Goal: Communication & Community: Answer question/provide support

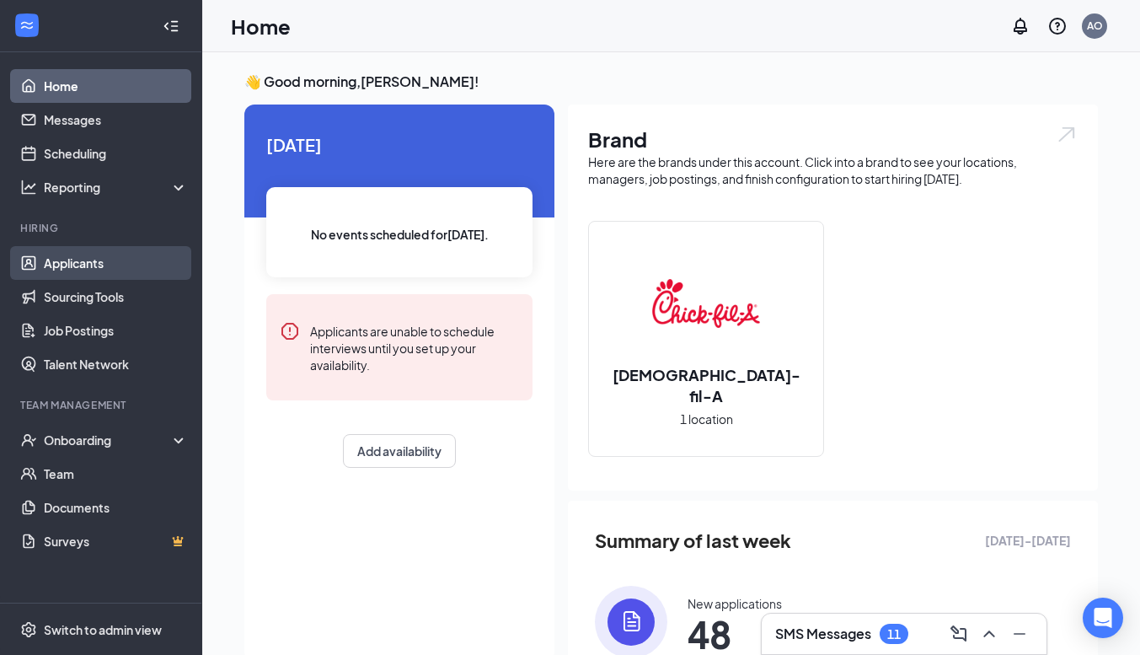
click at [61, 254] on link "Applicants" at bounding box center [116, 263] width 144 height 34
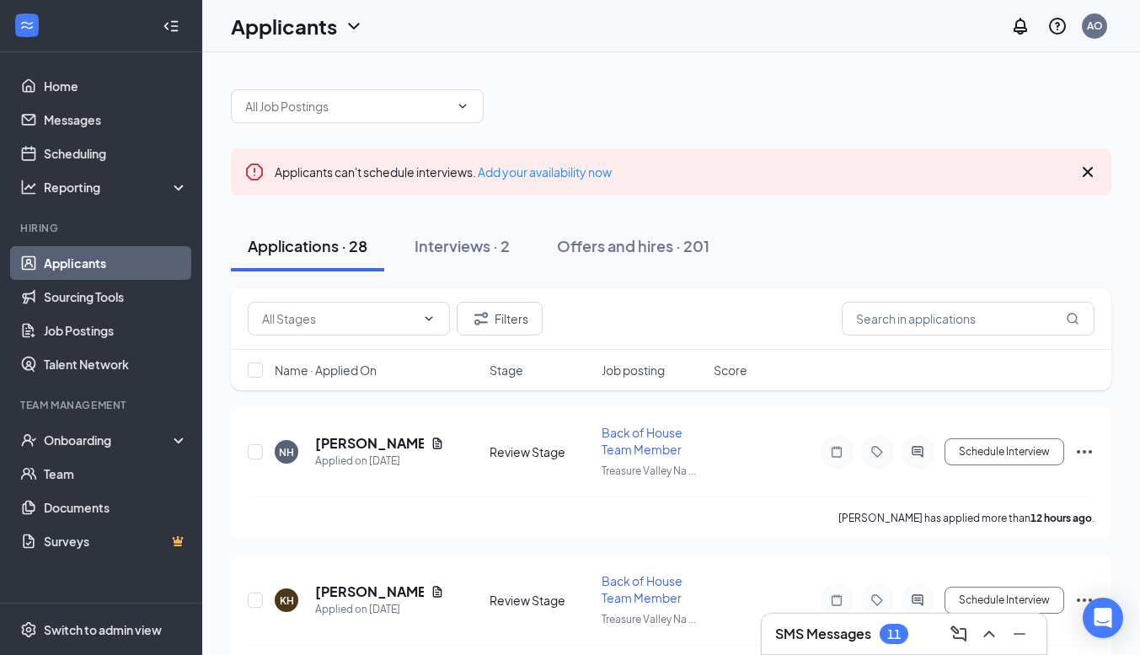
click at [1090, 175] on icon "Cross" at bounding box center [1088, 172] width 20 height 20
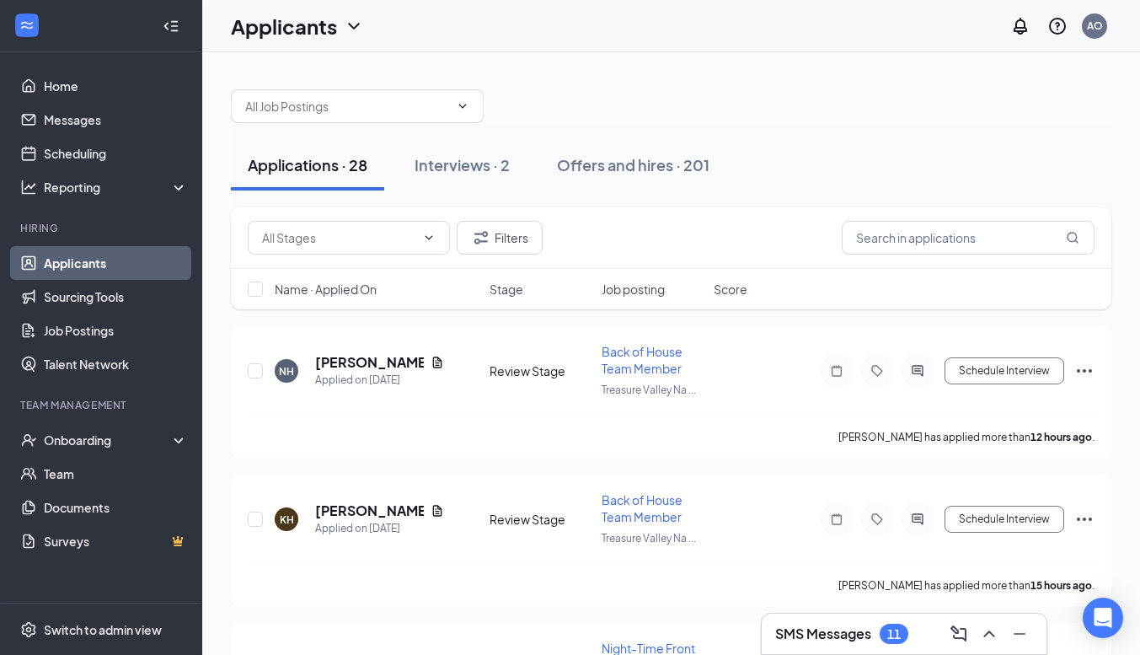
click at [930, 638] on div "SMS Messages 11" at bounding box center [904, 633] width 258 height 27
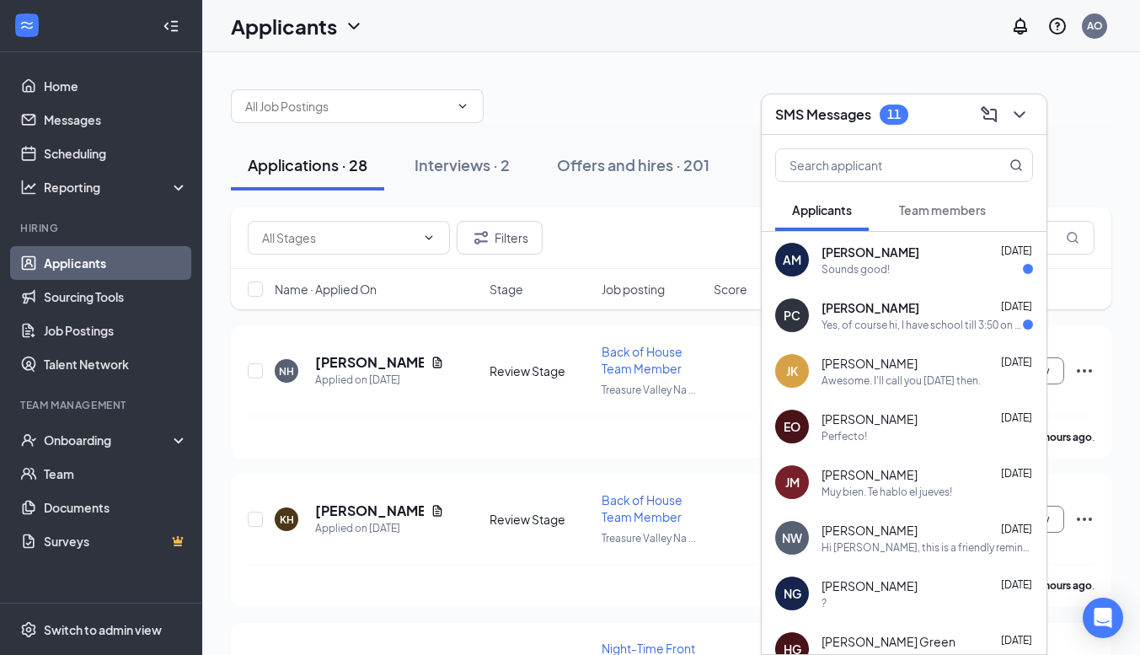
click at [910, 264] on div "Sounds good!" at bounding box center [928, 269] width 212 height 14
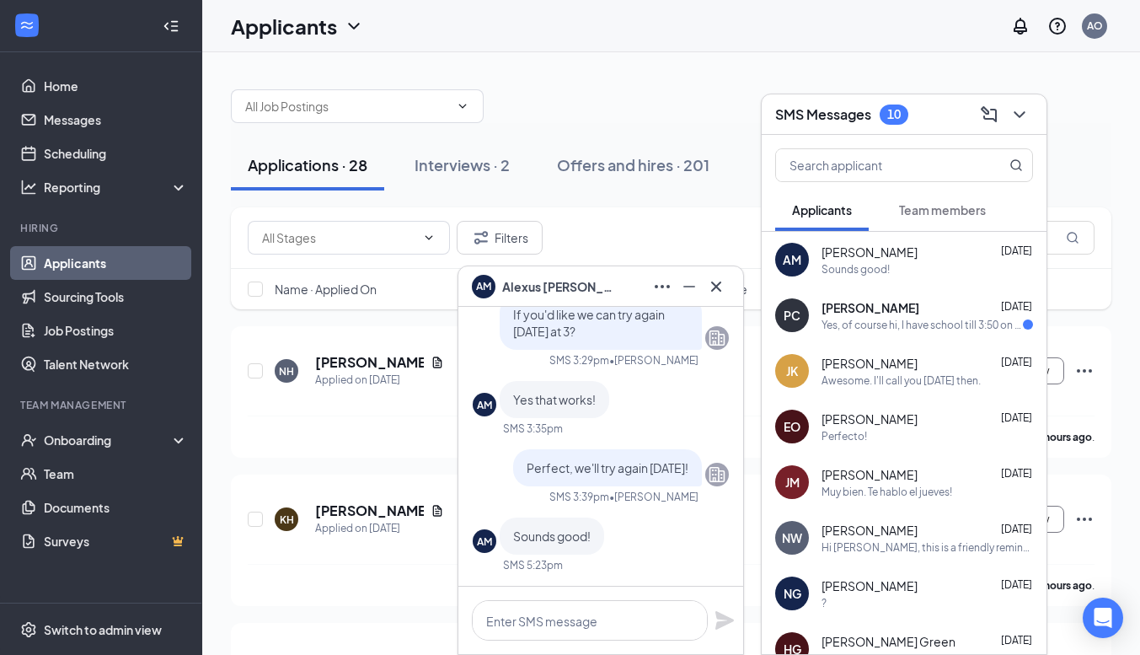
click at [905, 311] on div "[PERSON_NAME] [DATE]" at bounding box center [928, 307] width 212 height 17
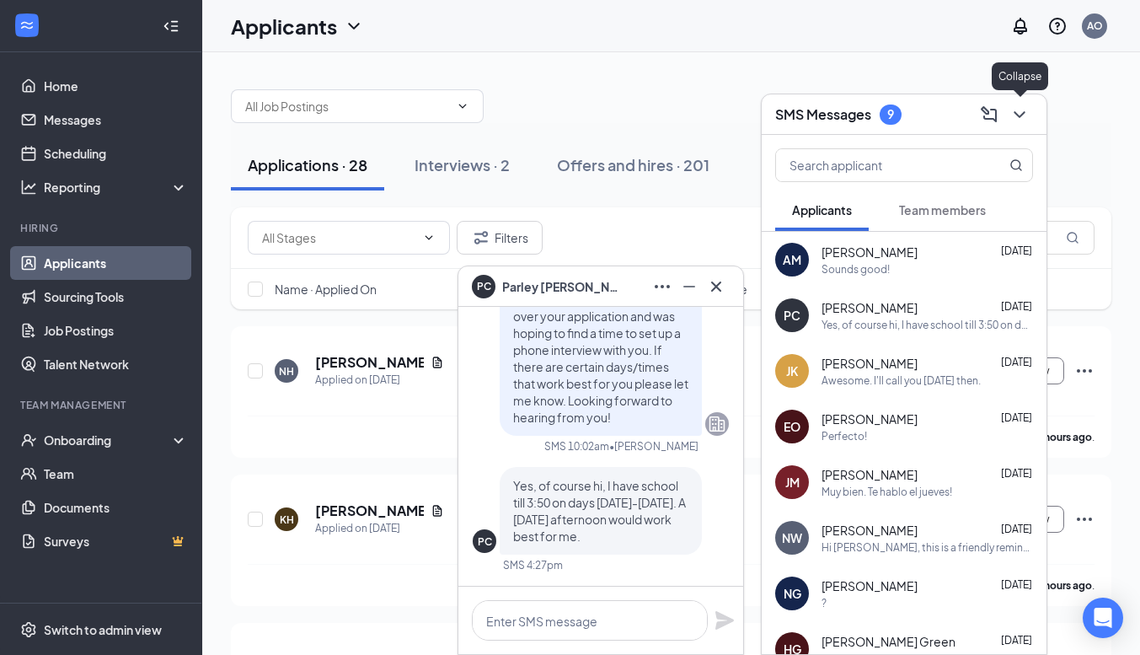
click at [1028, 110] on icon "ChevronDown" at bounding box center [1020, 115] width 20 height 20
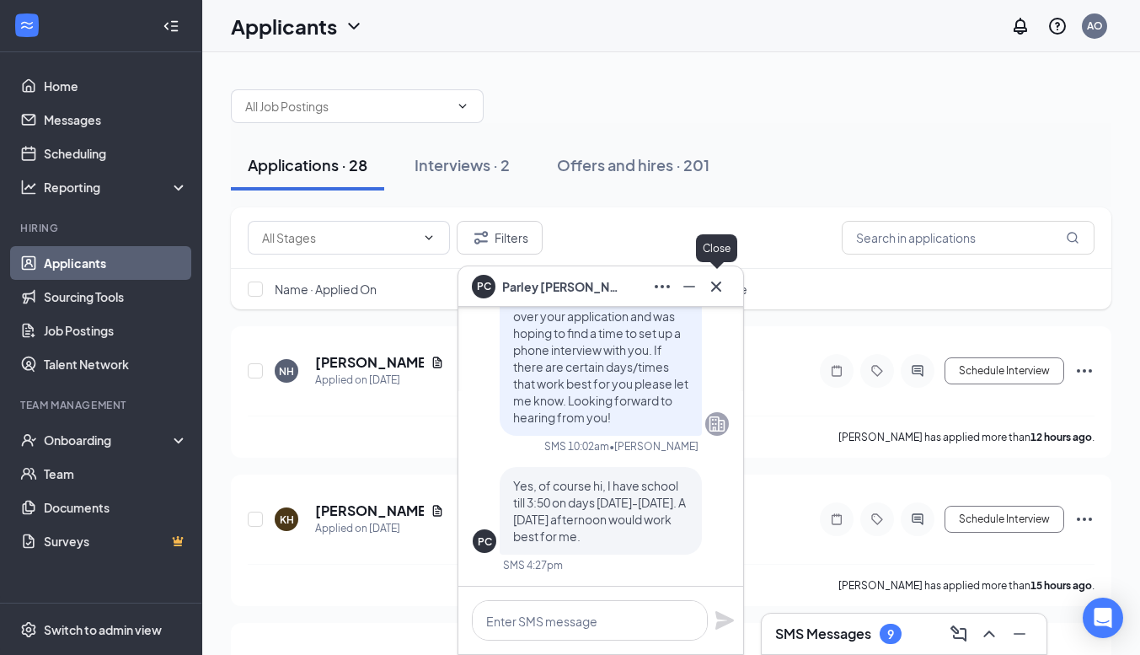
click at [724, 292] on icon "Cross" at bounding box center [716, 286] width 20 height 20
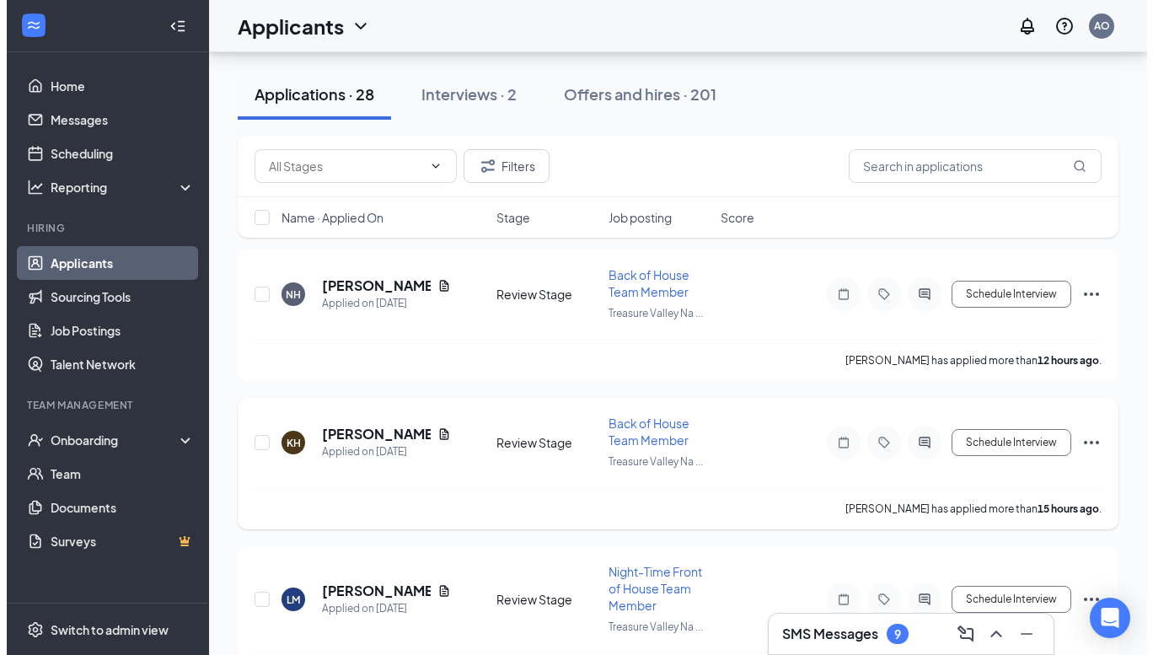
scroll to position [76, 0]
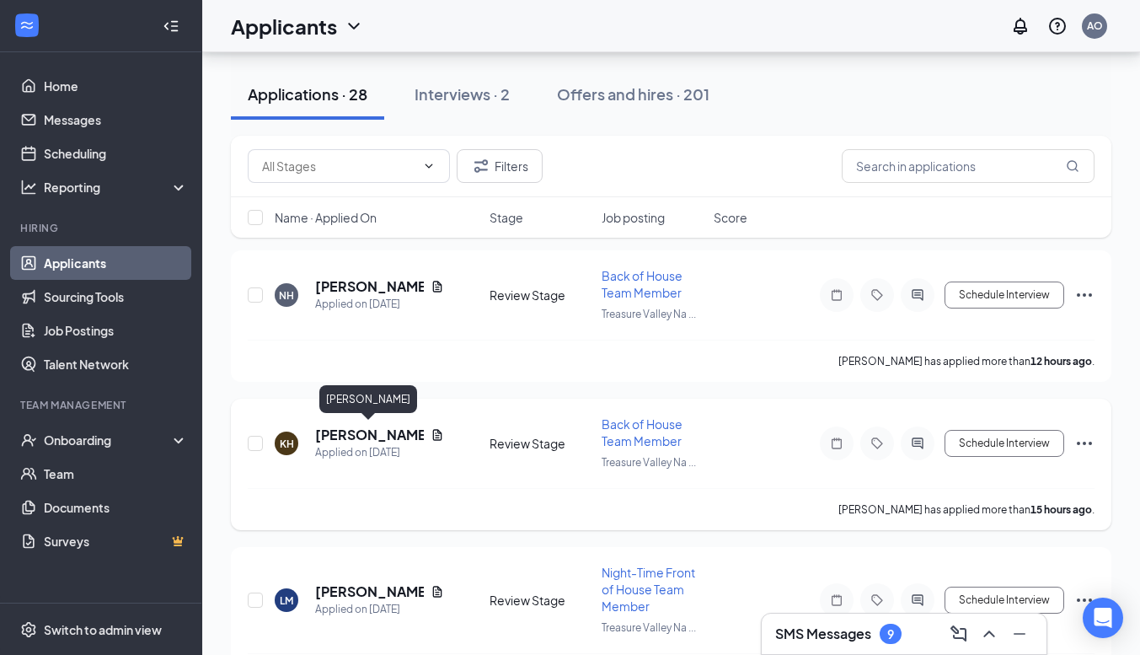
click at [369, 437] on h5 "[PERSON_NAME]" at bounding box center [369, 435] width 109 height 19
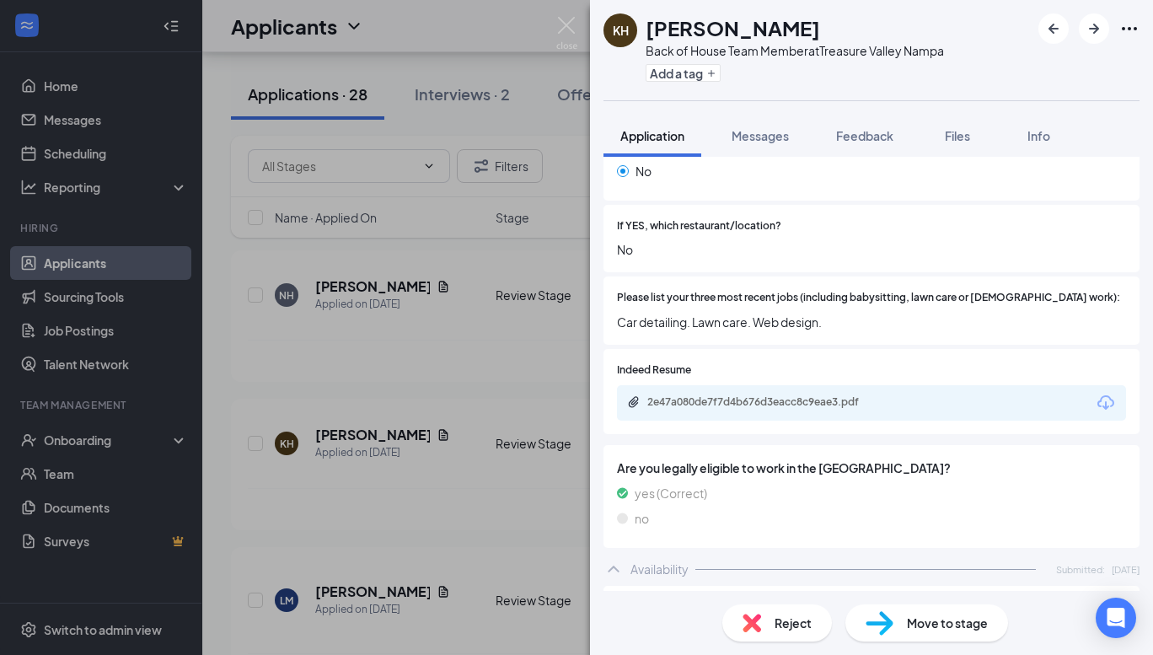
scroll to position [490, 0]
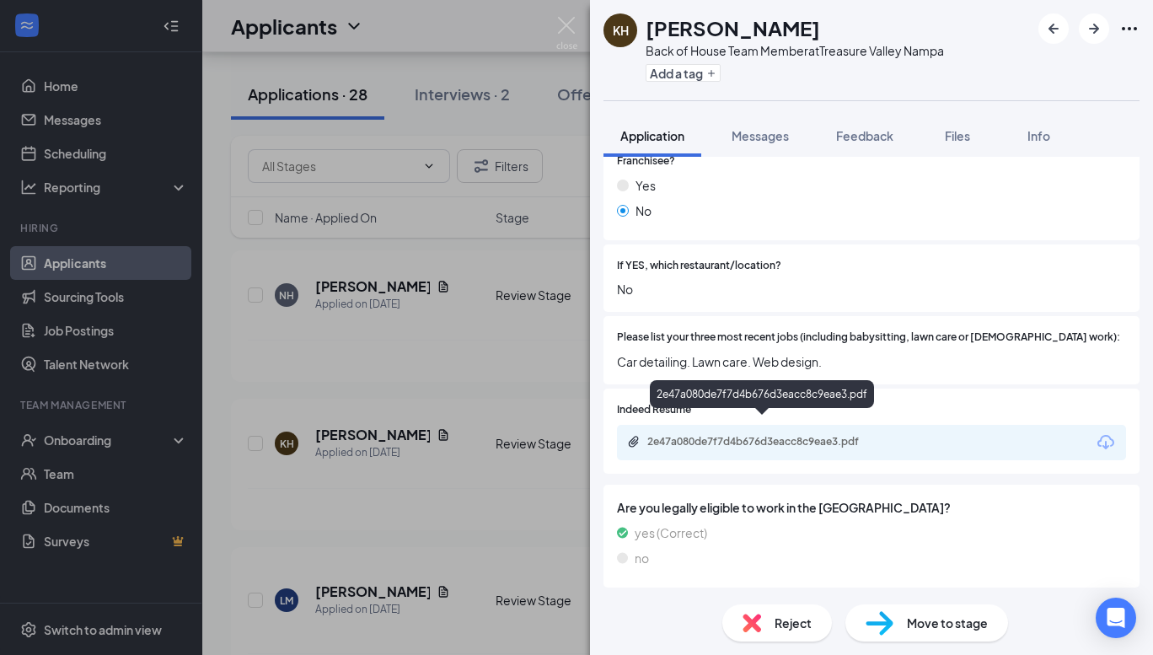
click at [735, 435] on div "2e47a080de7f7d4b676d3eacc8c9eae3.pdf" at bounding box center [765, 441] width 236 height 13
click at [558, 23] on img at bounding box center [566, 33] width 21 height 33
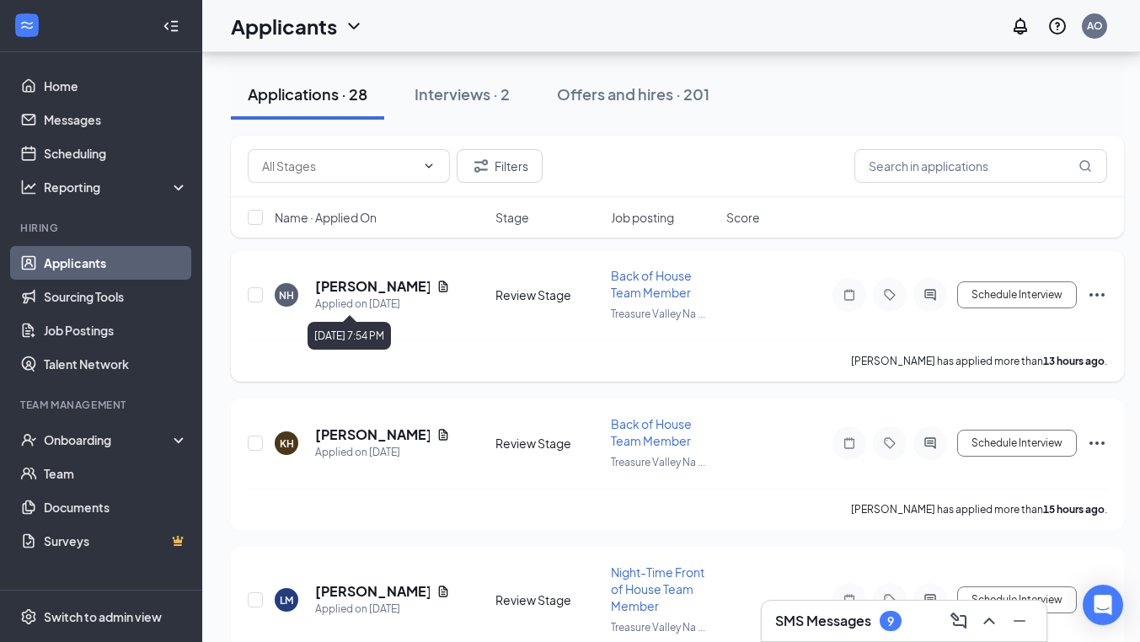
click at [349, 296] on div "Applied on [DATE]" at bounding box center [382, 304] width 135 height 17
click at [343, 286] on h5 "[PERSON_NAME]" at bounding box center [372, 286] width 115 height 19
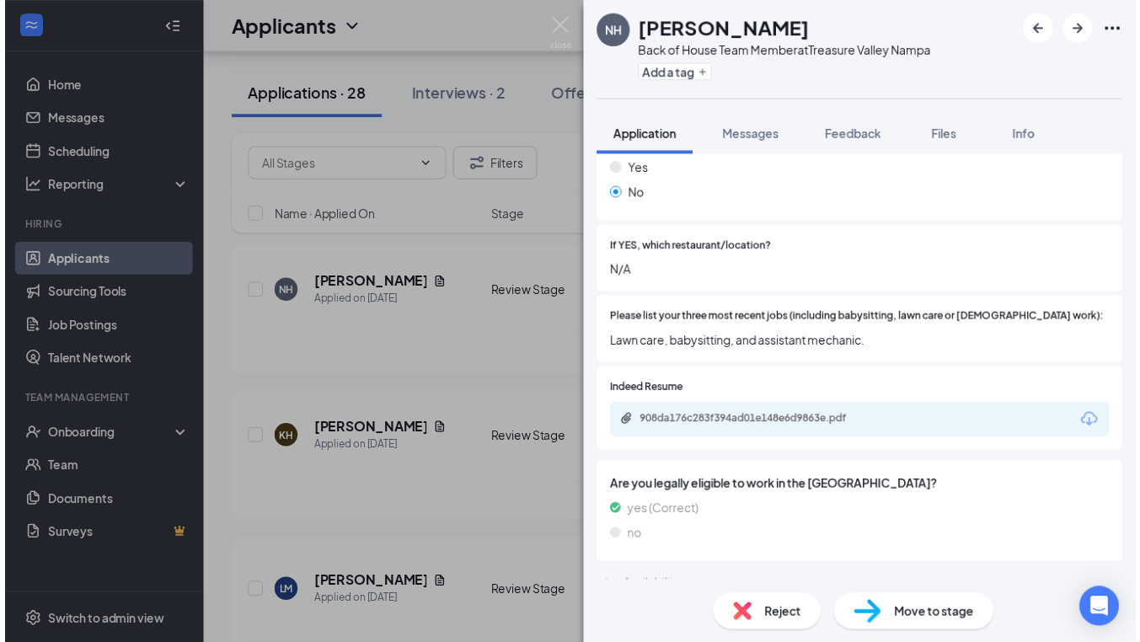
scroll to position [503, 0]
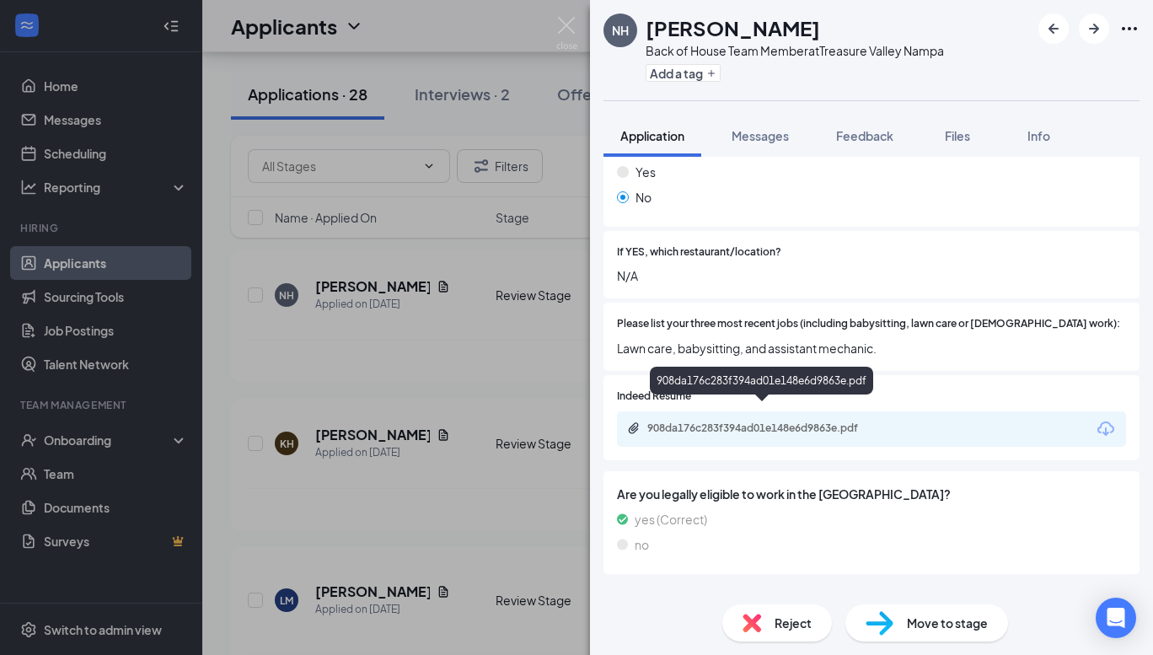
click at [874, 421] on div "908da176c283f394ad01e148e6d9863e.pdf" at bounding box center [765, 427] width 236 height 13
click at [566, 29] on img at bounding box center [566, 33] width 21 height 33
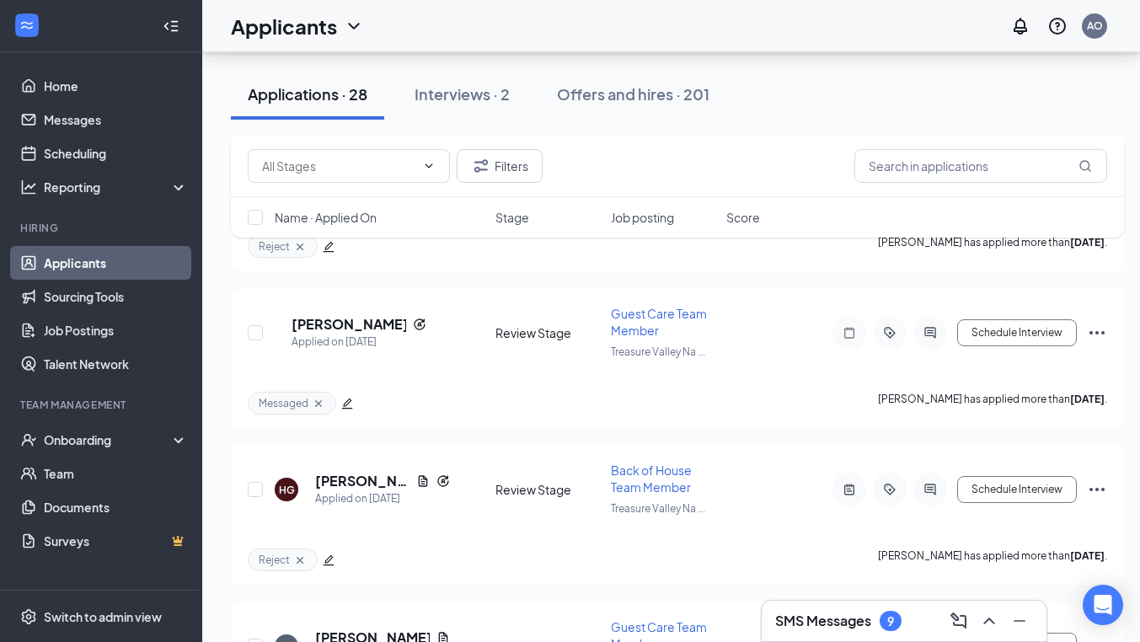
scroll to position [4117, 0]
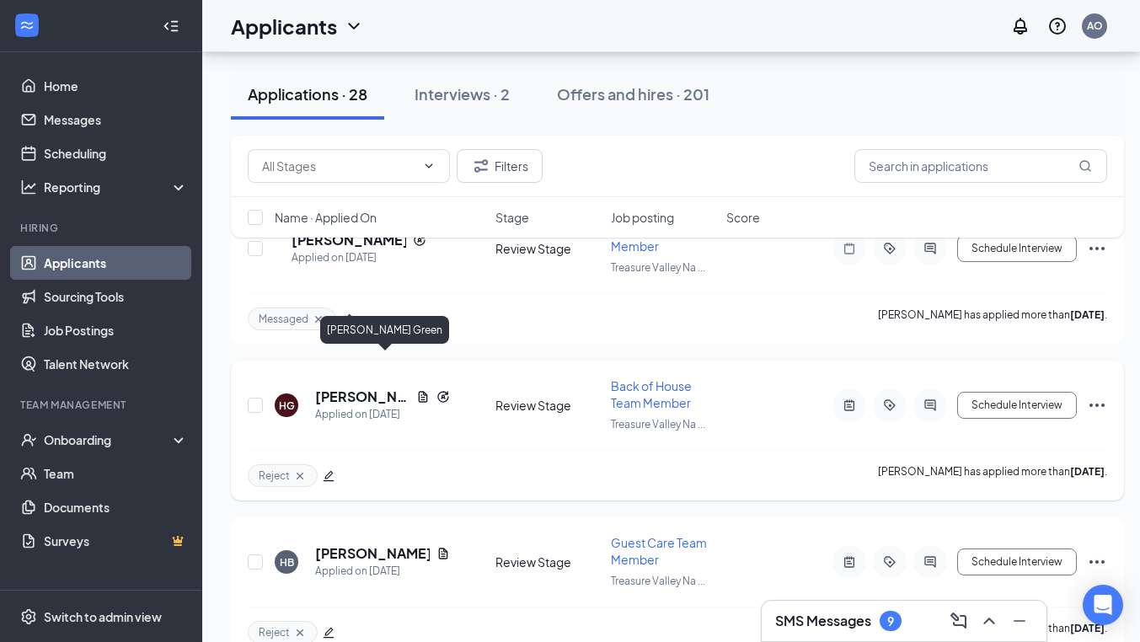
click at [408, 388] on h5 "[PERSON_NAME] Green" at bounding box center [362, 397] width 94 height 19
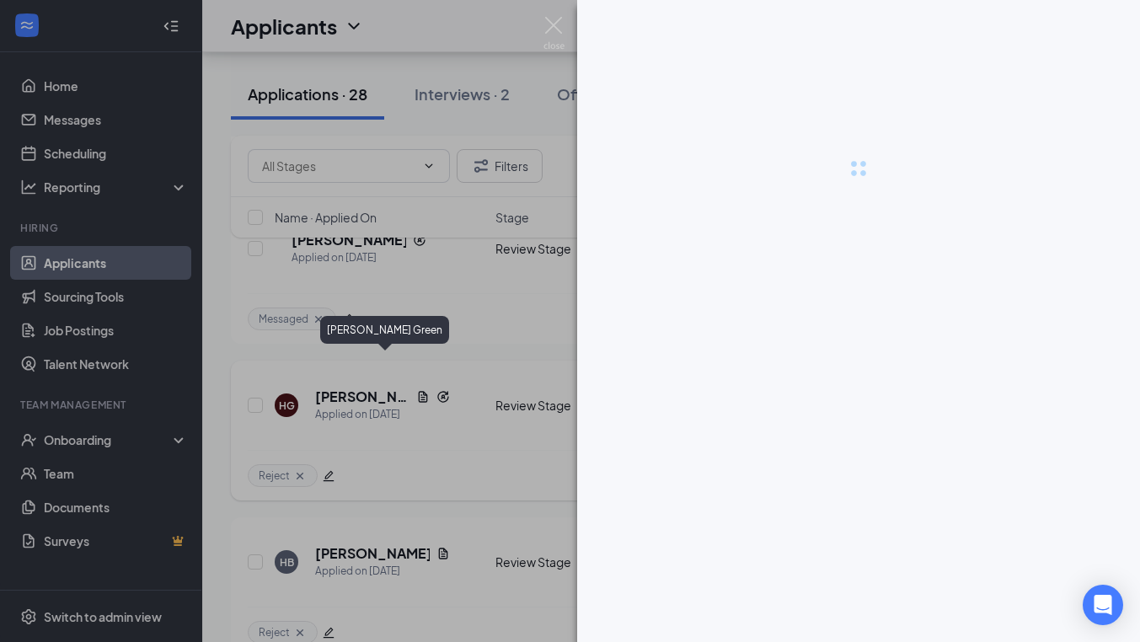
scroll to position [4105, 0]
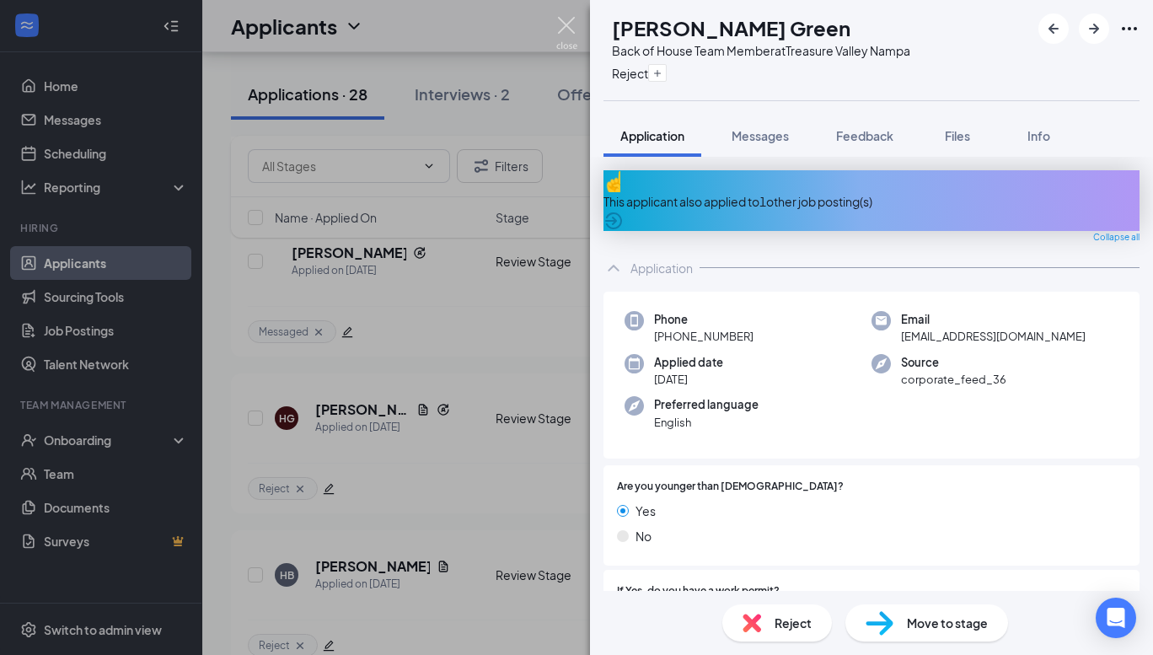
click at [562, 30] on img at bounding box center [566, 33] width 21 height 33
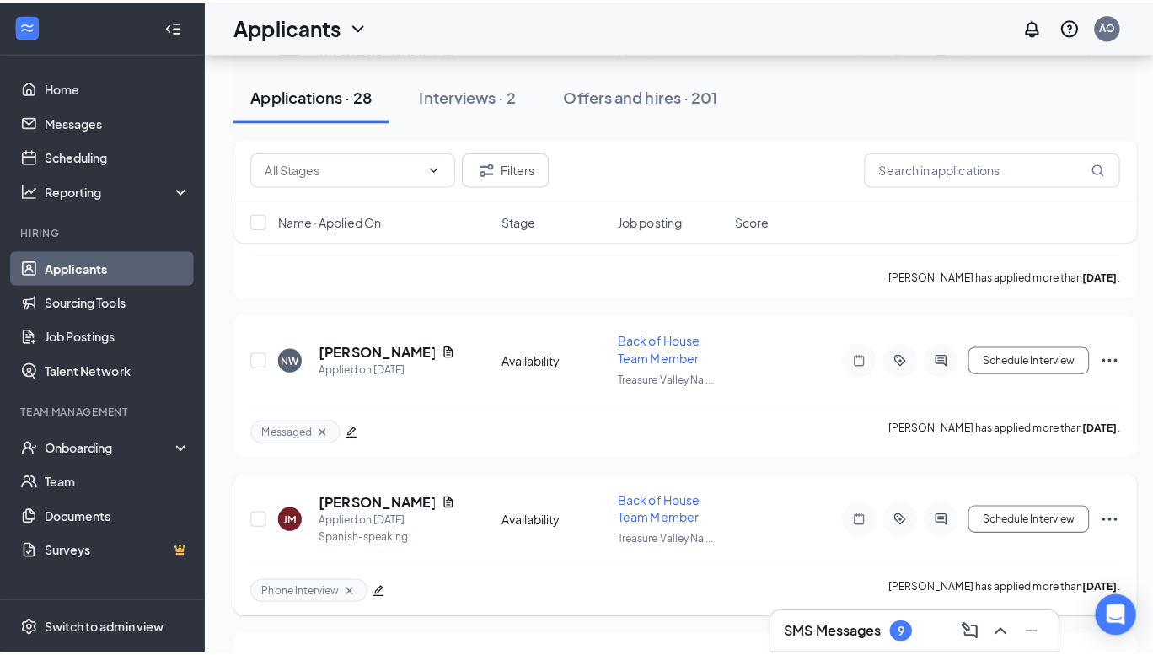
scroll to position [2202, 0]
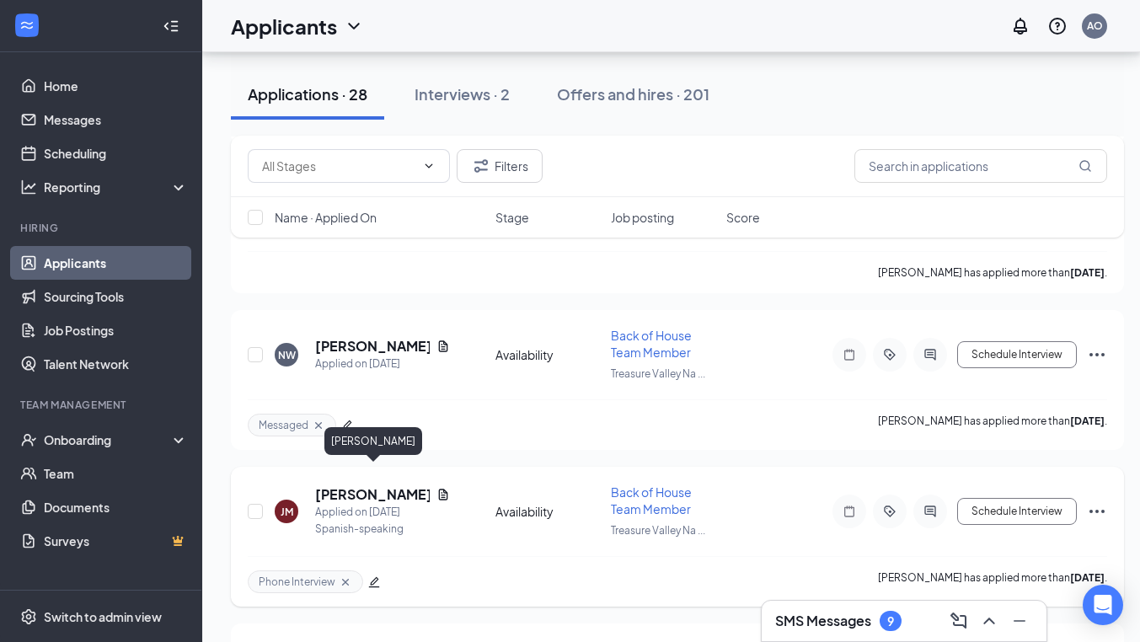
click at [357, 485] on h5 "[PERSON_NAME]" at bounding box center [372, 494] width 115 height 19
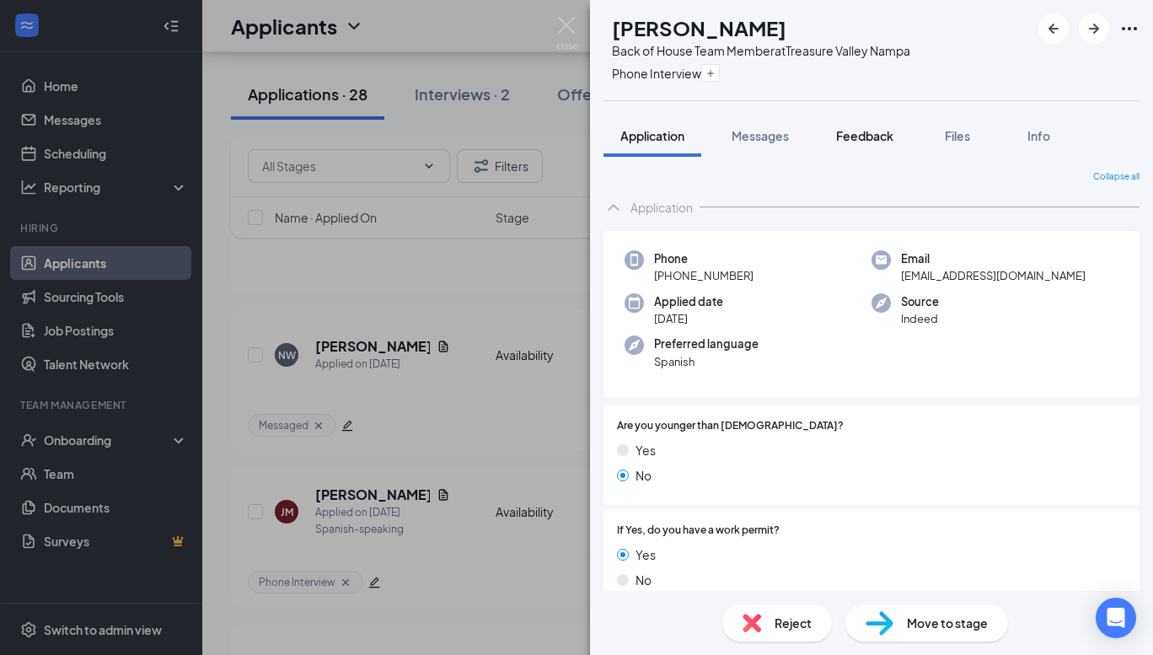
click at [876, 134] on span "Feedback" at bounding box center [864, 135] width 57 height 15
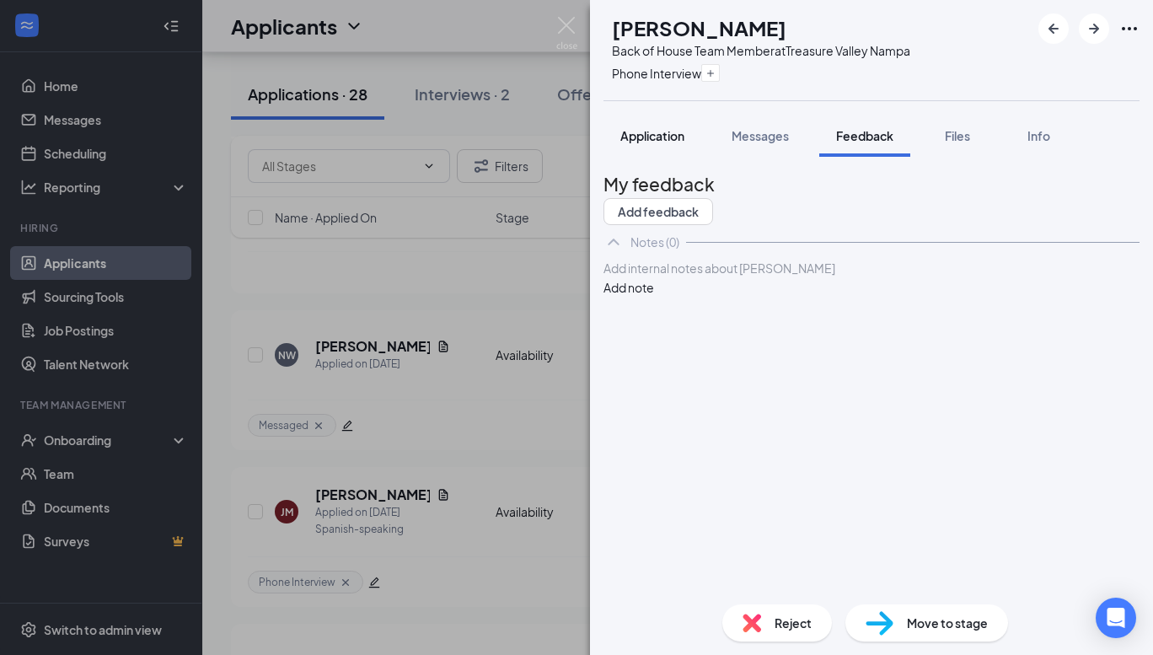
click at [676, 137] on span "Application" at bounding box center [652, 135] width 64 height 15
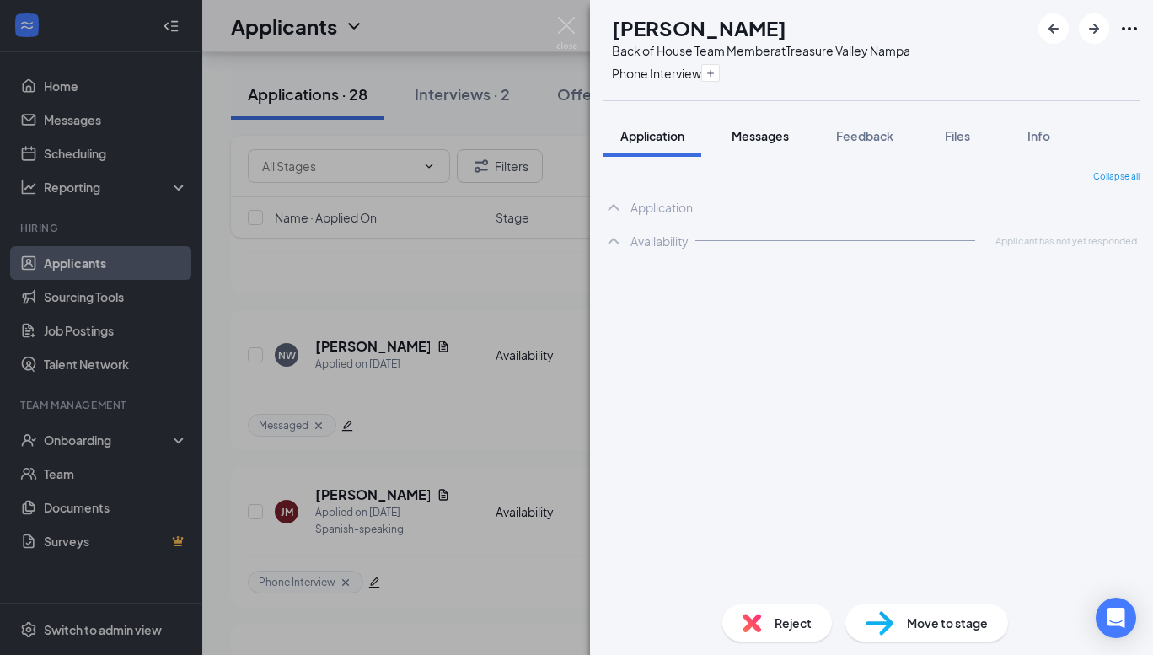
drag, startPoint x: 676, startPoint y: 137, endPoint x: 758, endPoint y: 129, distance: 82.2
click at [758, 129] on div "Application Messages Feedback Files Info" at bounding box center [871, 136] width 536 height 42
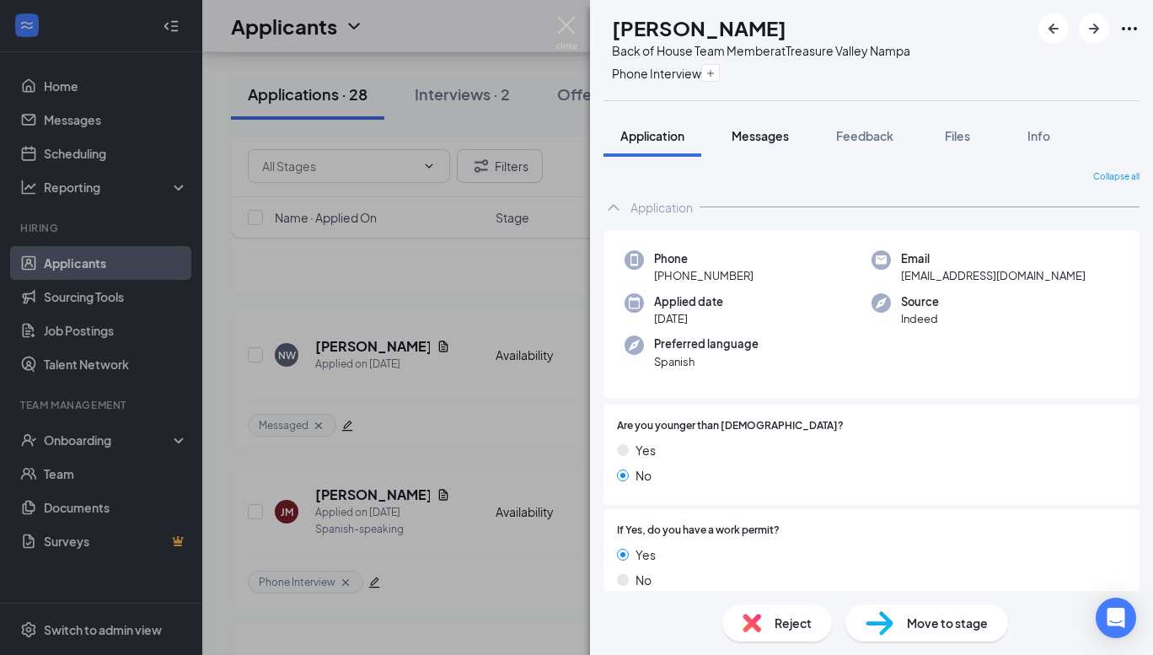
click at [758, 129] on span "Messages" at bounding box center [760, 135] width 57 height 15
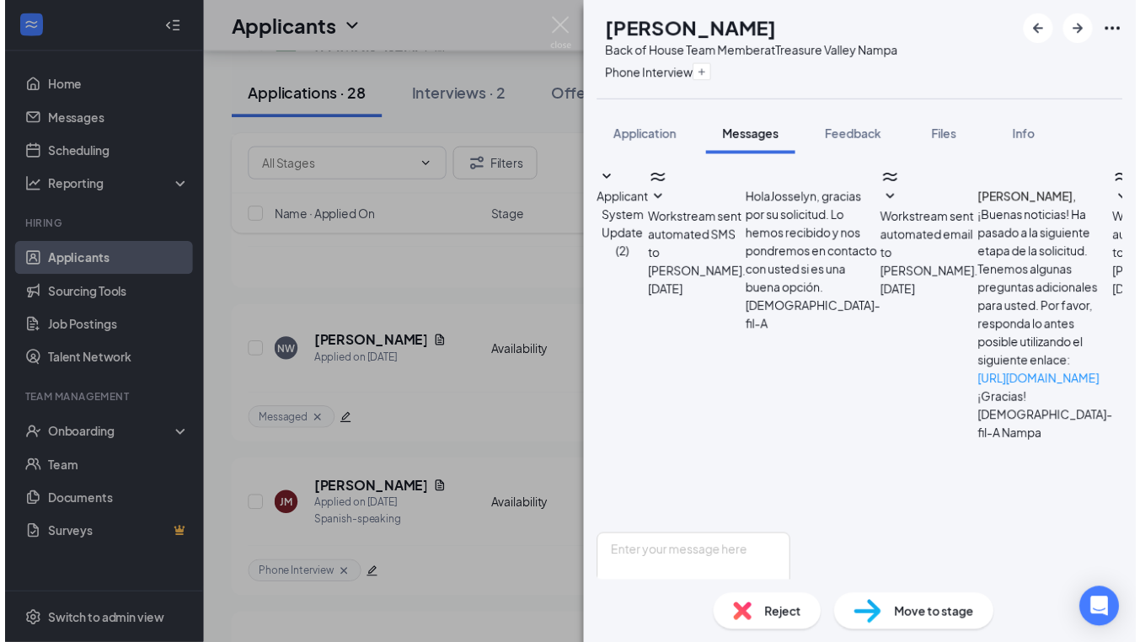
scroll to position [615, 0]
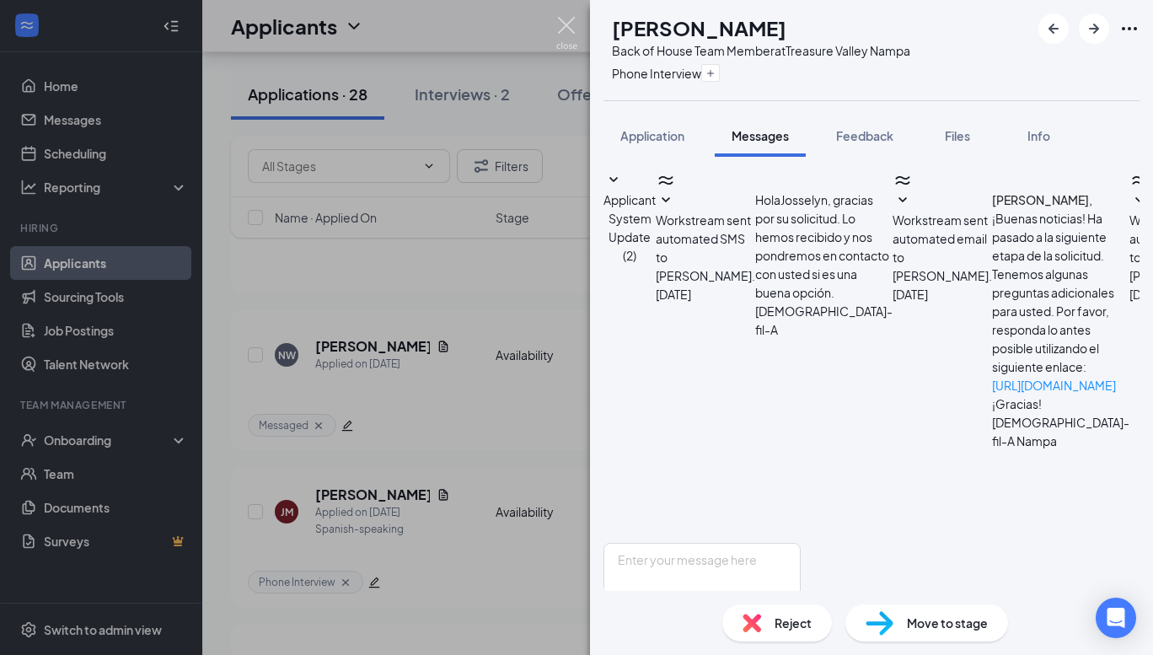
click at [564, 24] on img at bounding box center [566, 33] width 21 height 33
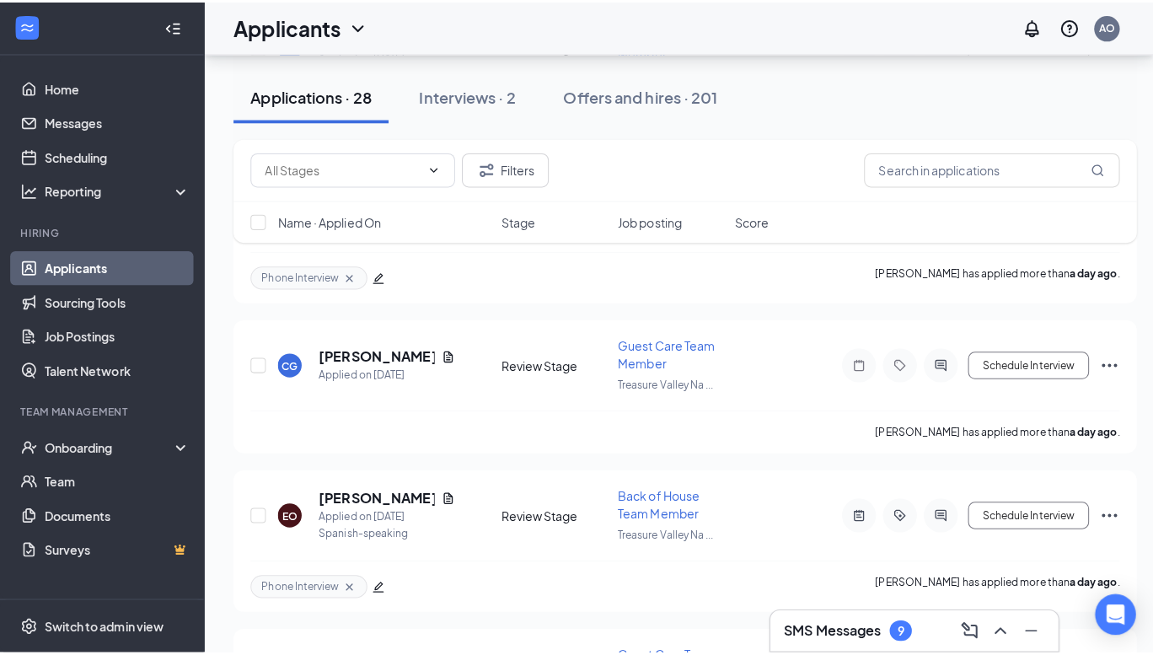
scroll to position [1125, 0]
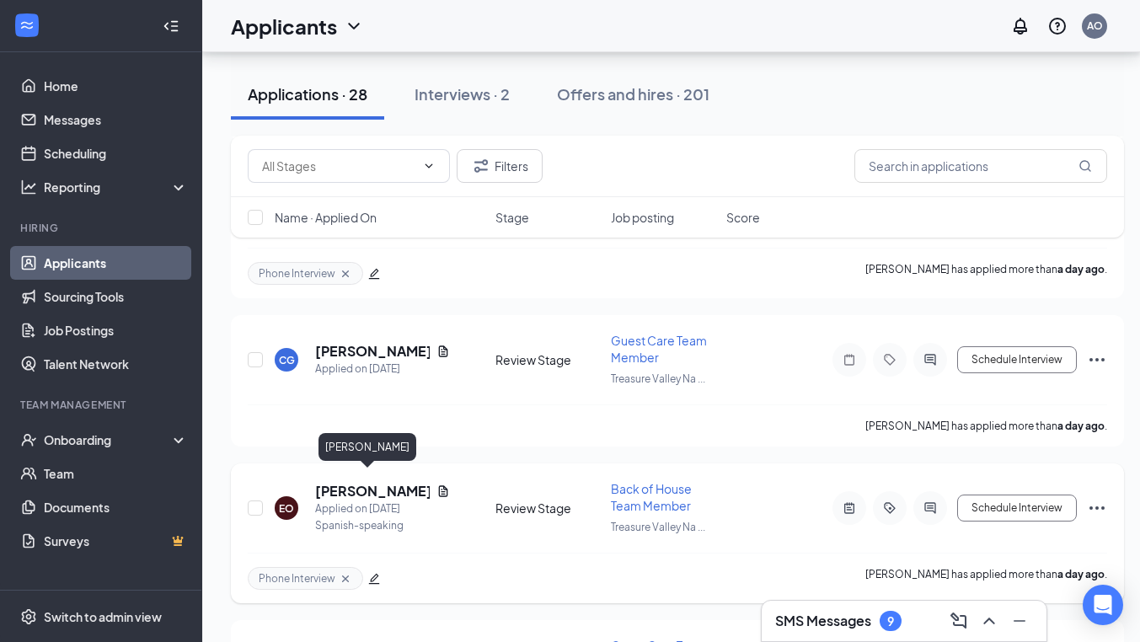
click at [375, 489] on h5 "[PERSON_NAME]" at bounding box center [372, 491] width 115 height 19
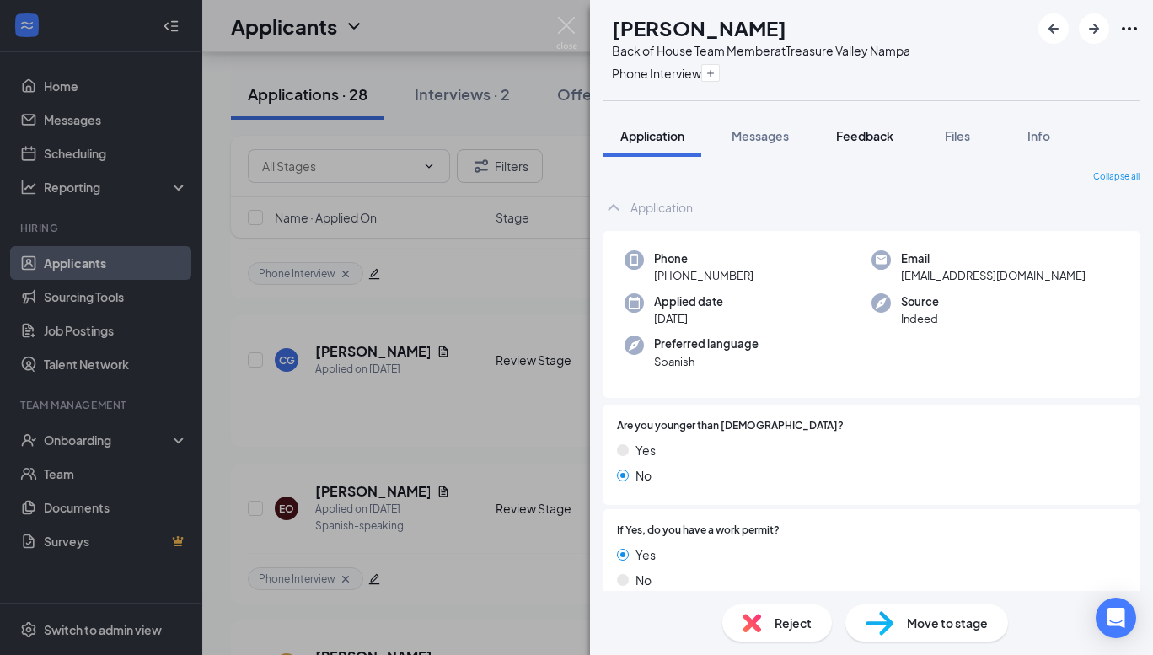
click at [861, 133] on span "Feedback" at bounding box center [864, 135] width 57 height 15
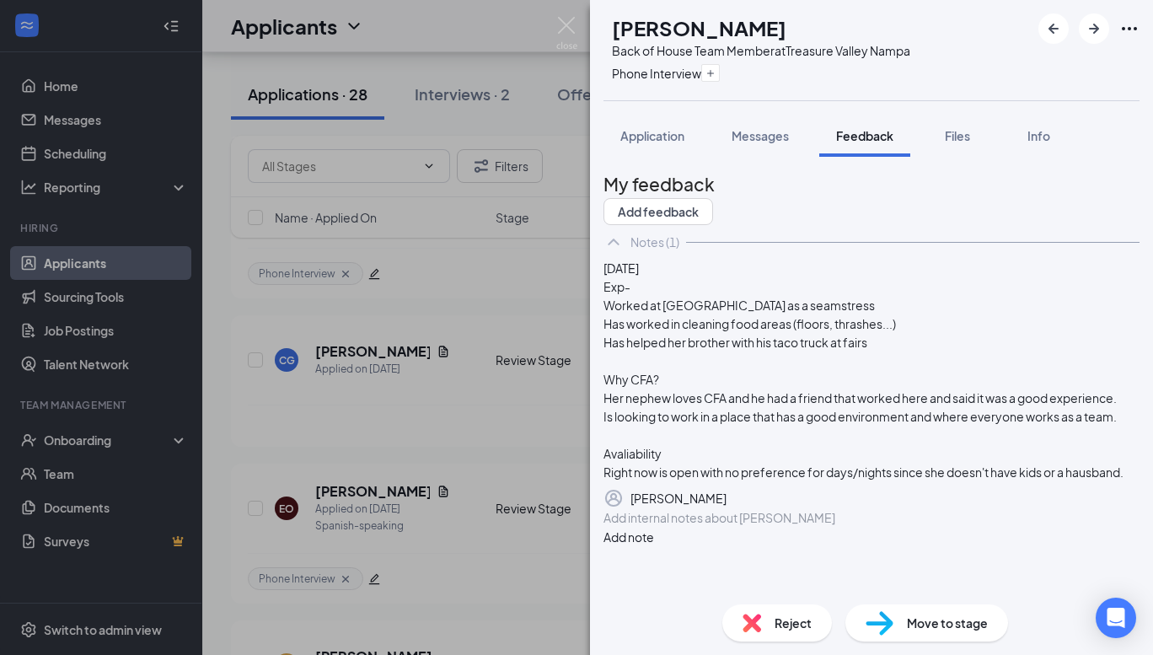
scroll to position [73, 0]
click at [727, 508] on button "button" at bounding box center [727, 498] width 0 height 20
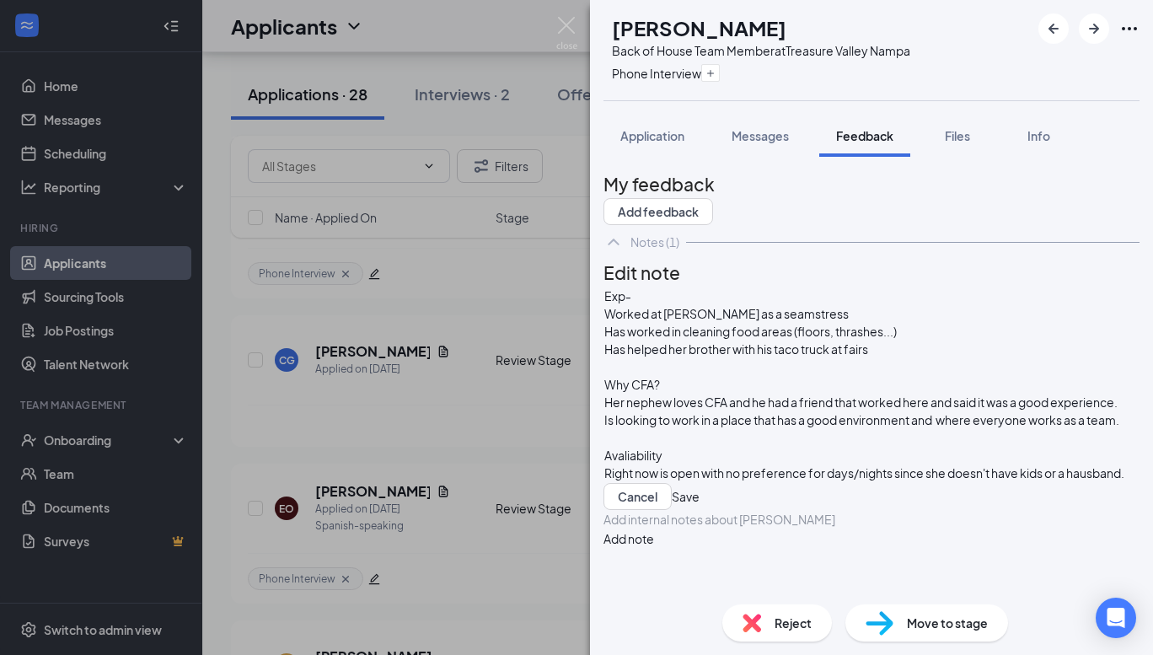
scroll to position [182, 0]
click at [677, 465] on span "Right now is open with no preference for days/nights since she doesn't have kid…" at bounding box center [864, 472] width 520 height 15
click at [700, 483] on button "Save" at bounding box center [686, 496] width 28 height 27
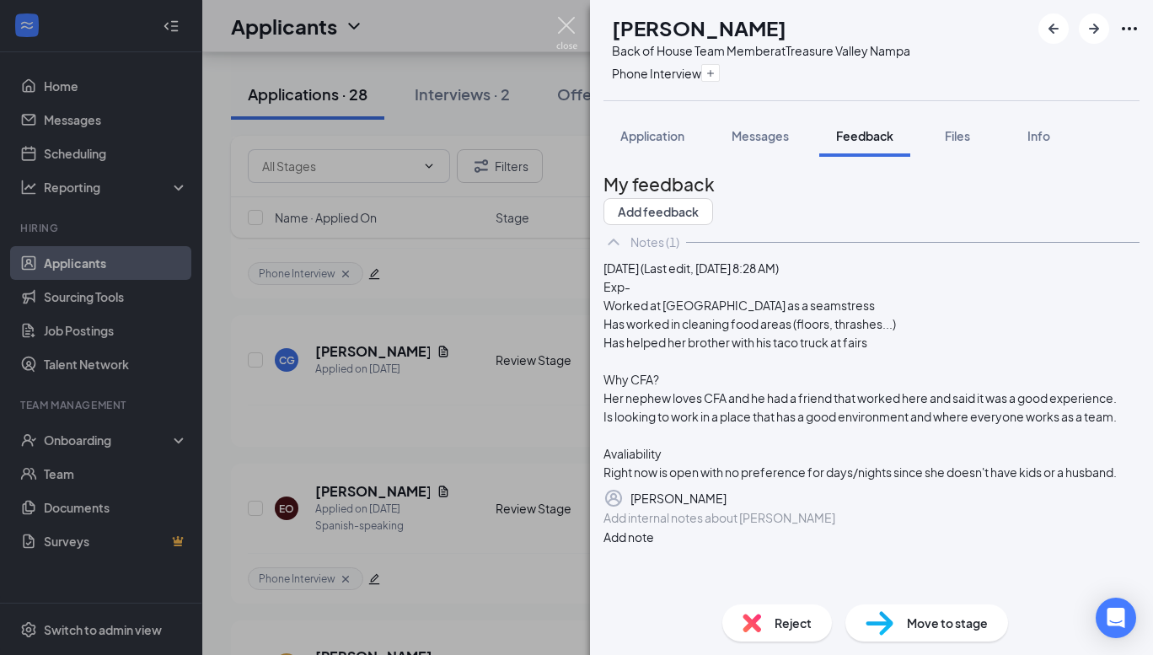
click at [568, 24] on img at bounding box center [566, 33] width 21 height 33
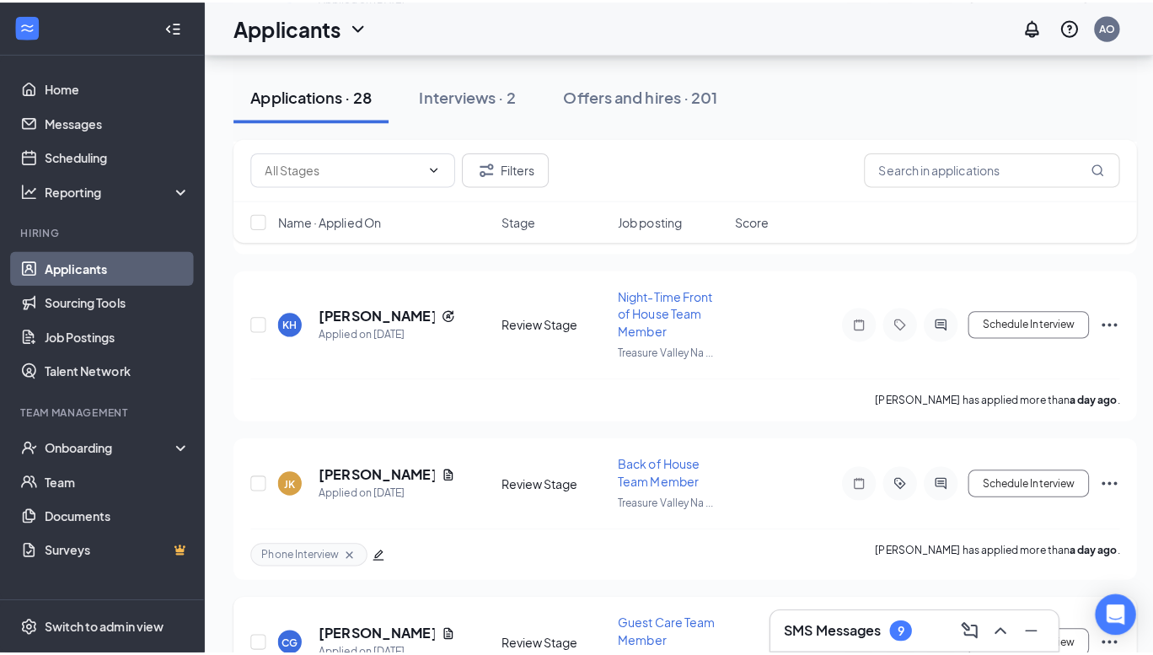
scroll to position [851, 0]
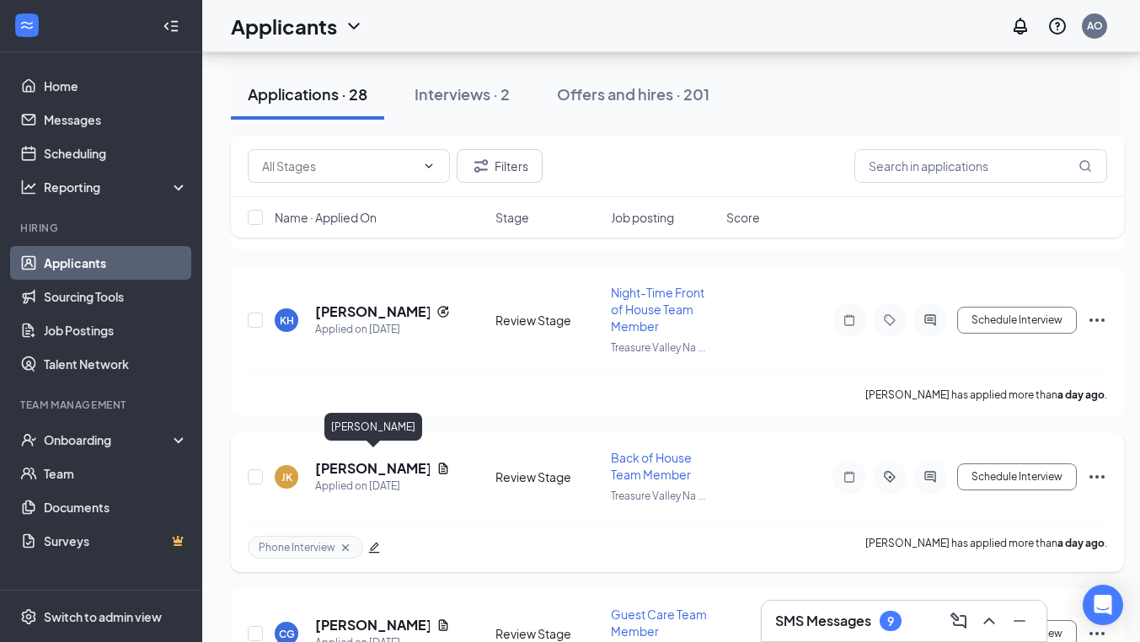
click at [351, 469] on h5 "[PERSON_NAME]" at bounding box center [372, 468] width 115 height 19
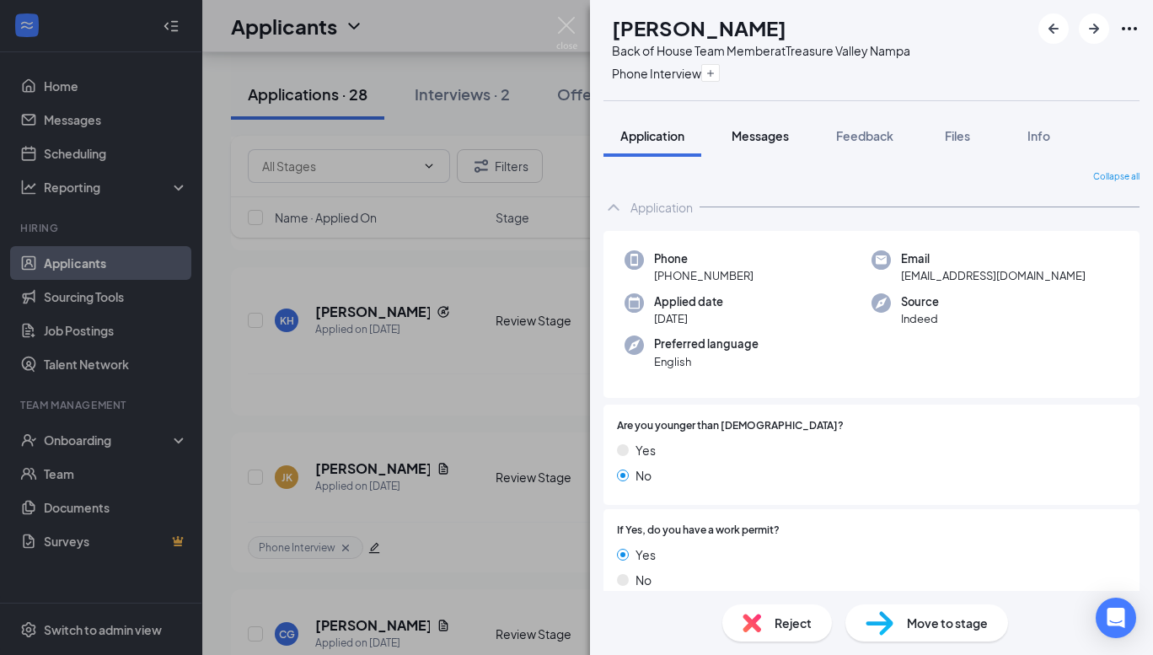
click at [762, 134] on span "Messages" at bounding box center [760, 135] width 57 height 15
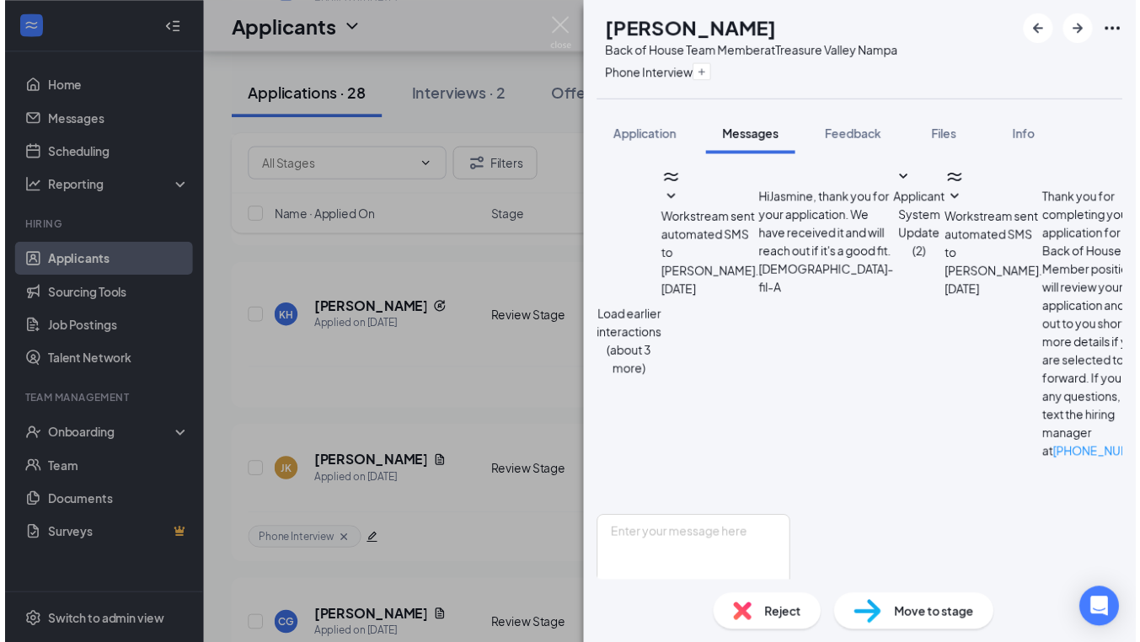
scroll to position [735, 0]
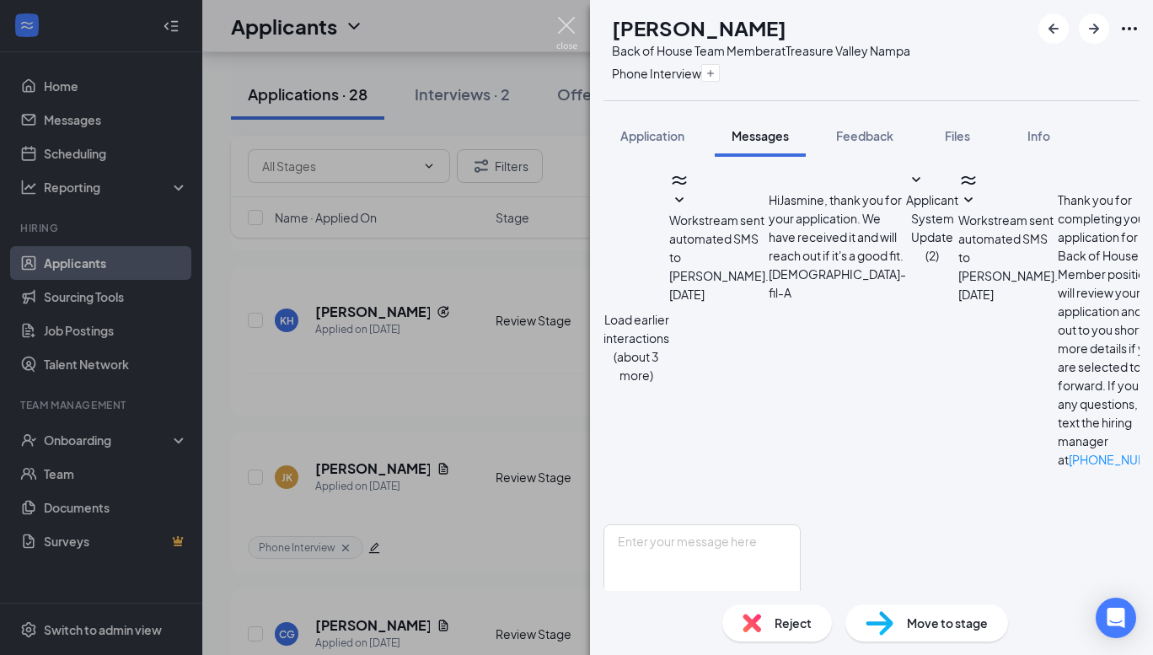
click at [566, 23] on img at bounding box center [566, 33] width 21 height 33
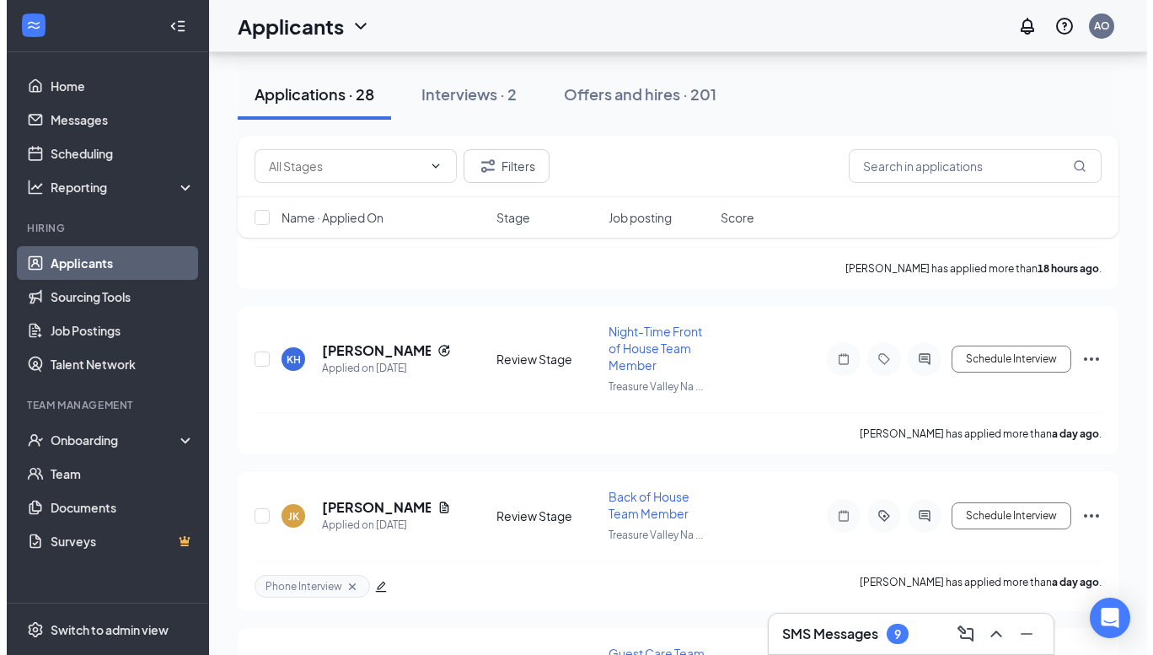
scroll to position [813, 0]
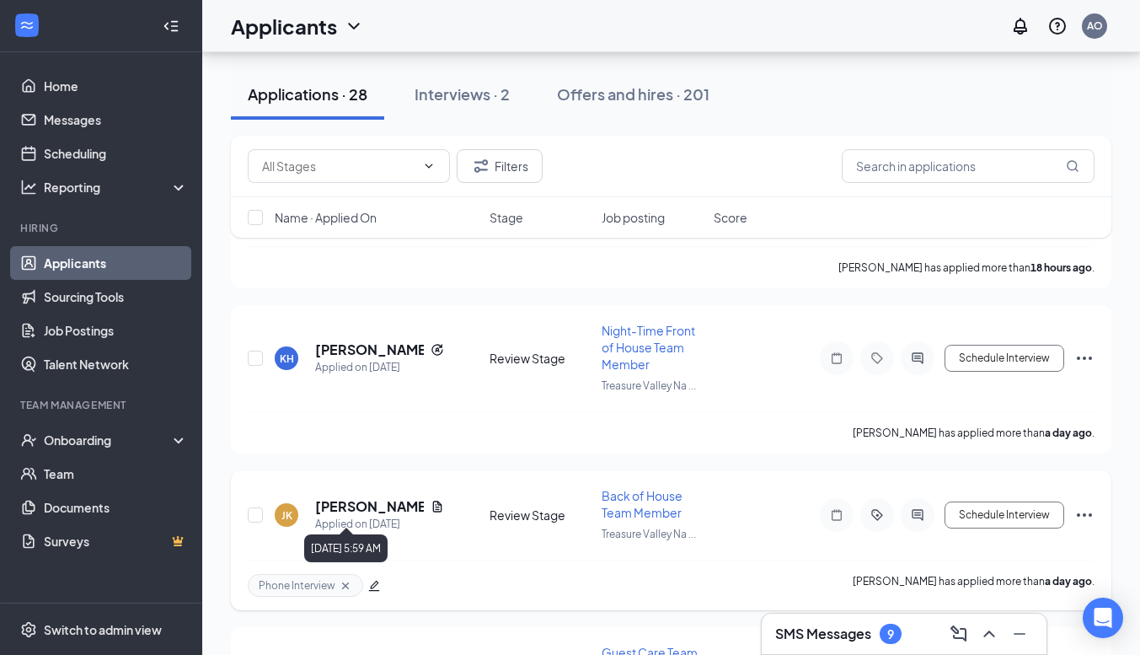
click at [352, 516] on div "Applied on [DATE]" at bounding box center [379, 524] width 129 height 17
click at [357, 497] on h5 "[PERSON_NAME]" at bounding box center [369, 506] width 109 height 19
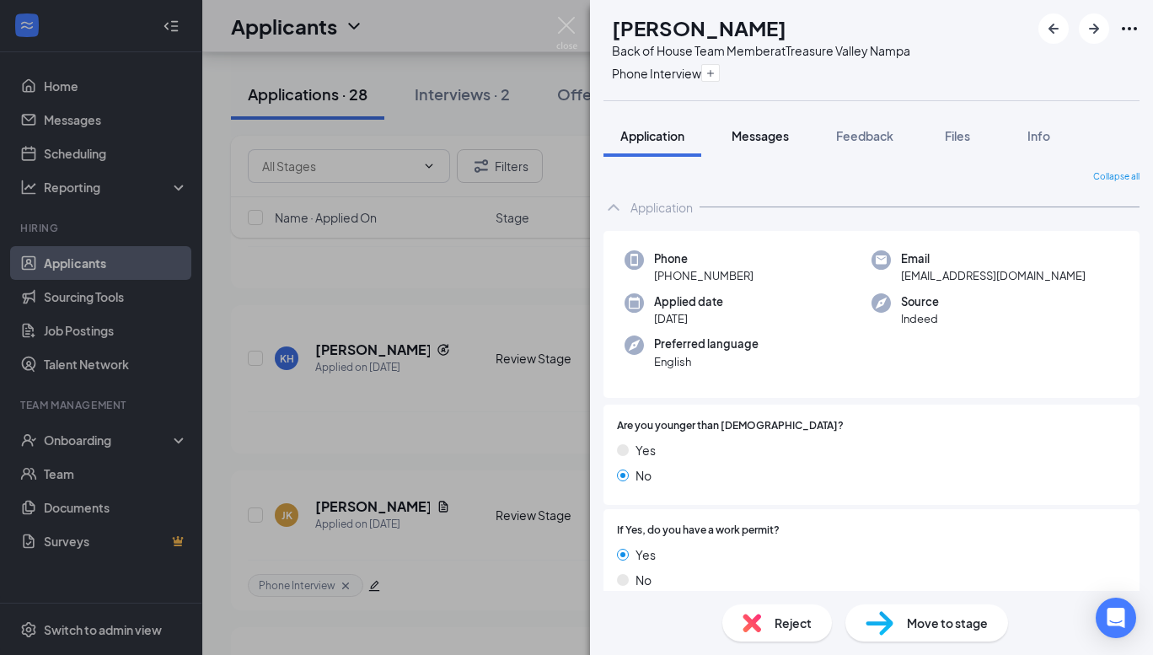
click at [743, 145] on button "Messages" at bounding box center [760, 136] width 91 height 42
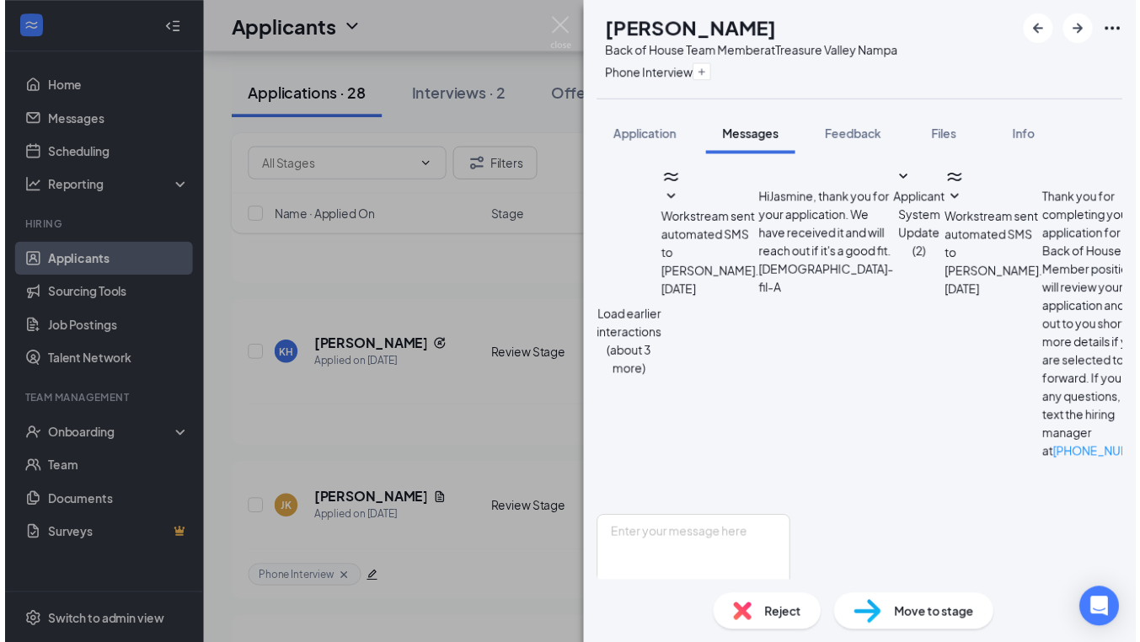
scroll to position [379, 0]
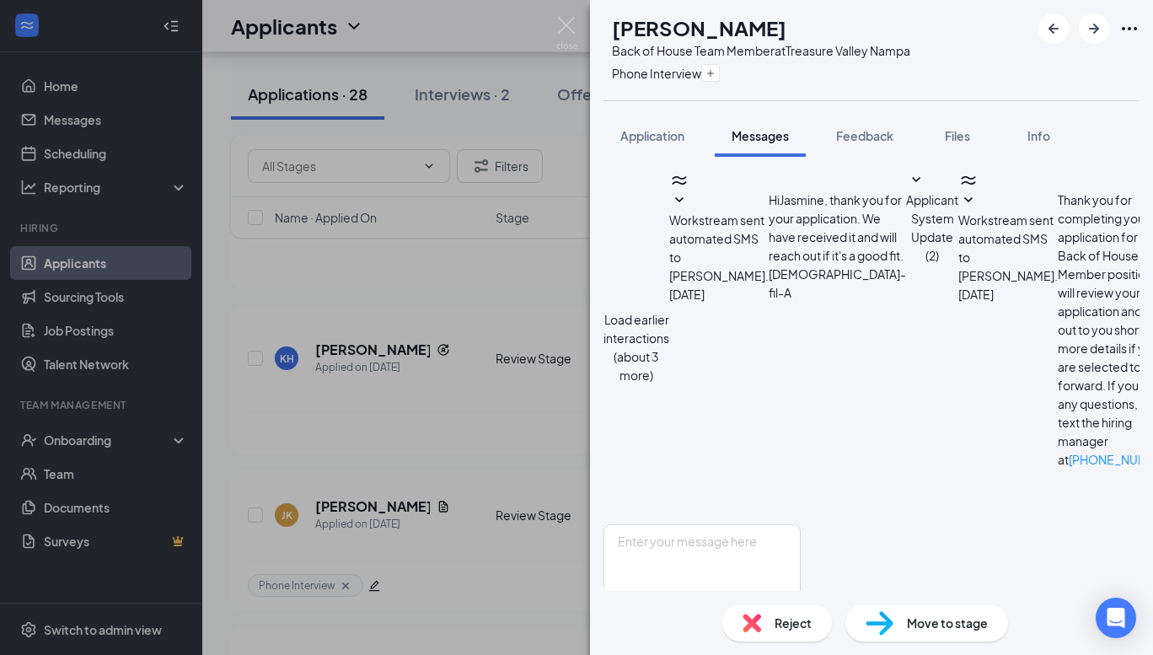
drag, startPoint x: 717, startPoint y: 203, endPoint x: 890, endPoint y: 356, distance: 230.5
copy span "Good Morning [PERSON_NAME], My name is [PERSON_NAME] and I am an assistant dire…"
click at [556, 34] on img at bounding box center [566, 33] width 21 height 33
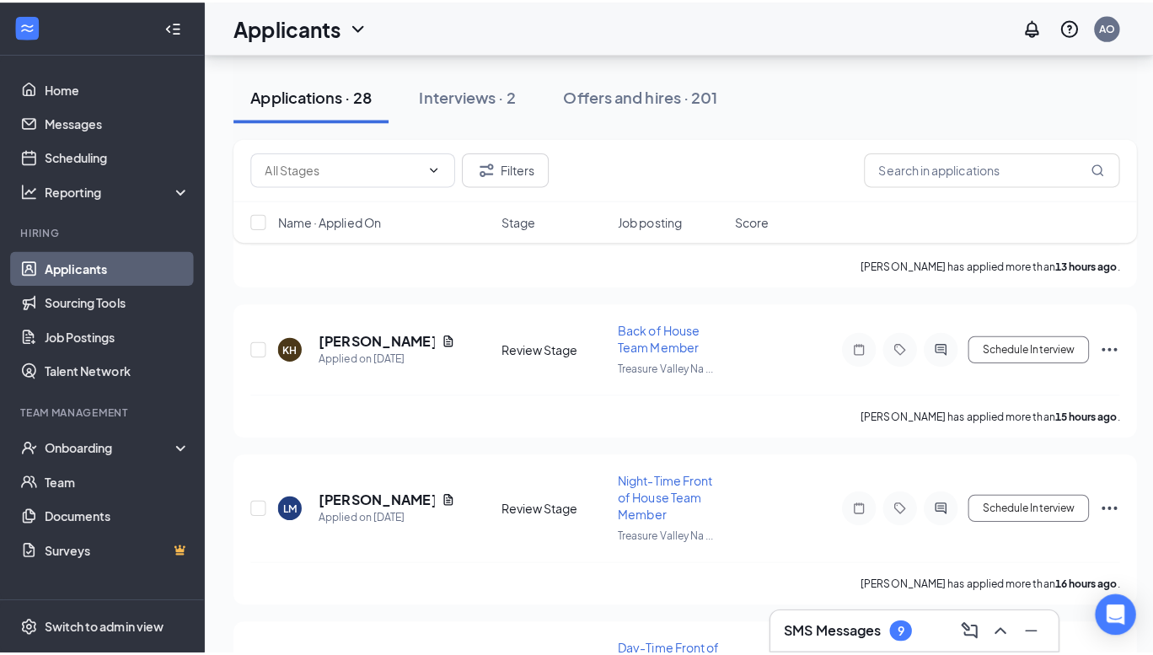
scroll to position [169, 0]
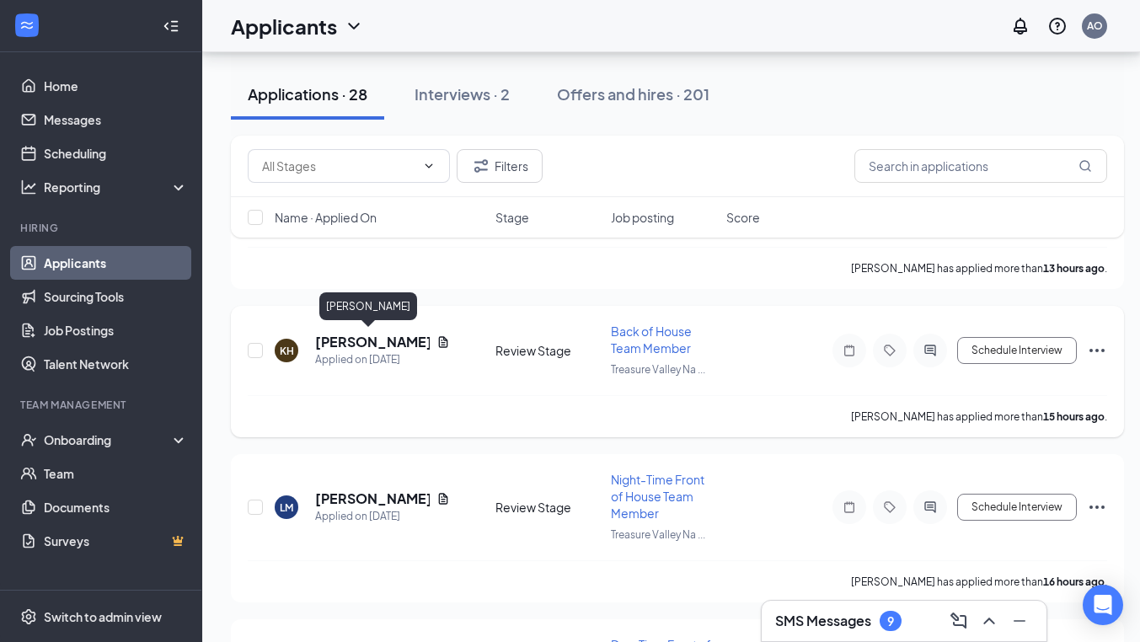
click at [364, 340] on h5 "[PERSON_NAME]" at bounding box center [372, 342] width 115 height 19
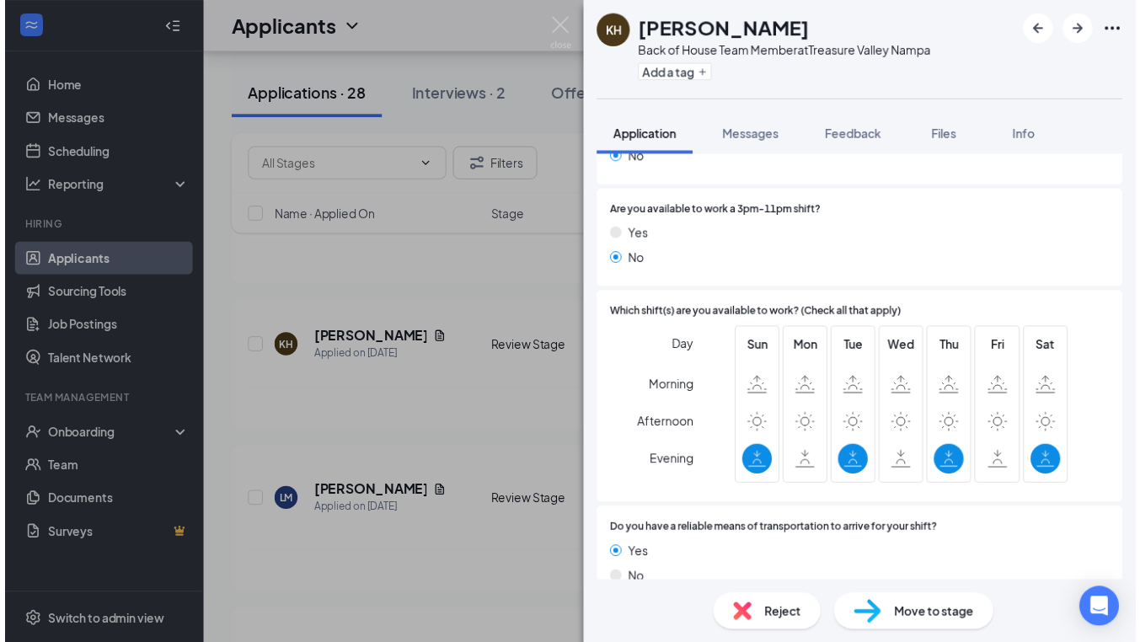
scroll to position [1348, 0]
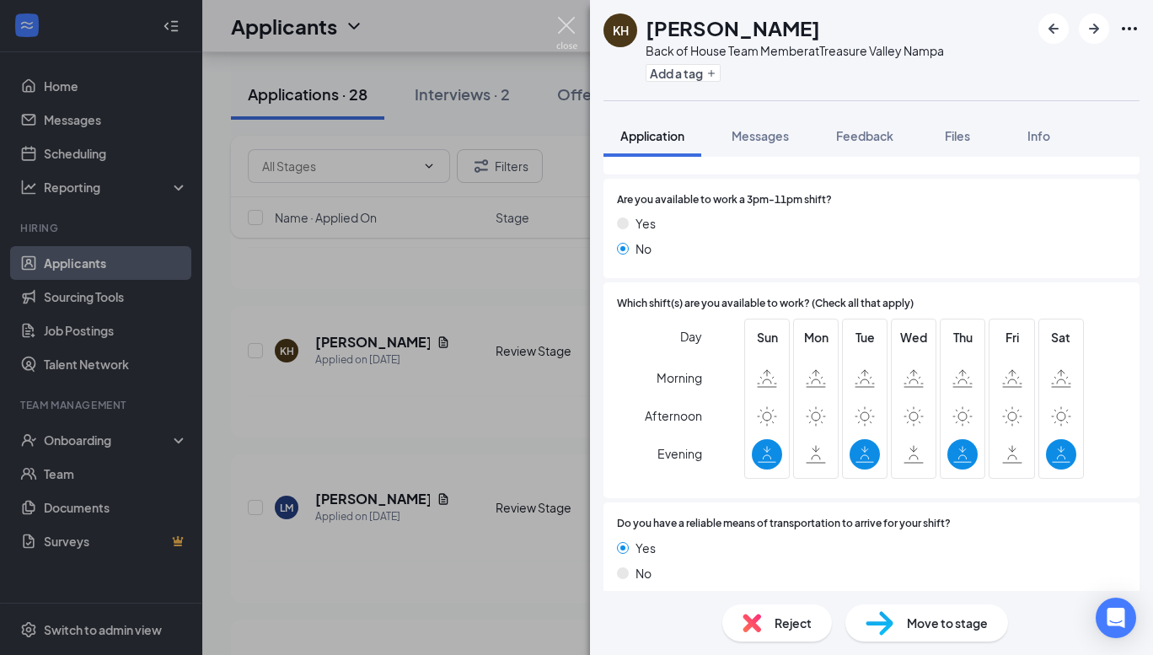
click at [570, 19] on img at bounding box center [566, 33] width 21 height 33
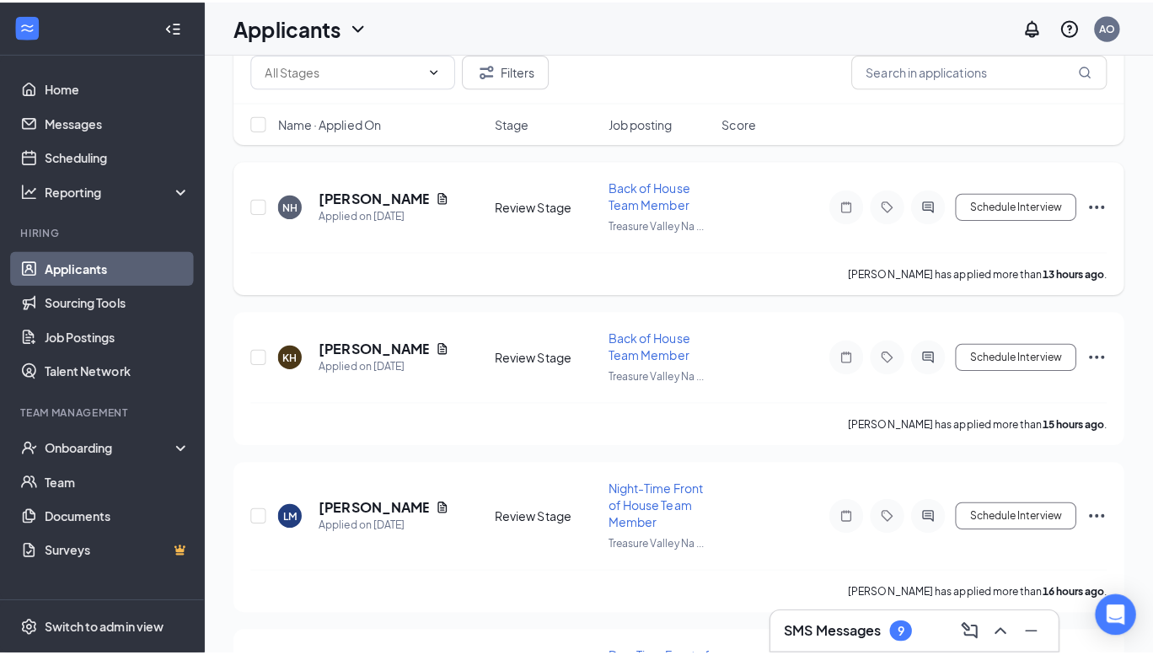
scroll to position [13, 0]
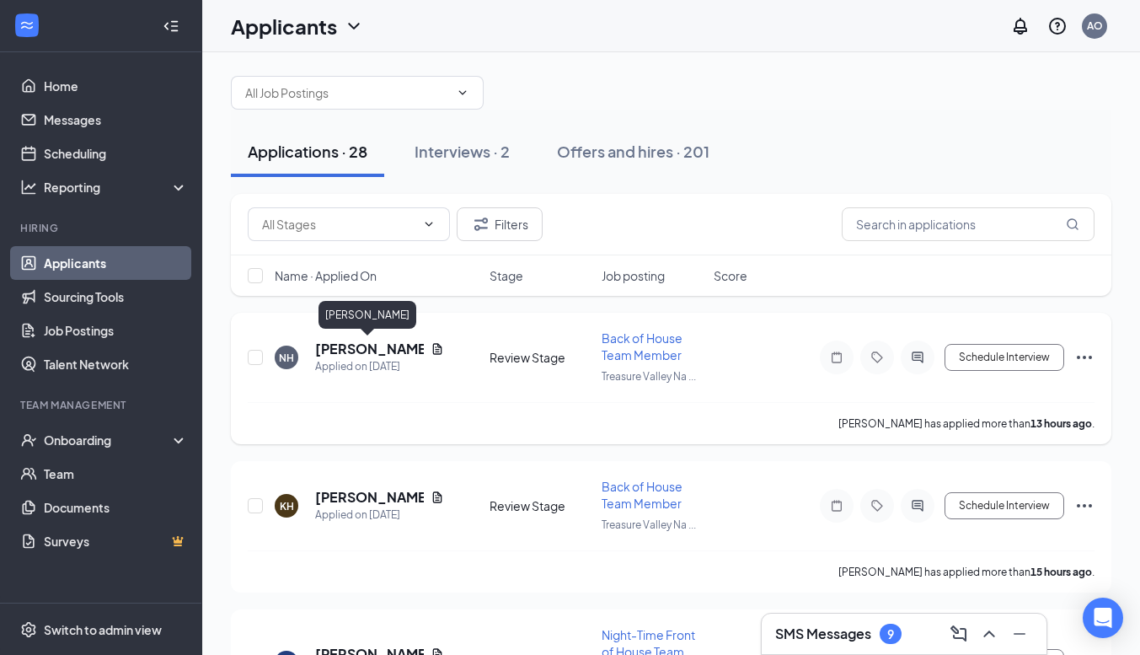
click at [342, 353] on h5 "[PERSON_NAME]" at bounding box center [369, 349] width 109 height 19
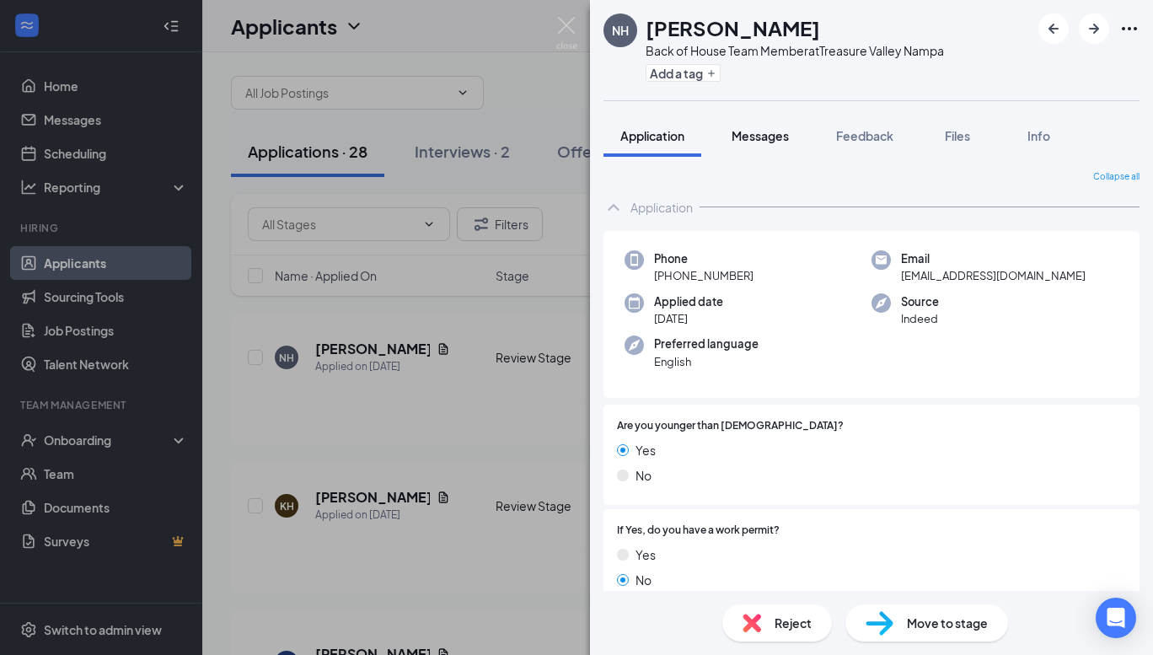
click at [740, 137] on span "Messages" at bounding box center [760, 135] width 57 height 15
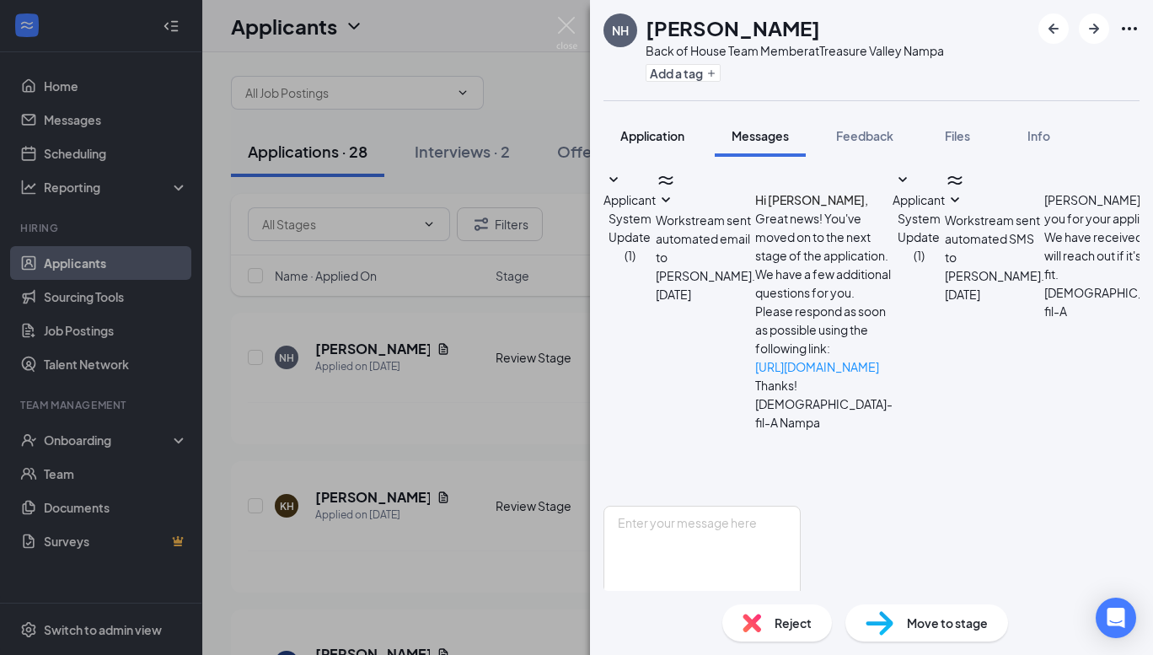
click at [665, 145] on button "Application" at bounding box center [652, 136] width 98 height 42
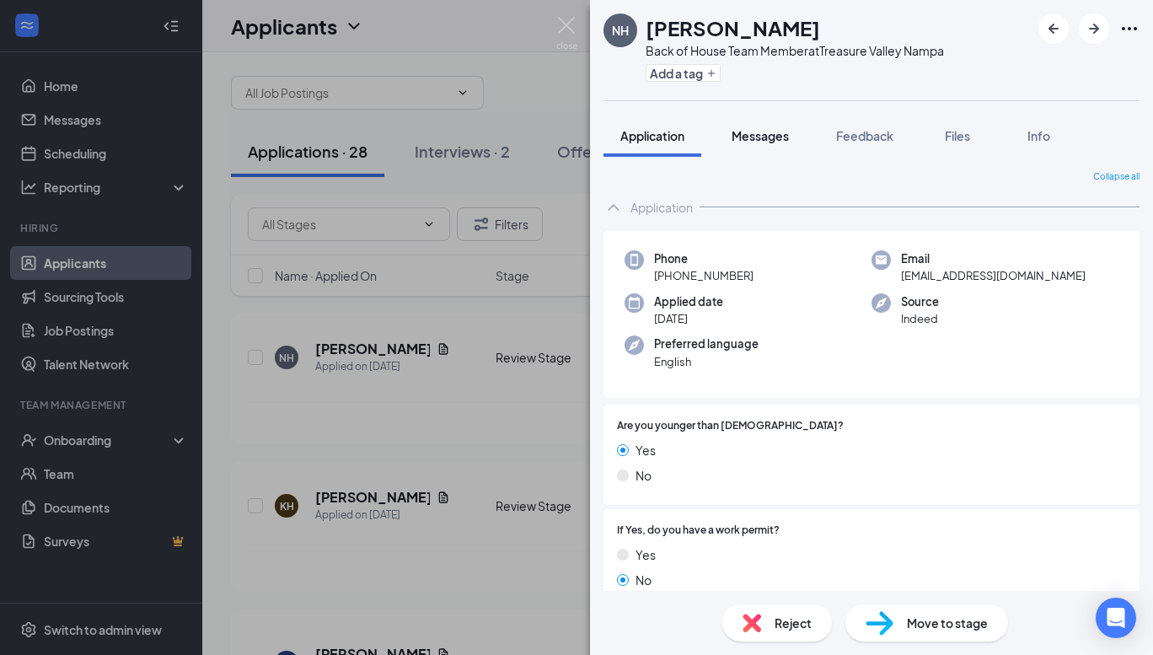
click at [773, 140] on span "Messages" at bounding box center [760, 135] width 57 height 15
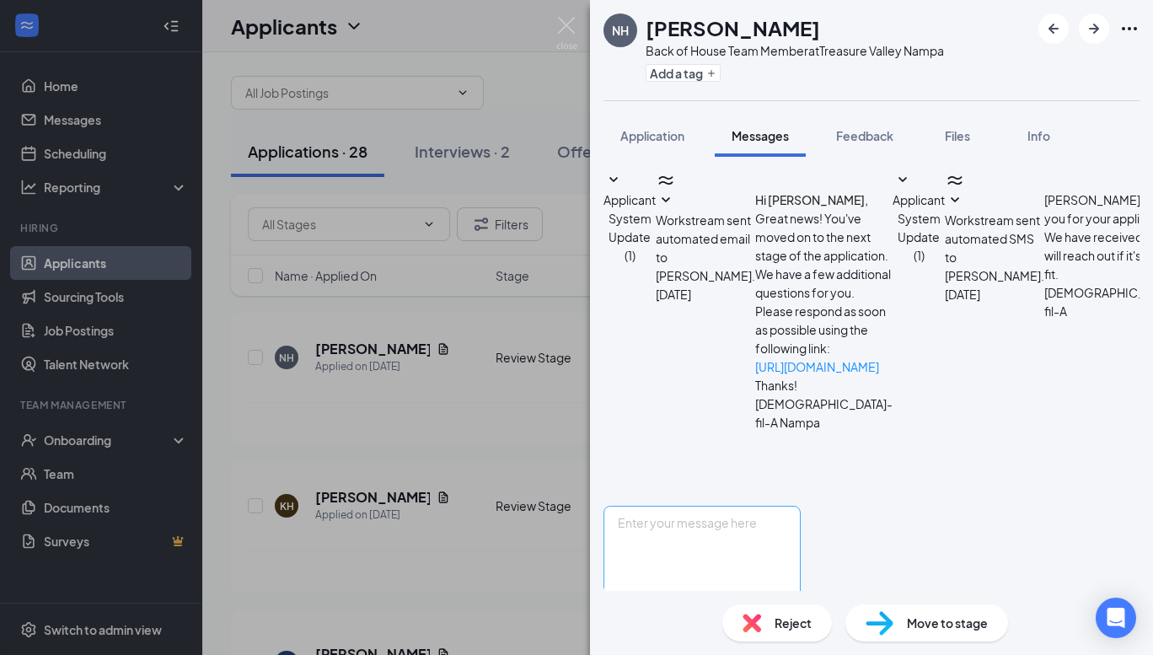
scroll to position [295, 0]
click at [748, 506] on textarea at bounding box center [701, 556] width 197 height 101
paste textarea "Good Morning [PERSON_NAME], My name is [PERSON_NAME] and I am an assistant dire…"
click at [748, 506] on textarea "Good Morning [PERSON_NAME], My name is [PERSON_NAME] and I am an assistant dire…" at bounding box center [701, 556] width 197 height 101
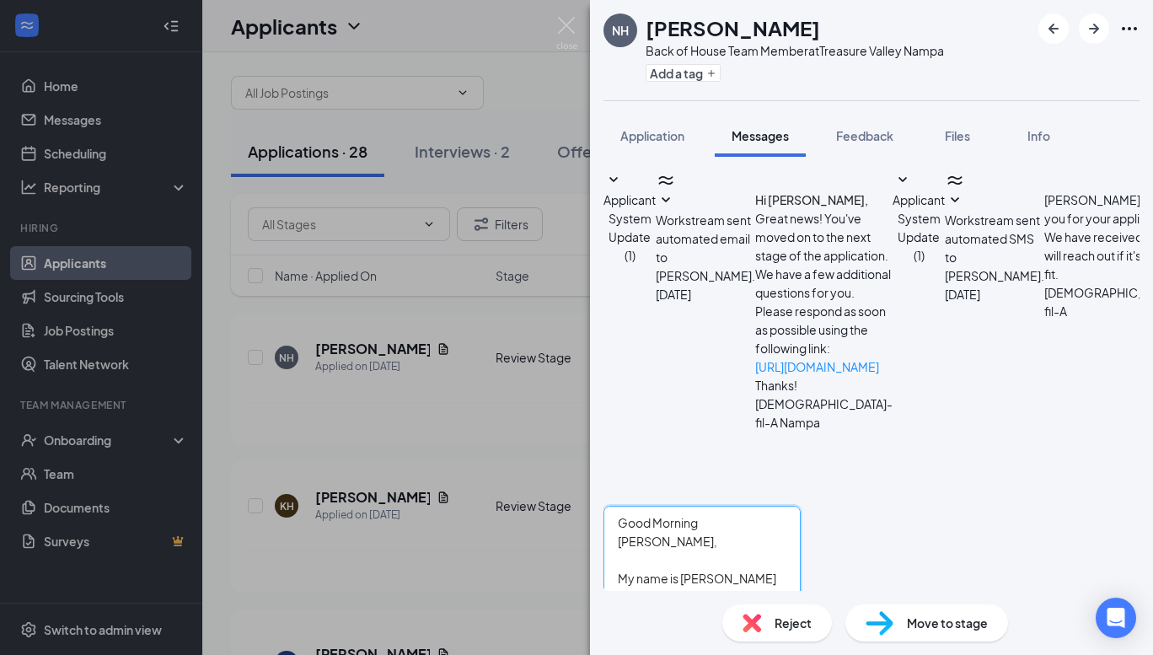
click at [748, 506] on textarea "Good Morning [PERSON_NAME], My name is [PERSON_NAME] and I am an assistant dire…" at bounding box center [701, 556] width 197 height 101
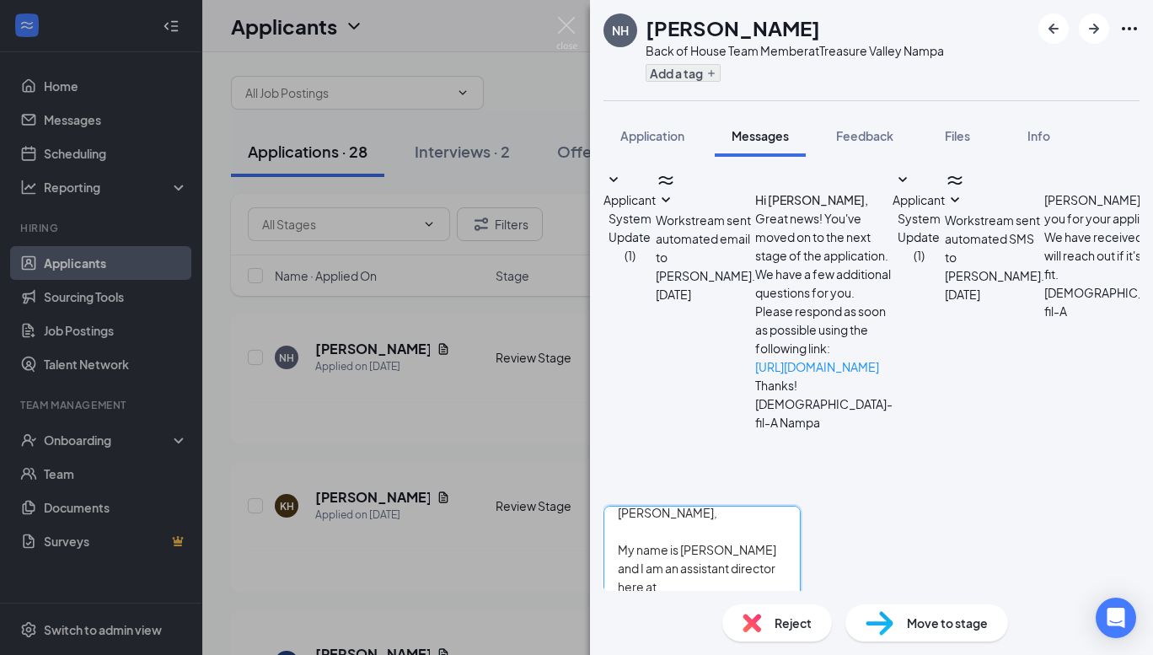
type textarea "Good Morning [PERSON_NAME], My name is [PERSON_NAME] and I am an assistant dire…"
click at [666, 73] on button "Add a tag" at bounding box center [683, 73] width 75 height 18
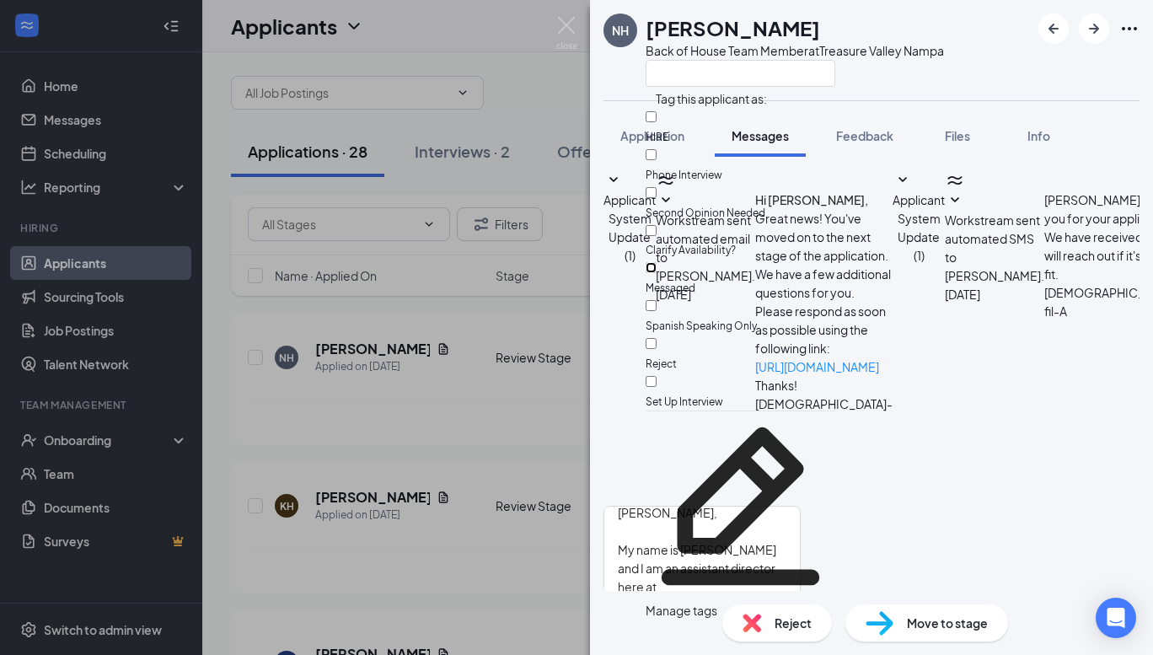
click at [657, 262] on input "Messaged" at bounding box center [651, 267] width 11 height 11
checkbox input "true"
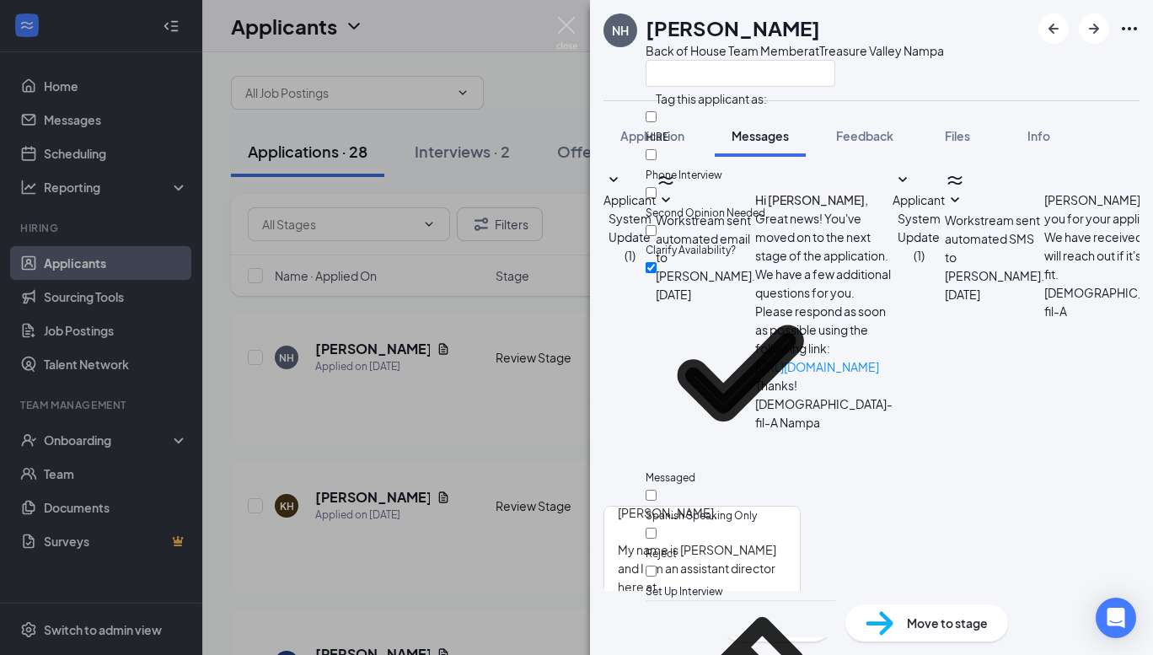
click at [801, 607] on button "Send" at bounding box center [785, 636] width 29 height 58
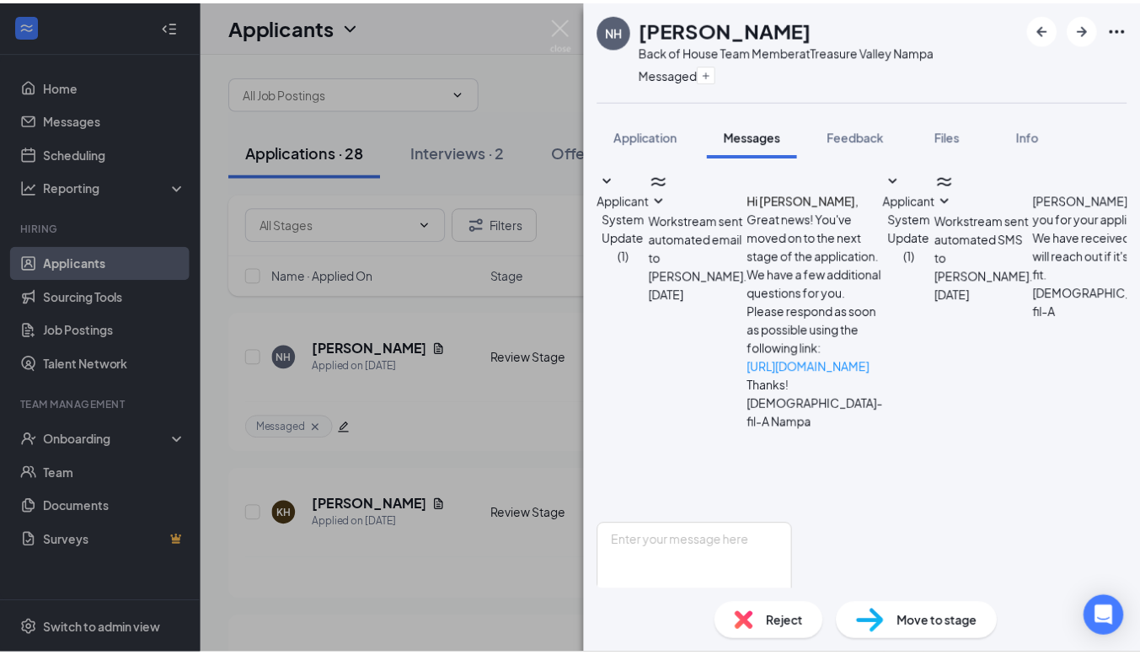
scroll to position [533, 0]
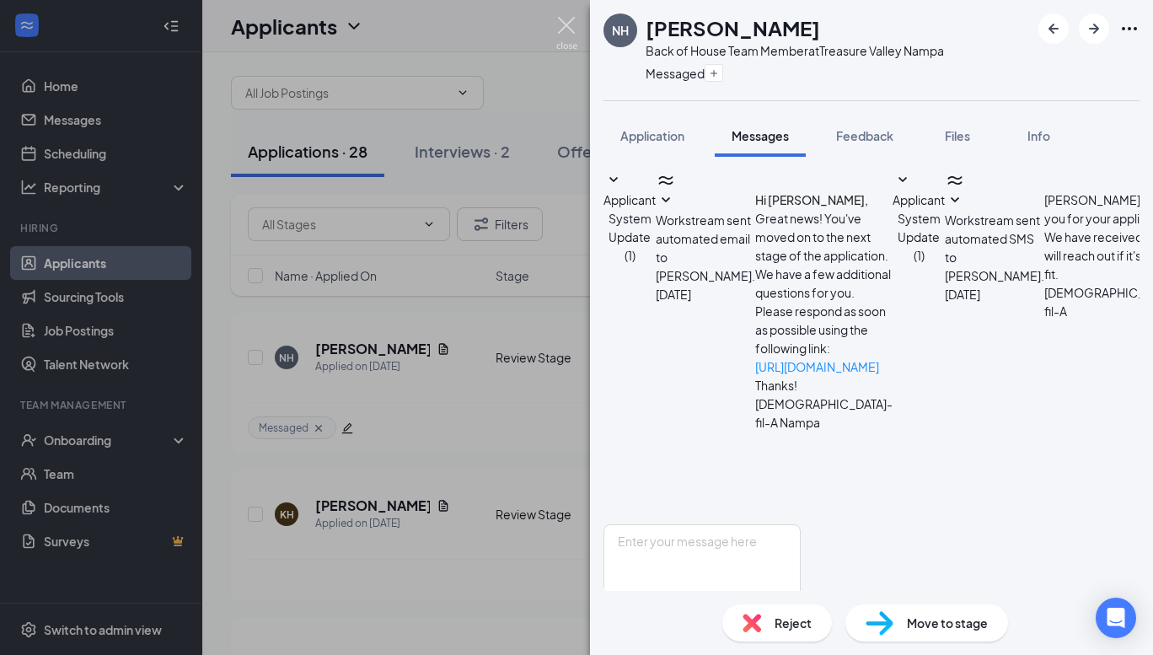
click at [564, 28] on img at bounding box center [566, 33] width 21 height 33
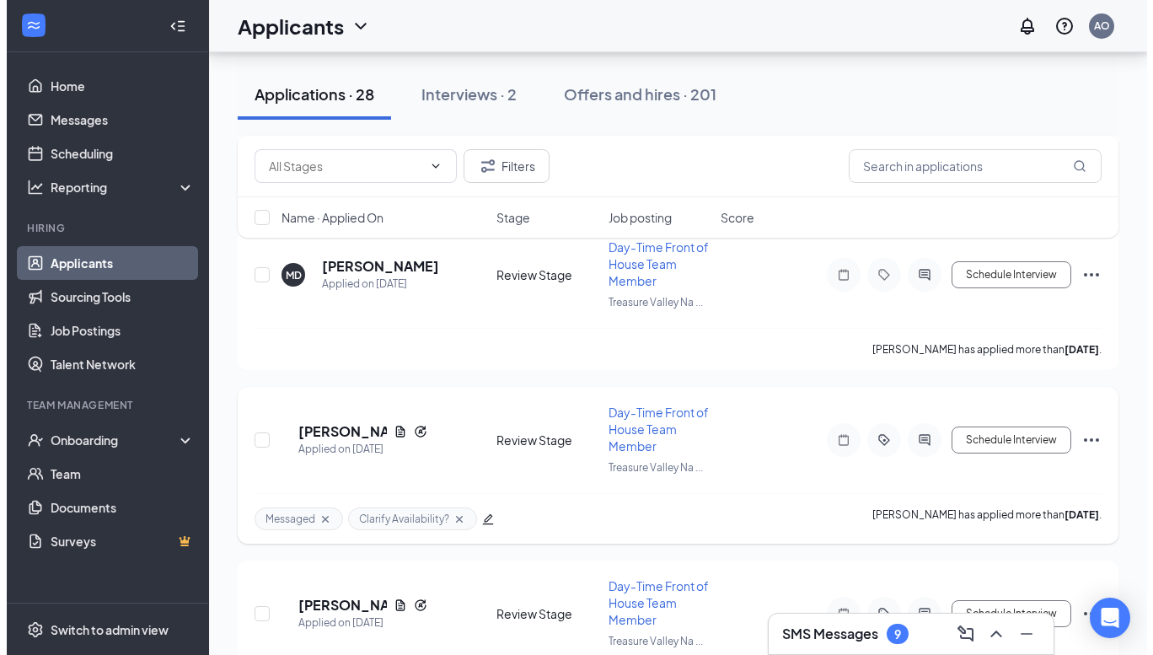
scroll to position [3092, 0]
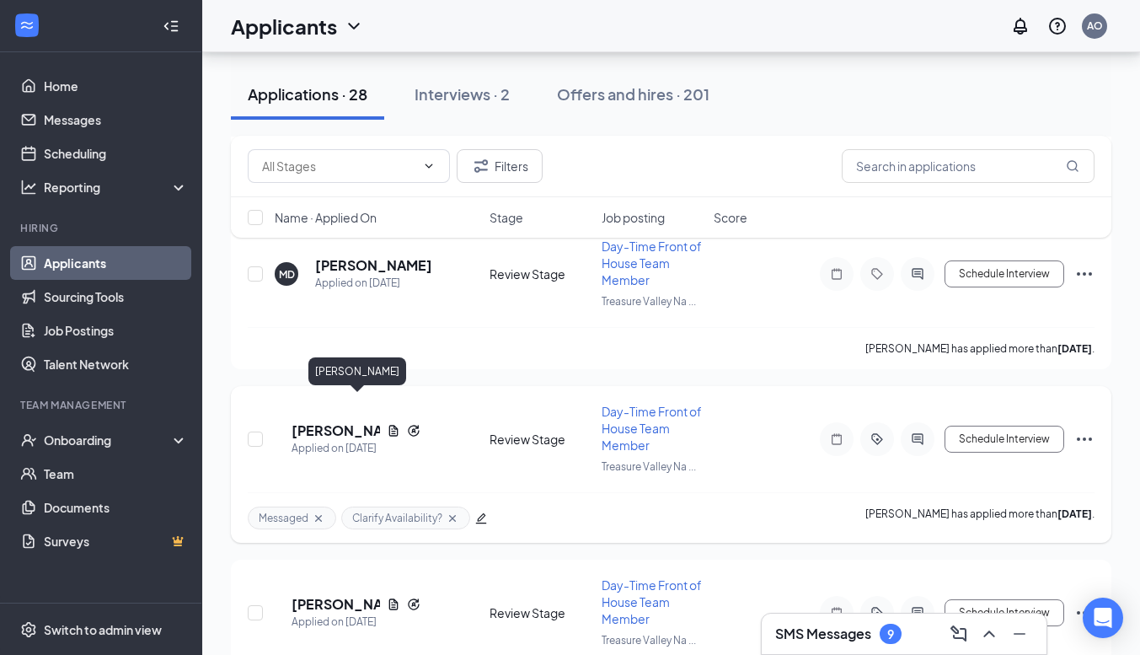
click at [342, 421] on h5 "[PERSON_NAME]" at bounding box center [336, 430] width 88 height 19
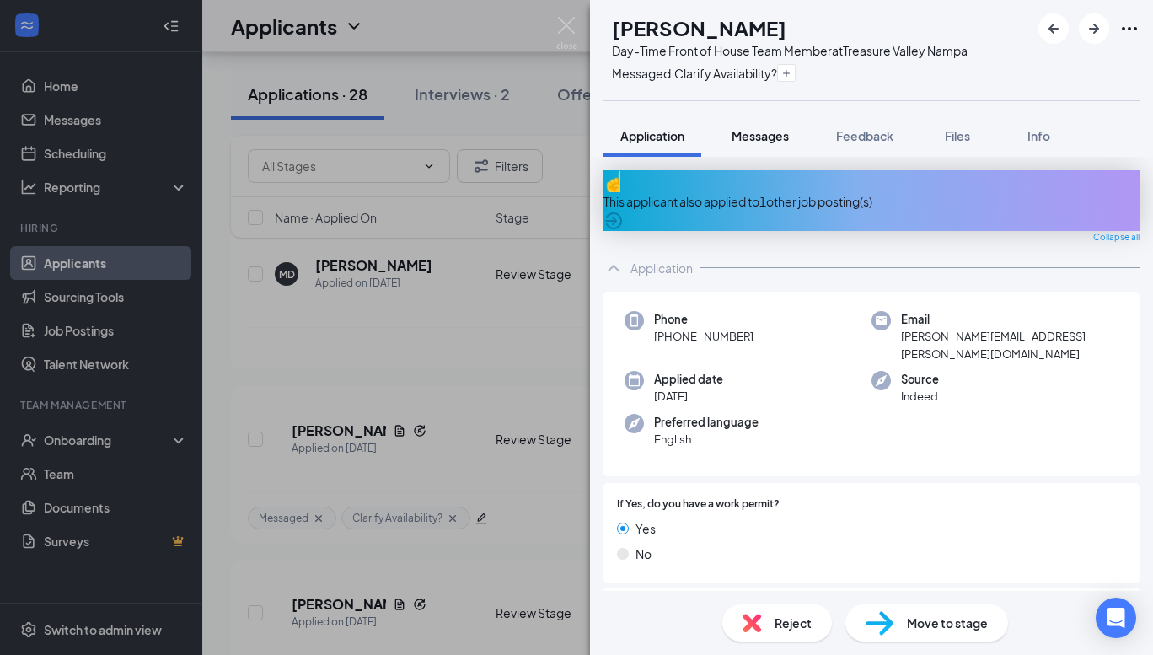
click at [757, 137] on span "Messages" at bounding box center [760, 135] width 57 height 15
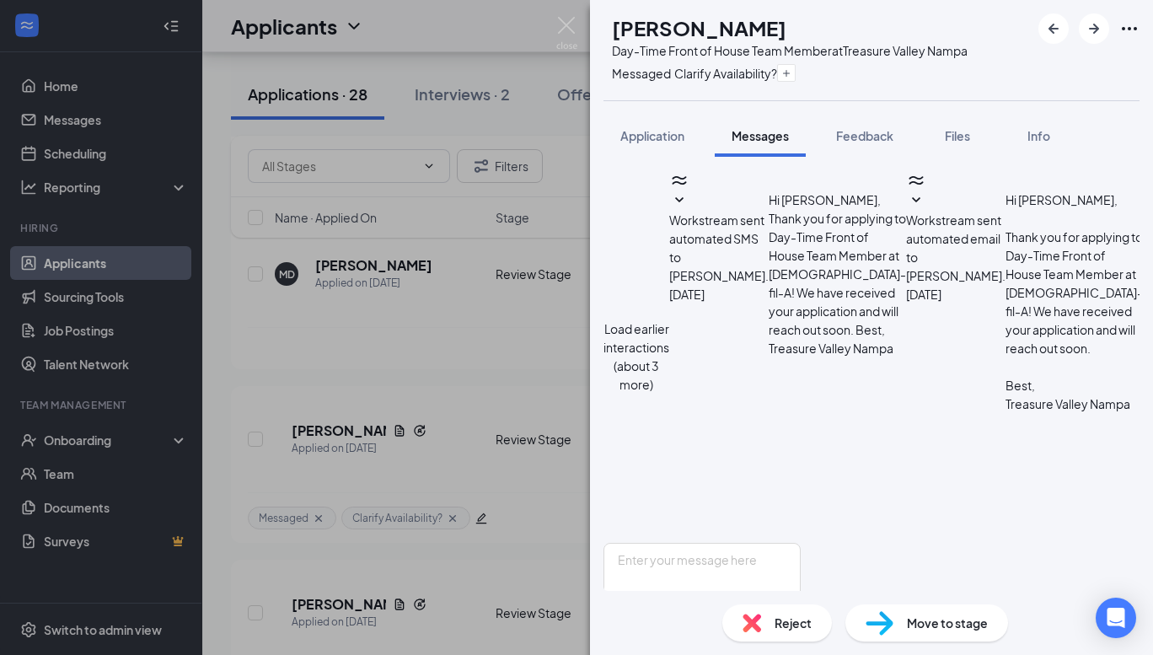
click at [669, 319] on button "Load earlier interactions (about 3 more)" at bounding box center [636, 356] width 66 height 74
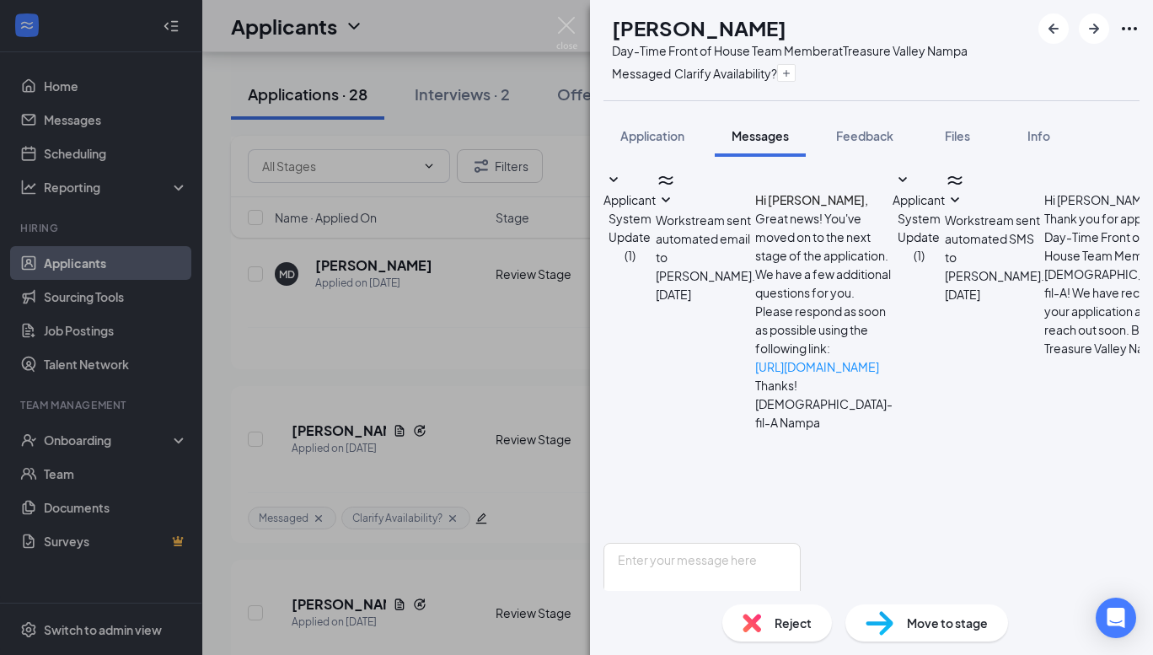
scroll to position [770, 0]
drag, startPoint x: 717, startPoint y: 244, endPoint x: 791, endPoint y: 445, distance: 214.4
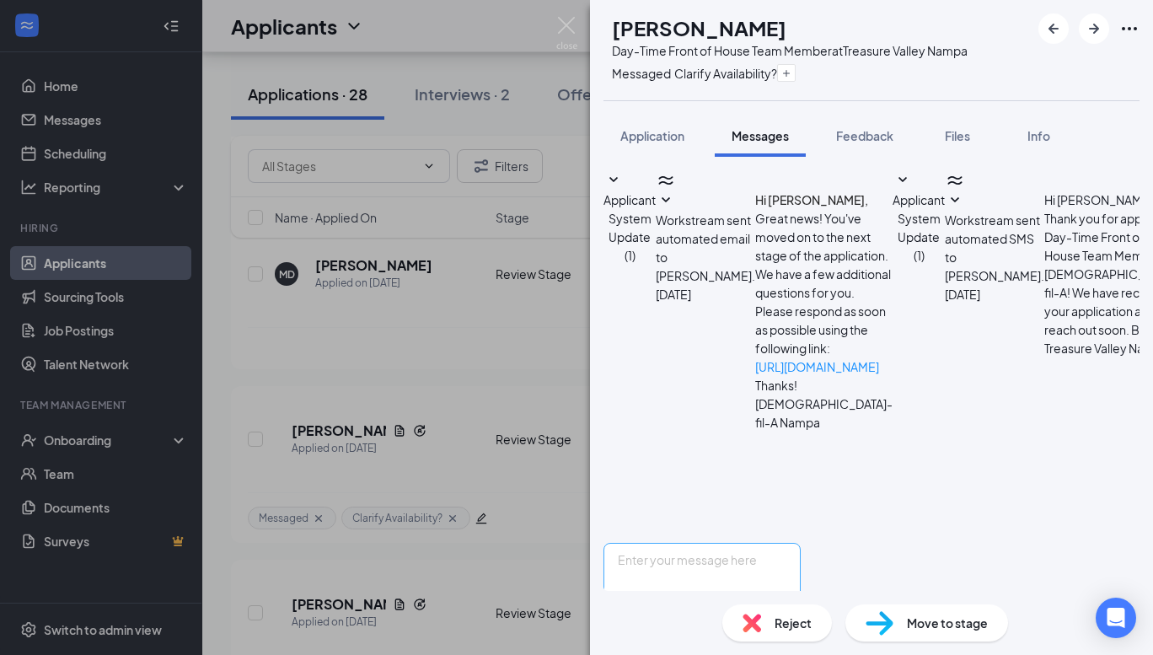
click at [791, 445] on div "Applicant System Update (1) Workstream sent automated email to [PERSON_NAME]. […" at bounding box center [871, 436] width 536 height 532
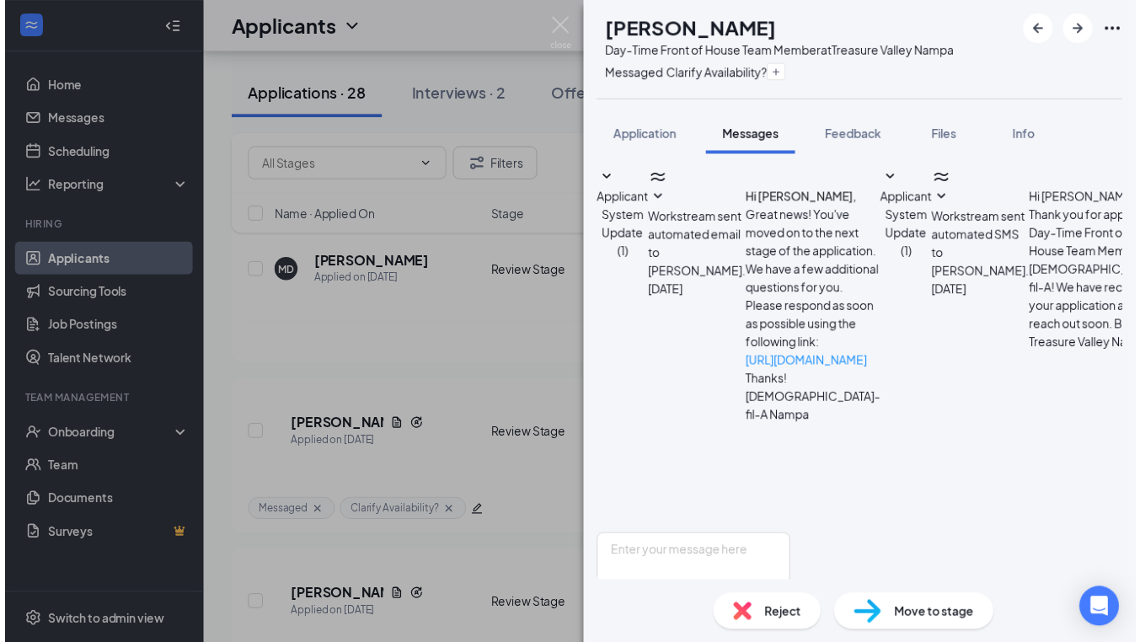
scroll to position [501, 0]
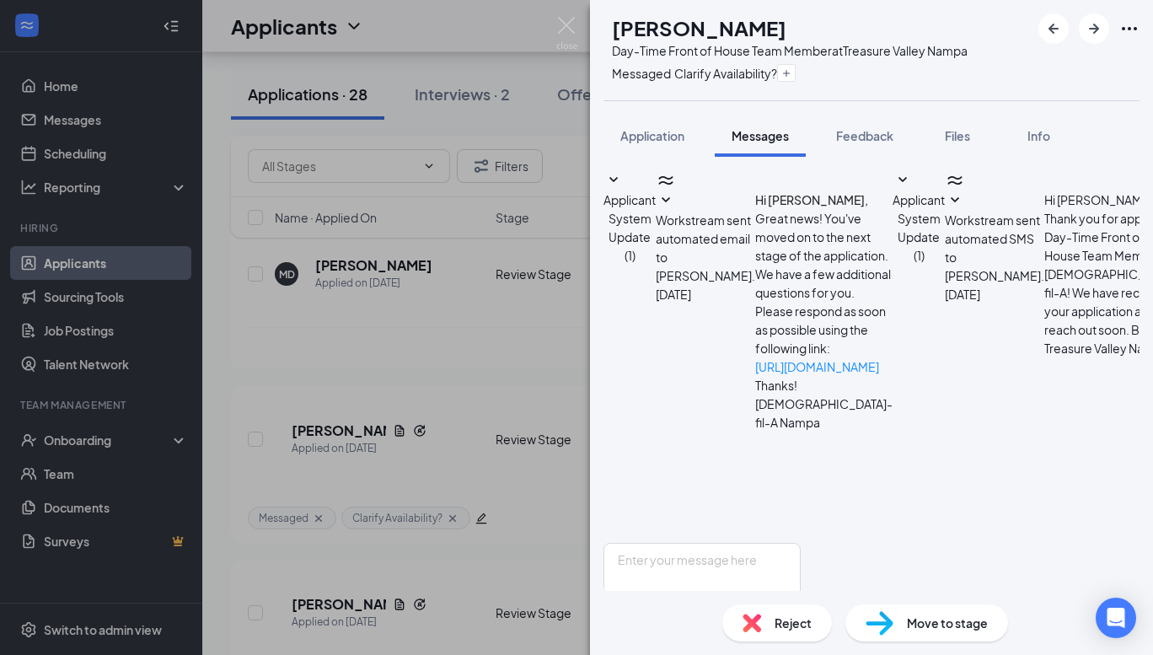
drag, startPoint x: 717, startPoint y: 254, endPoint x: 818, endPoint y: 296, distance: 109.6
copy span "Good Morning [PERSON_NAME], My name is [PERSON_NAME] and I am a director here a…"
click at [560, 25] on img at bounding box center [566, 33] width 21 height 33
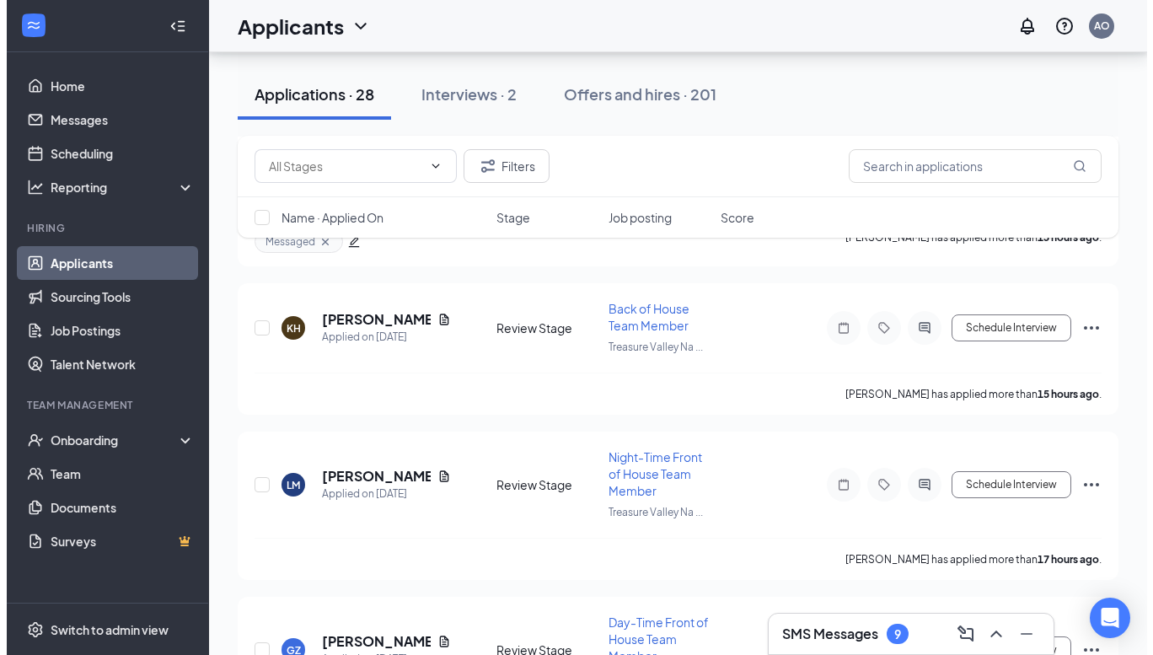
scroll to position [206, 0]
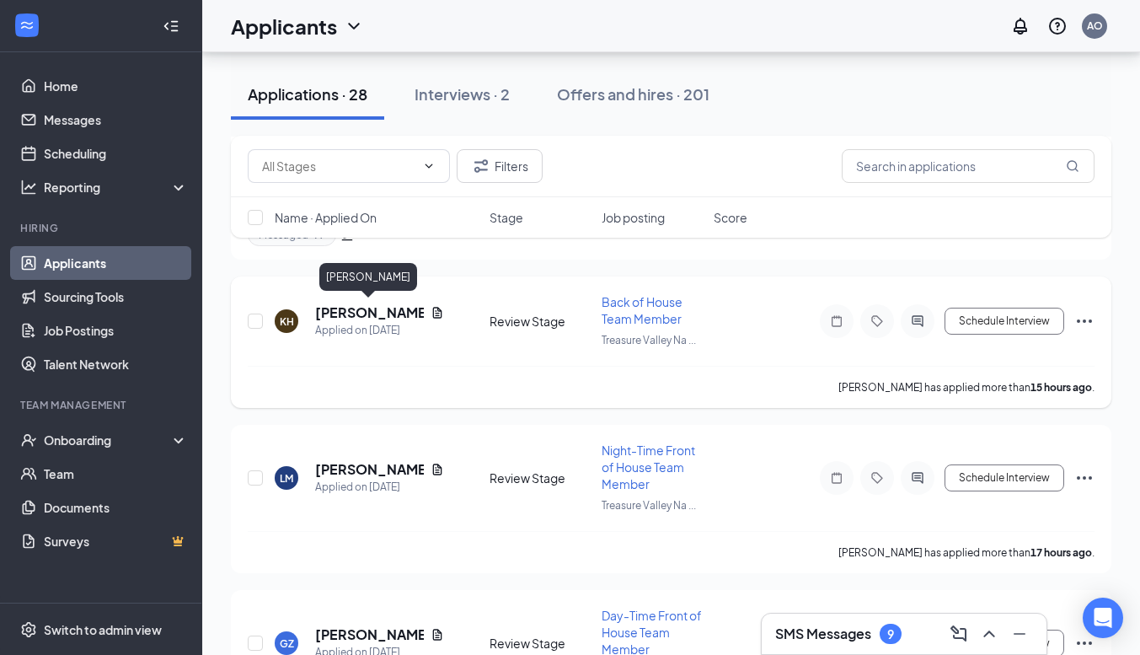
click at [369, 315] on h5 "[PERSON_NAME]" at bounding box center [369, 312] width 109 height 19
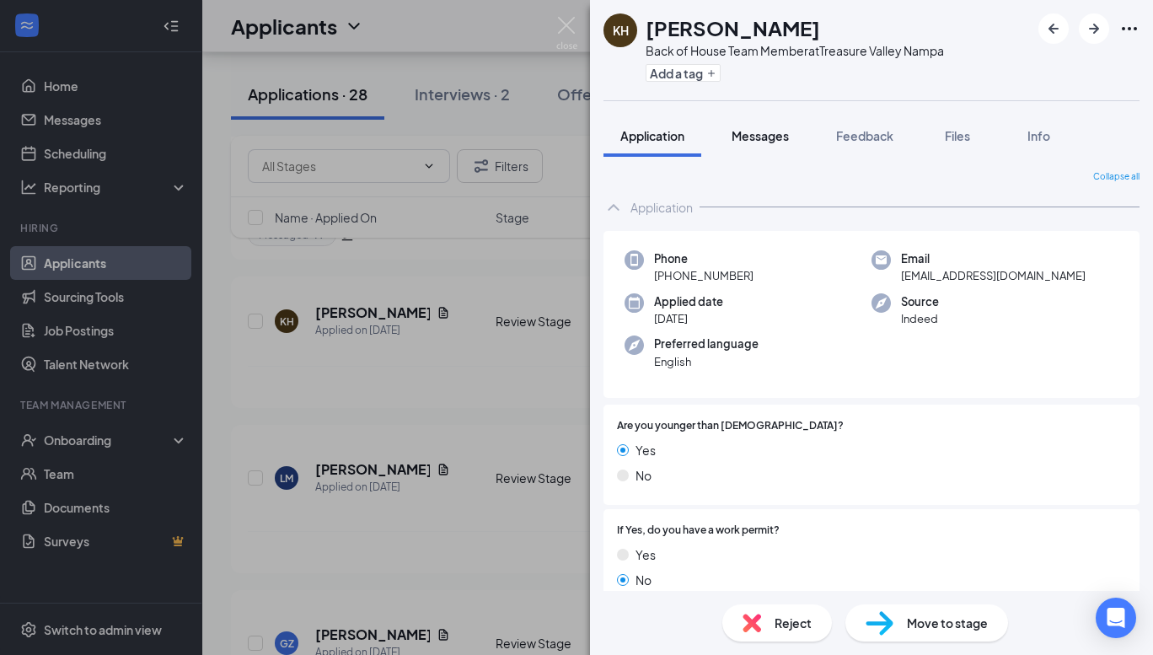
click at [768, 140] on span "Messages" at bounding box center [760, 135] width 57 height 15
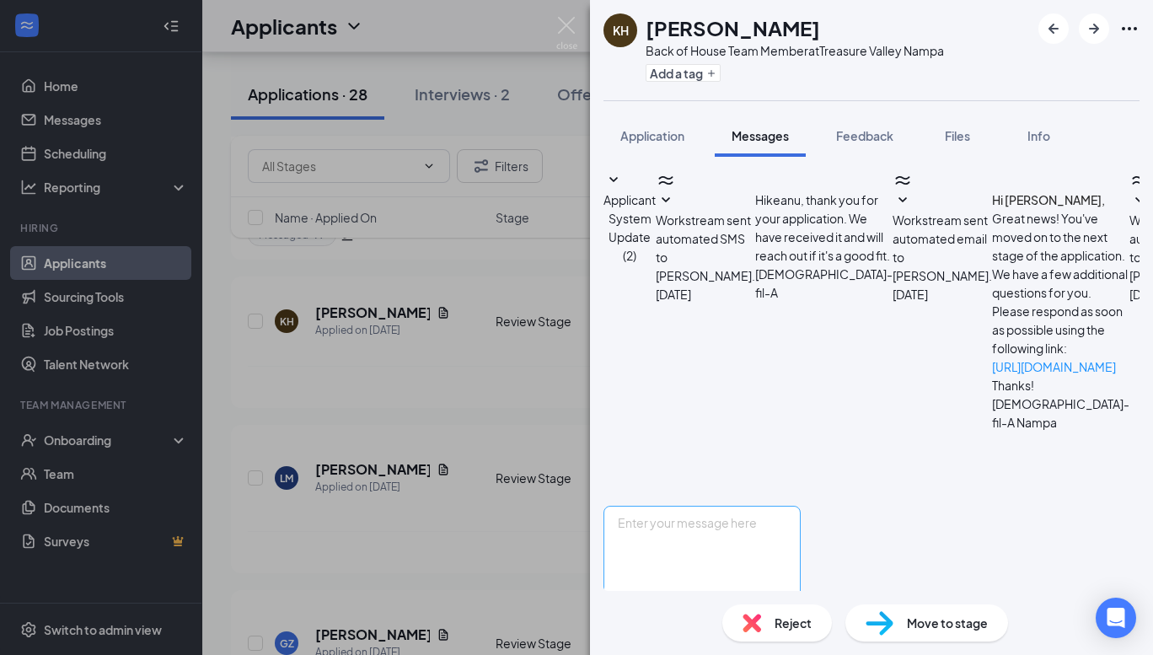
scroll to position [246, 0]
click at [798, 506] on textarea at bounding box center [701, 556] width 197 height 101
paste textarea "Good Morning [PERSON_NAME], My name is [PERSON_NAME] and I am a director here a…"
click at [743, 506] on textarea "Good Morning [PERSON_NAME], My name is [PERSON_NAME] and I am a director here a…" at bounding box center [701, 556] width 197 height 101
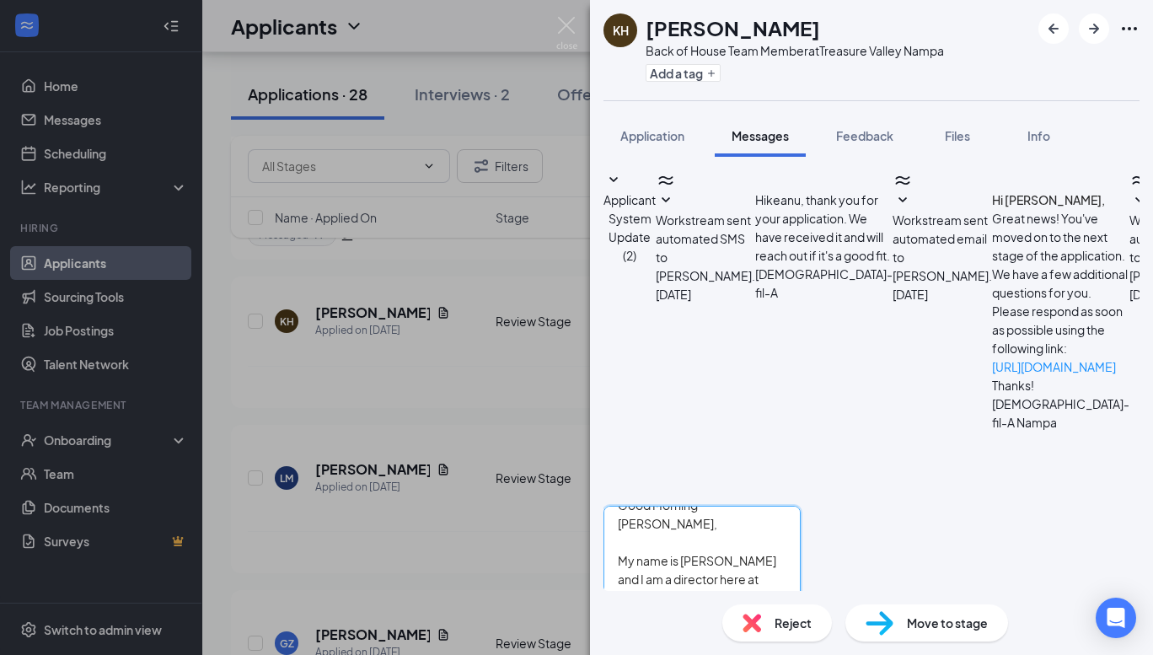
click at [743, 506] on textarea "Good Morning [PERSON_NAME], My name is [PERSON_NAME] and I am a director here a…" at bounding box center [701, 556] width 197 height 101
click at [718, 506] on textarea "Good Morning [PERSON_NAME], My name is [PERSON_NAME] and I am a director here a…" at bounding box center [701, 556] width 197 height 101
click at [733, 506] on textarea "Good Morning [PERSON_NAME], My name is [PERSON_NAME] am a director here at [DEM…" at bounding box center [701, 556] width 197 height 101
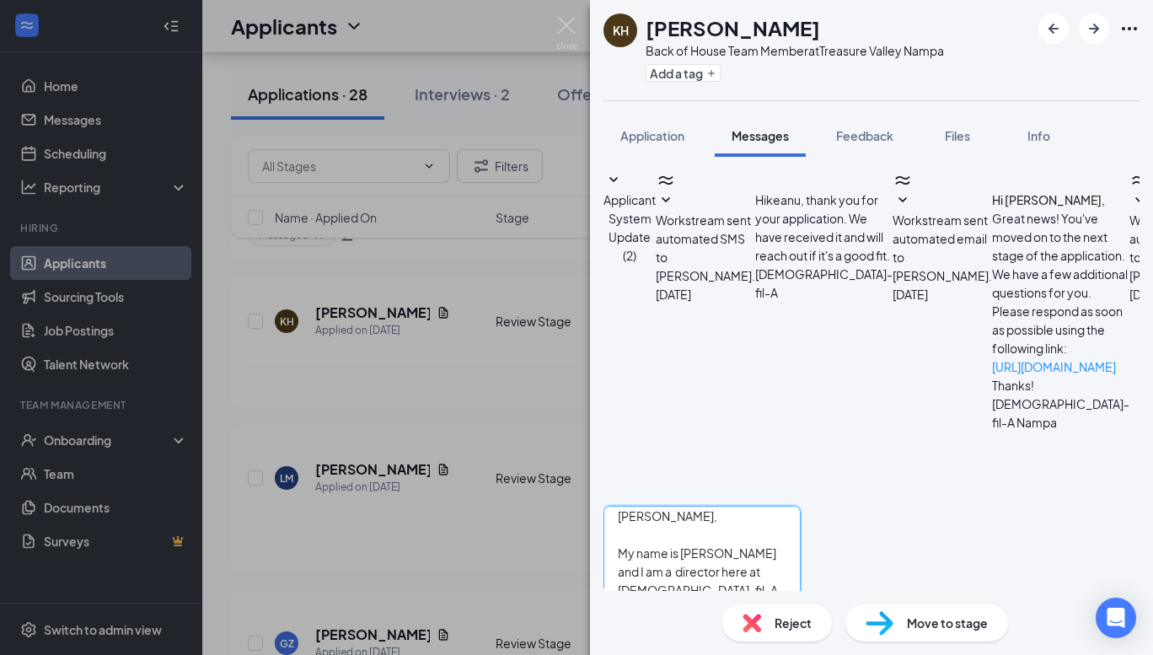
click at [785, 506] on textarea "Good Morning [PERSON_NAME], My name is [PERSON_NAME] and I am a director here a…" at bounding box center [701, 556] width 197 height 101
click at [801, 513] on textarea "Good Morning [PERSON_NAME], My name is [PERSON_NAME] and I am a assistant direc…" at bounding box center [701, 556] width 197 height 101
type textarea "Good Morning [PERSON_NAME], My name is [PERSON_NAME] and I am a assistant direc…"
click at [801, 607] on button "Send" at bounding box center [785, 636] width 29 height 58
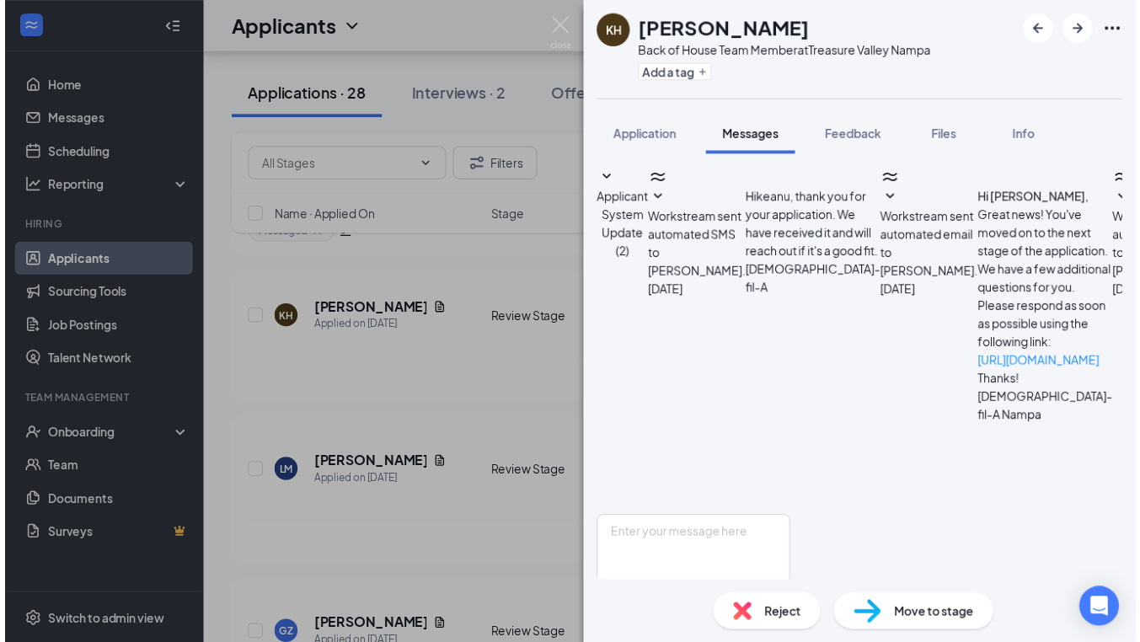
scroll to position [467, 0]
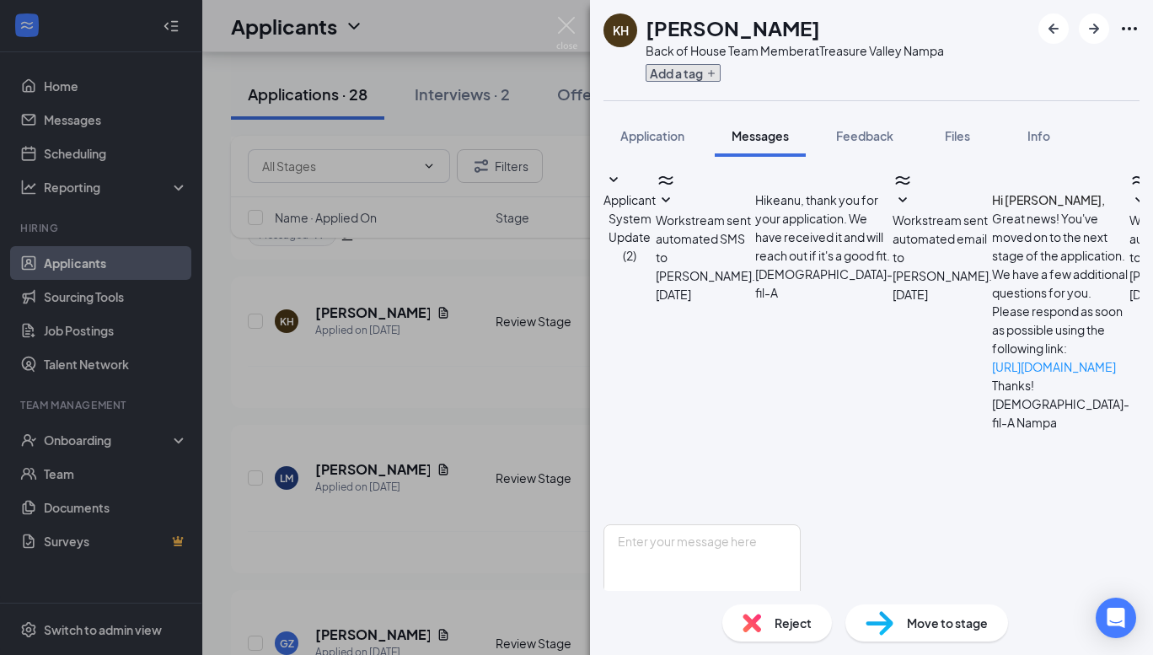
click at [707, 70] on icon "Plus" at bounding box center [711, 73] width 10 height 10
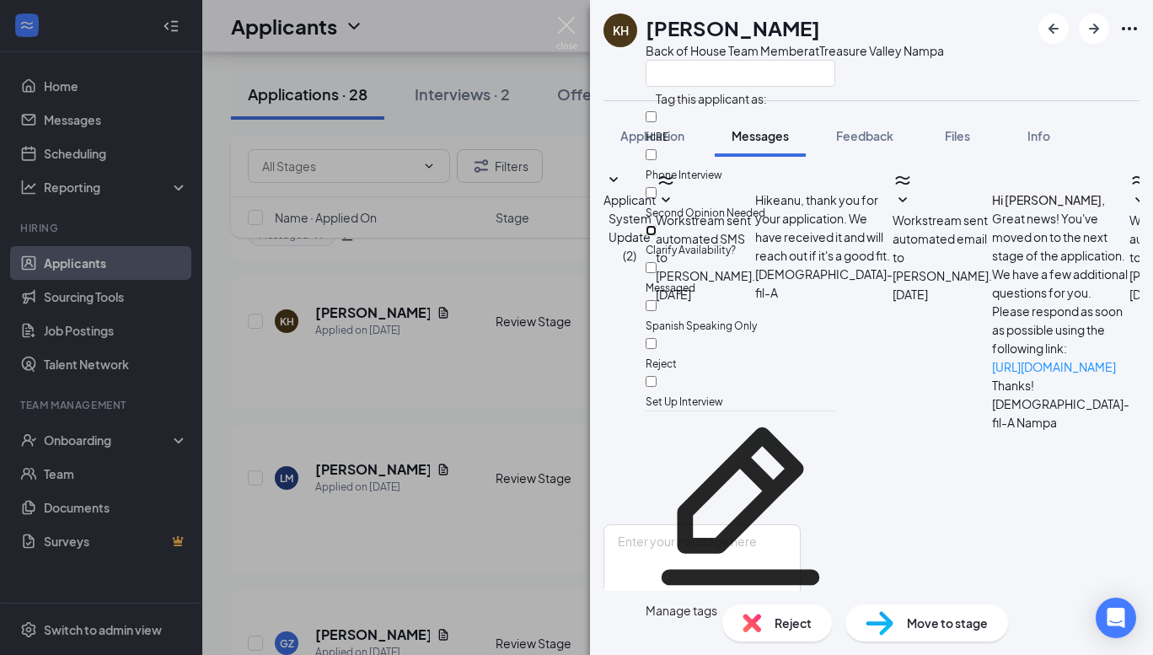
click at [657, 225] on input "Clarify Availability?" at bounding box center [651, 230] width 11 height 11
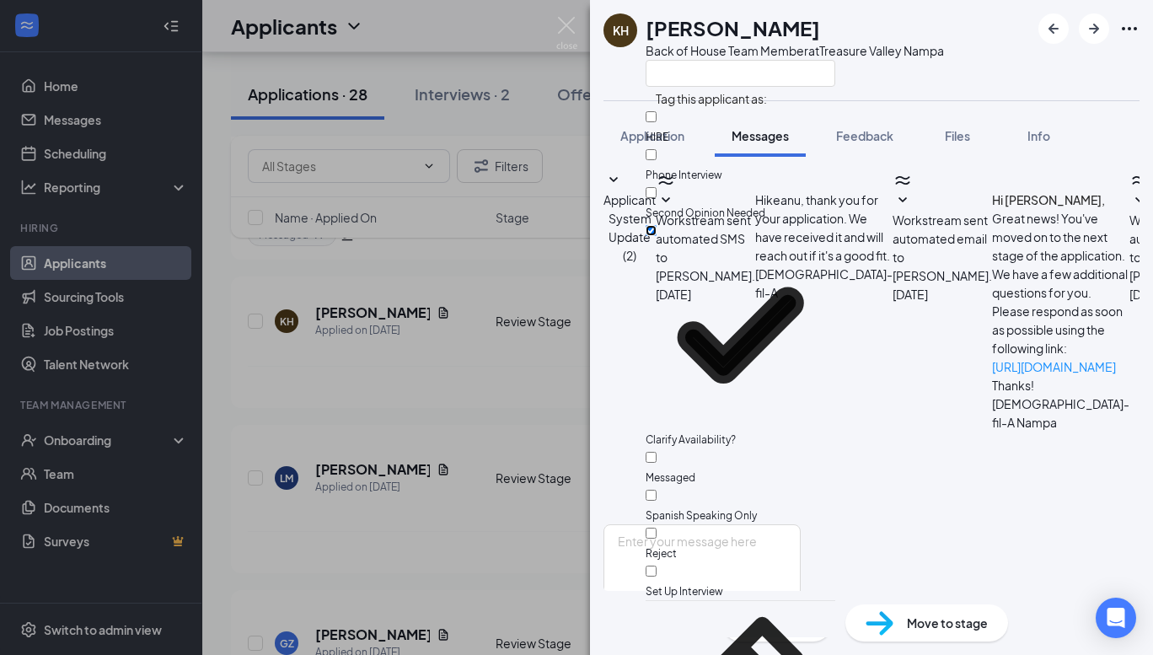
click at [657, 225] on input "Clarify Availability?" at bounding box center [651, 230] width 11 height 11
checkbox input "false"
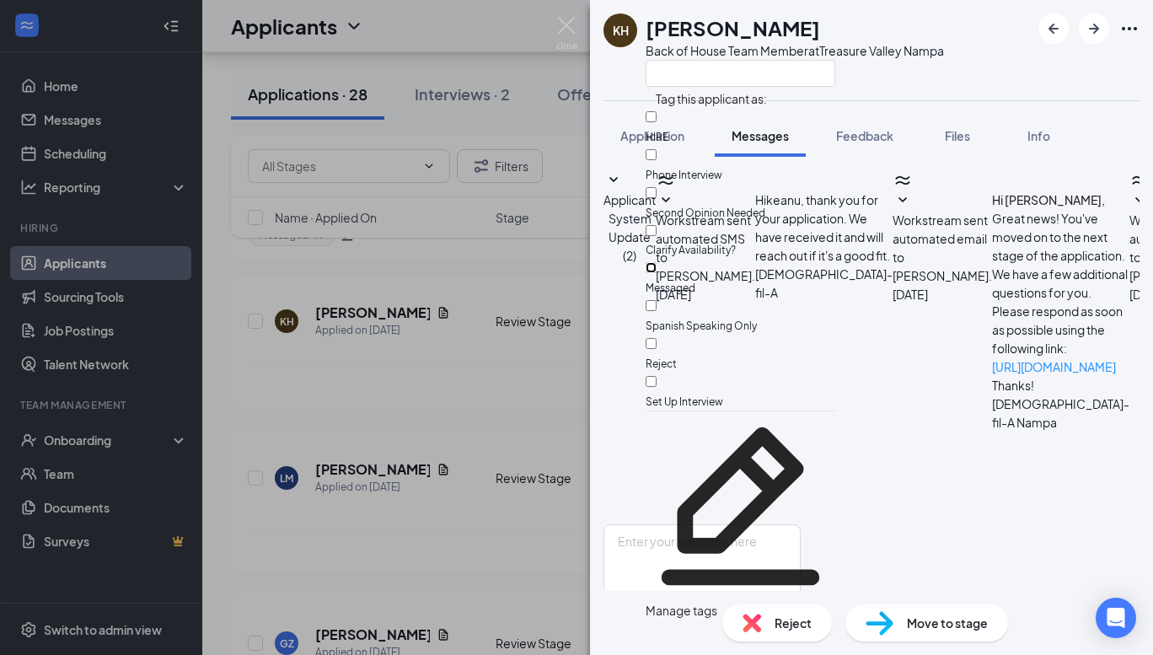
click at [657, 262] on input "Messaged" at bounding box center [651, 267] width 11 height 11
checkbox input "true"
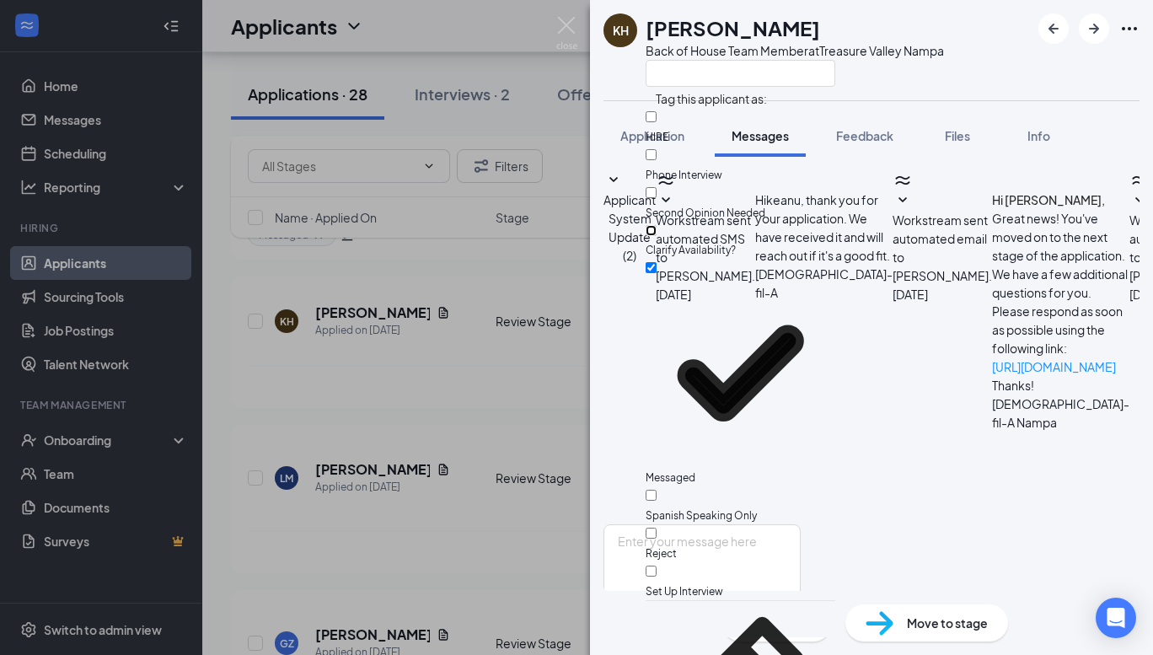
click at [657, 225] on input "Clarify Availability?" at bounding box center [651, 230] width 11 height 11
checkbox input "true"
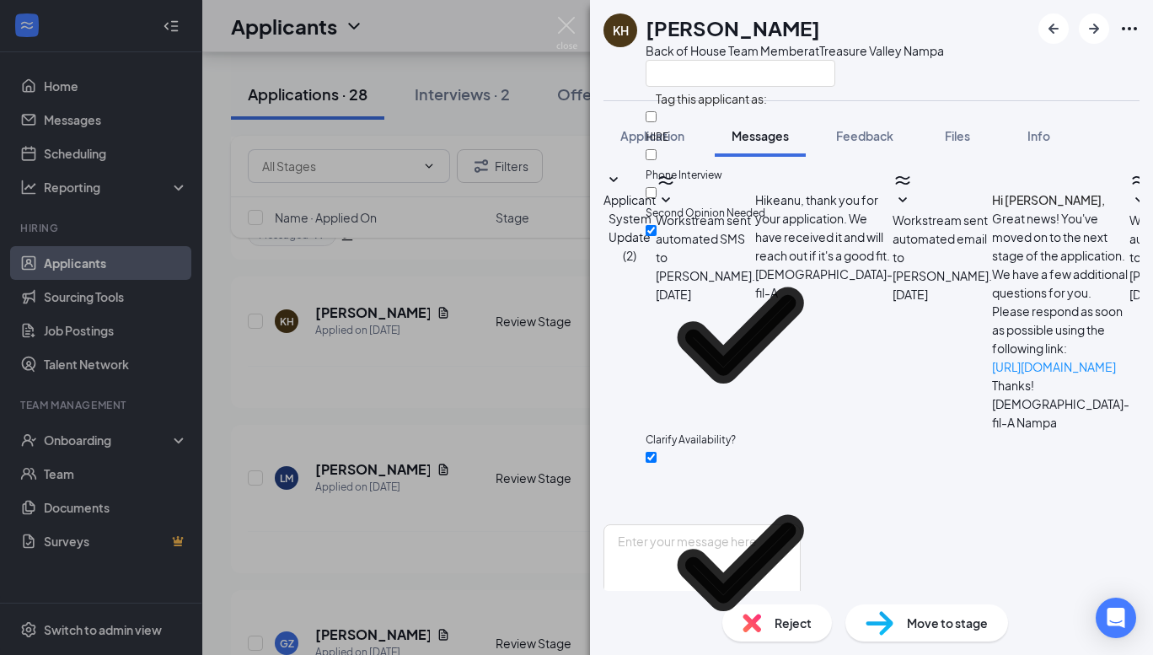
click at [954, 59] on div "KH [PERSON_NAME] Back of House Team Member at [GEOGRAPHIC_DATA]" at bounding box center [871, 50] width 563 height 100
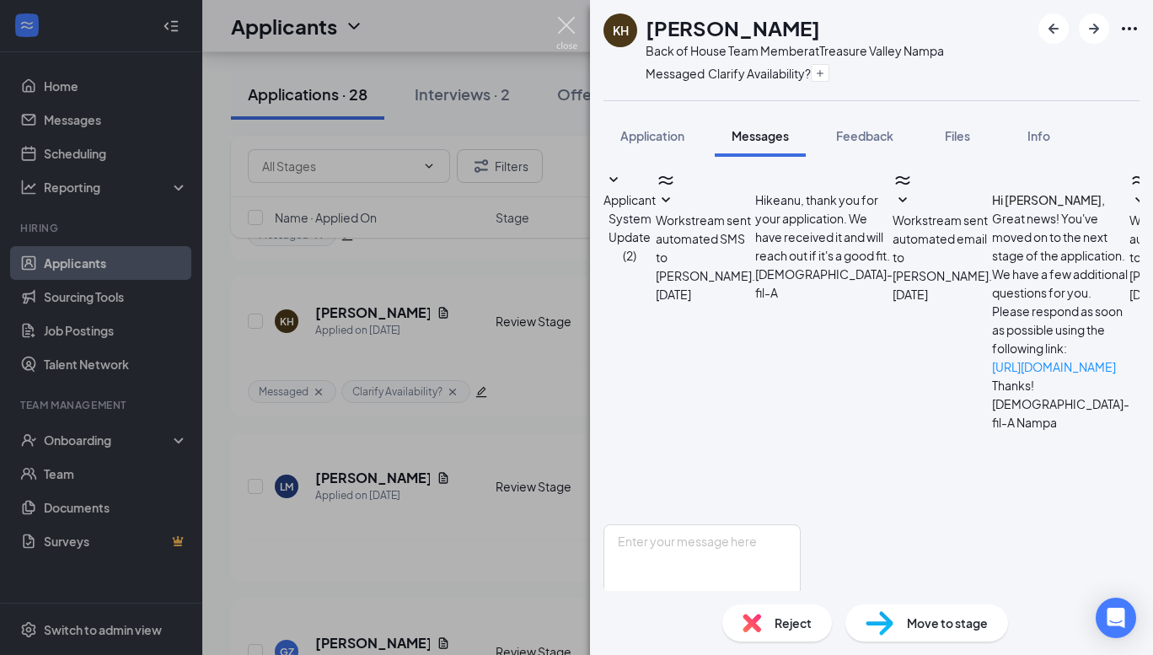
click at [559, 24] on img at bounding box center [566, 33] width 21 height 33
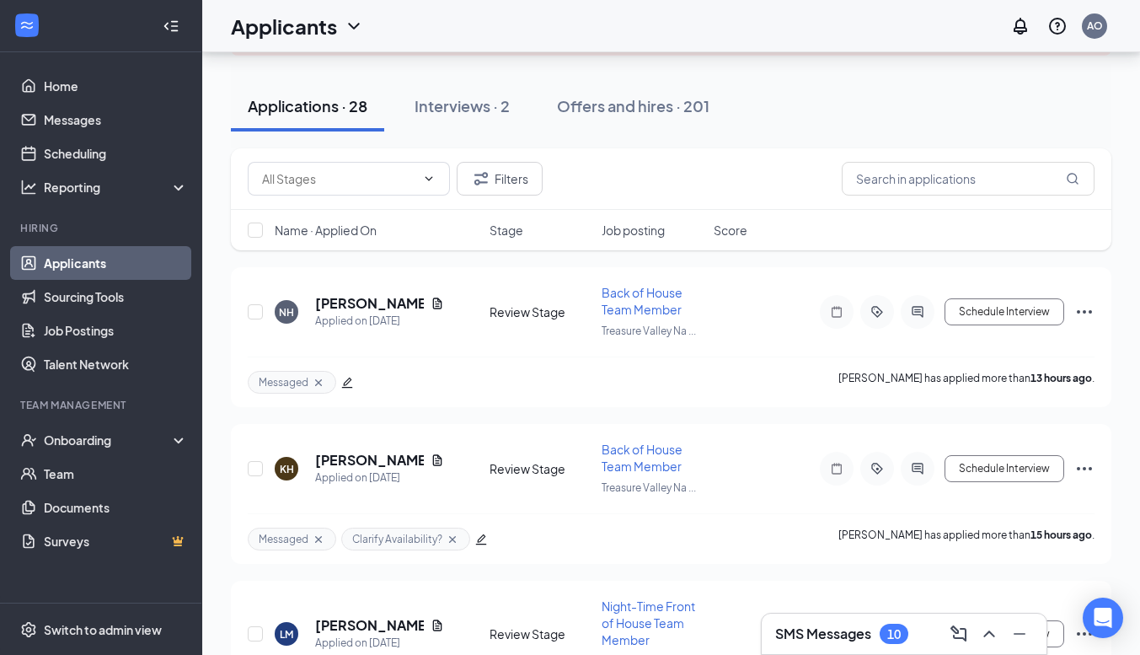
scroll to position [141, 0]
click at [603, 110] on div "Offers and hires · 201" at bounding box center [633, 104] width 153 height 21
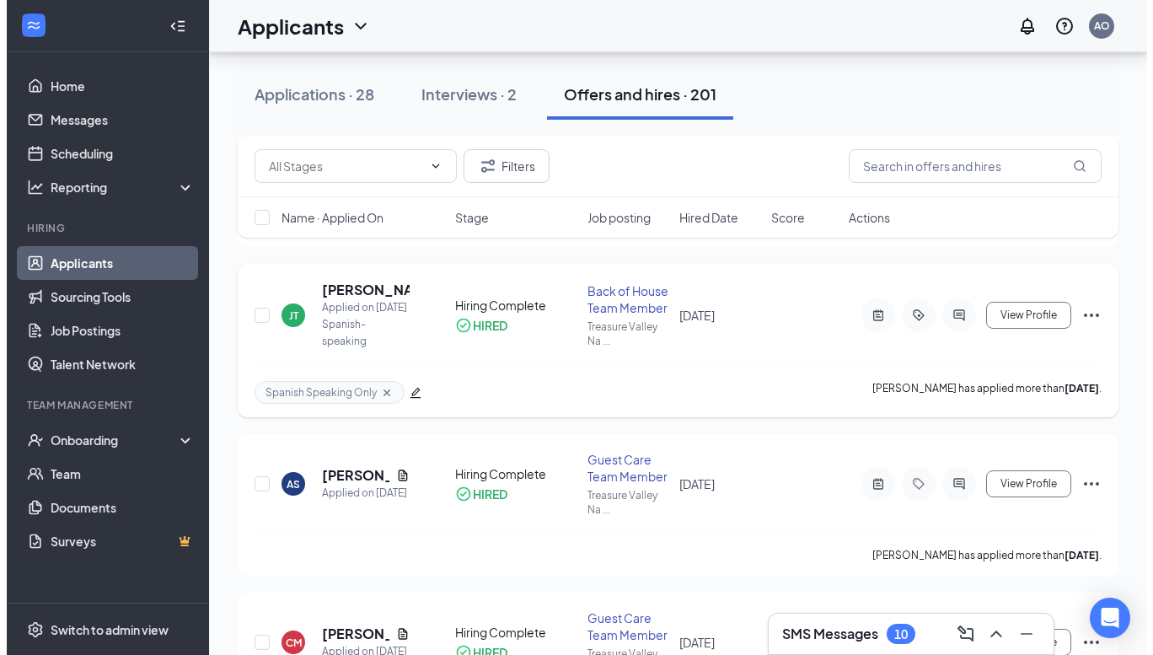
scroll to position [482, 0]
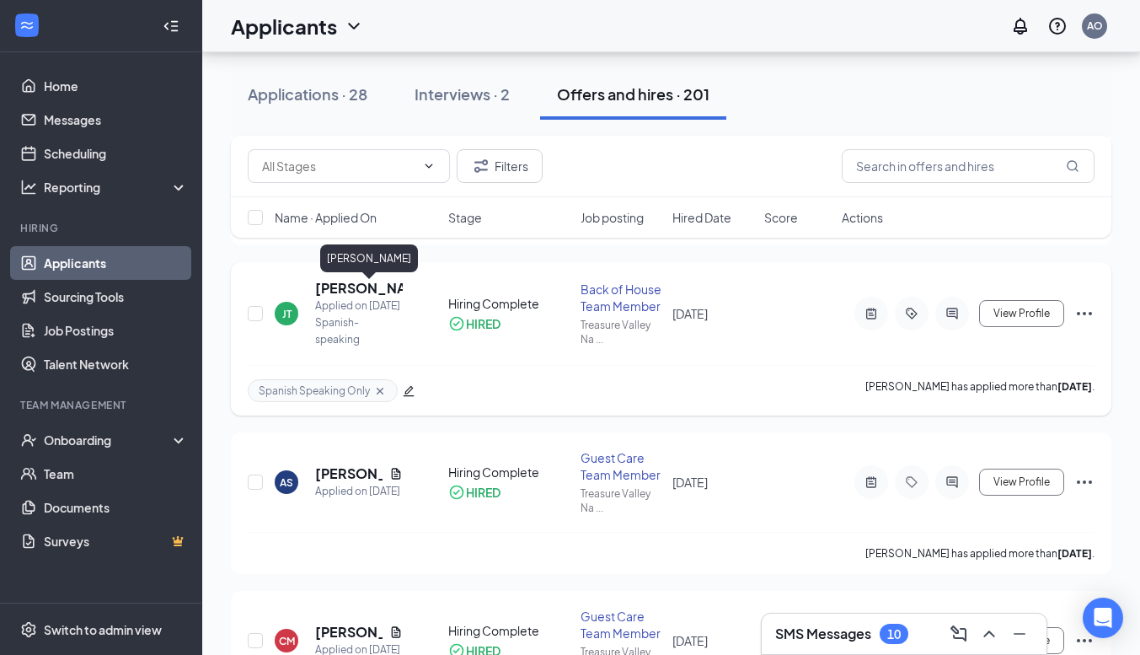
click at [366, 289] on h5 "[PERSON_NAME]" at bounding box center [359, 288] width 88 height 19
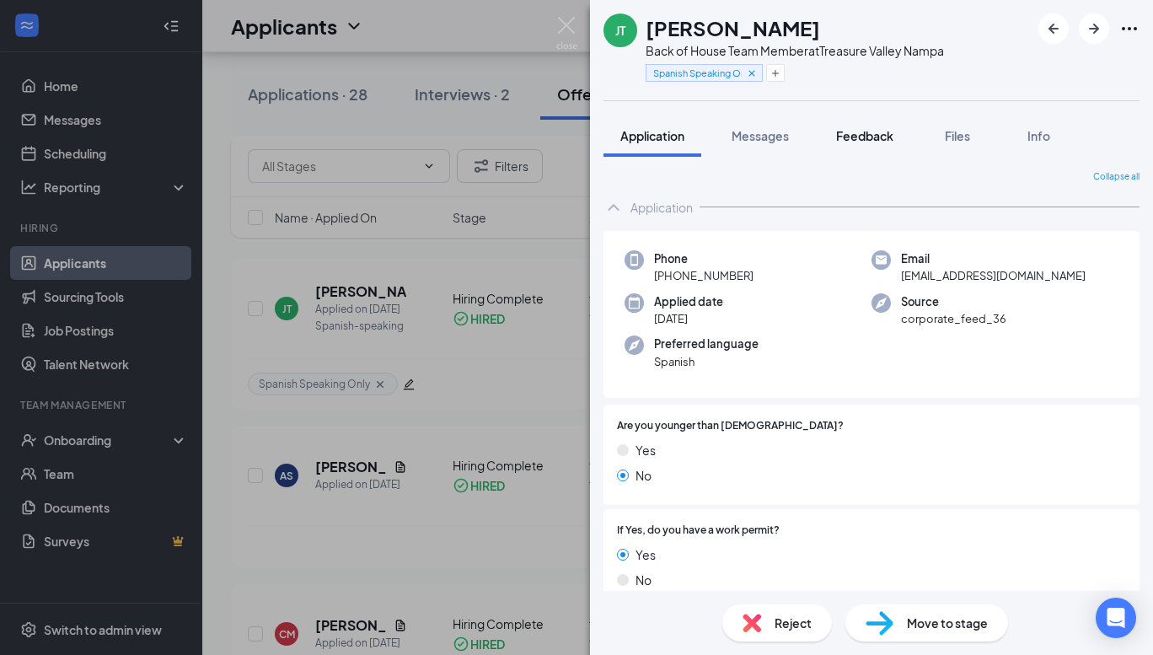
click at [871, 132] on span "Feedback" at bounding box center [864, 135] width 57 height 15
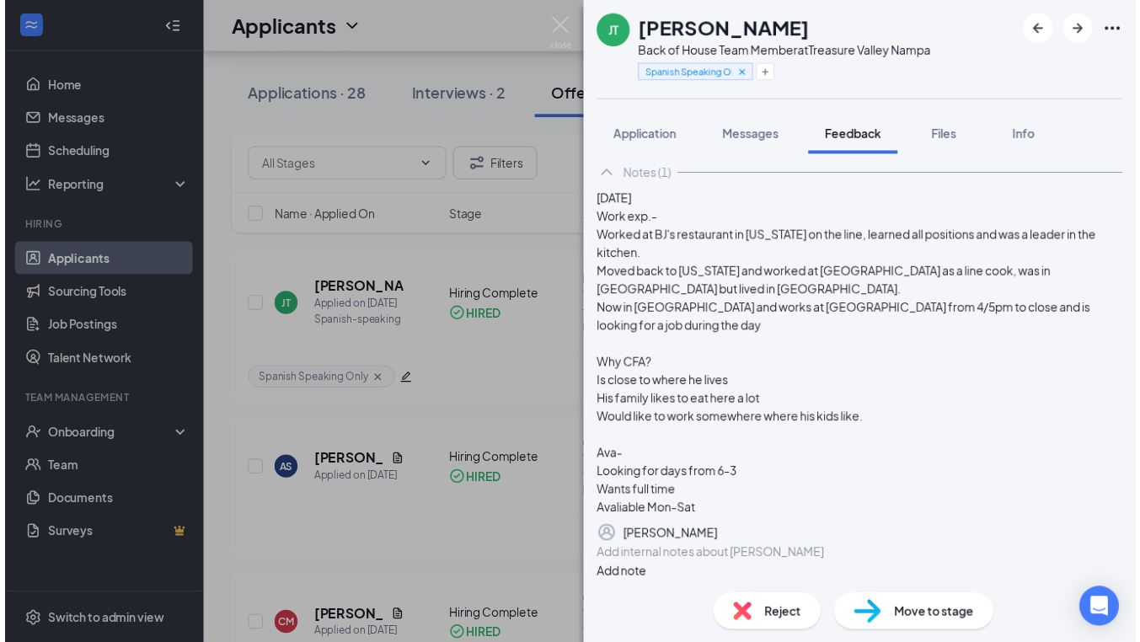
scroll to position [187, 0]
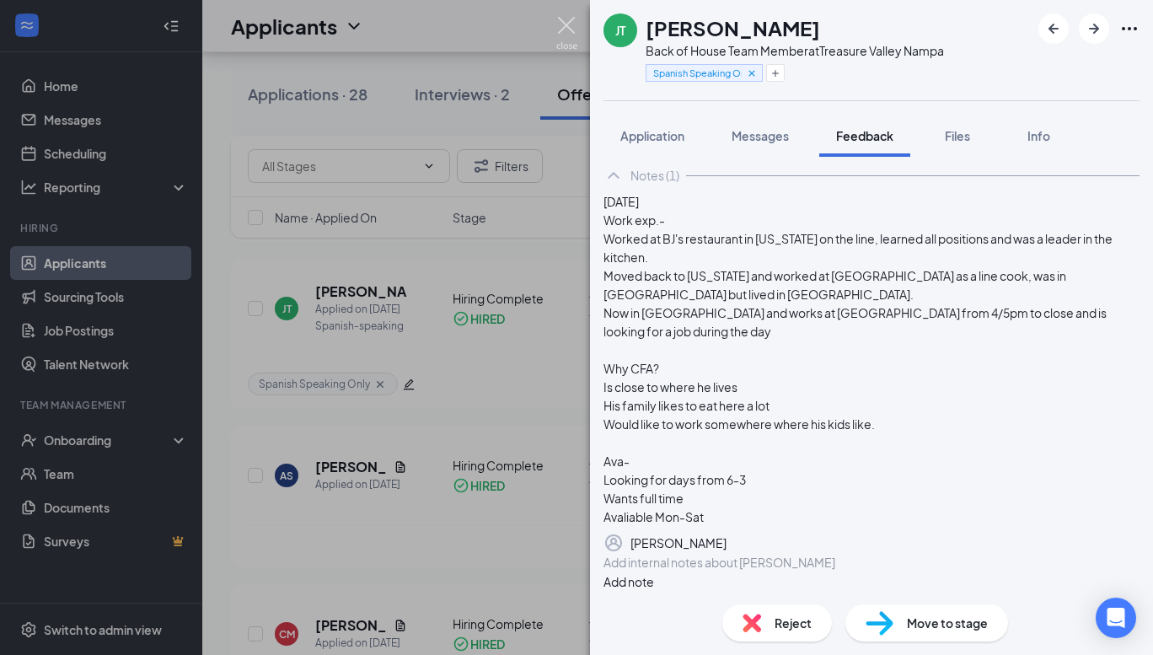
click at [556, 32] on img at bounding box center [566, 33] width 21 height 33
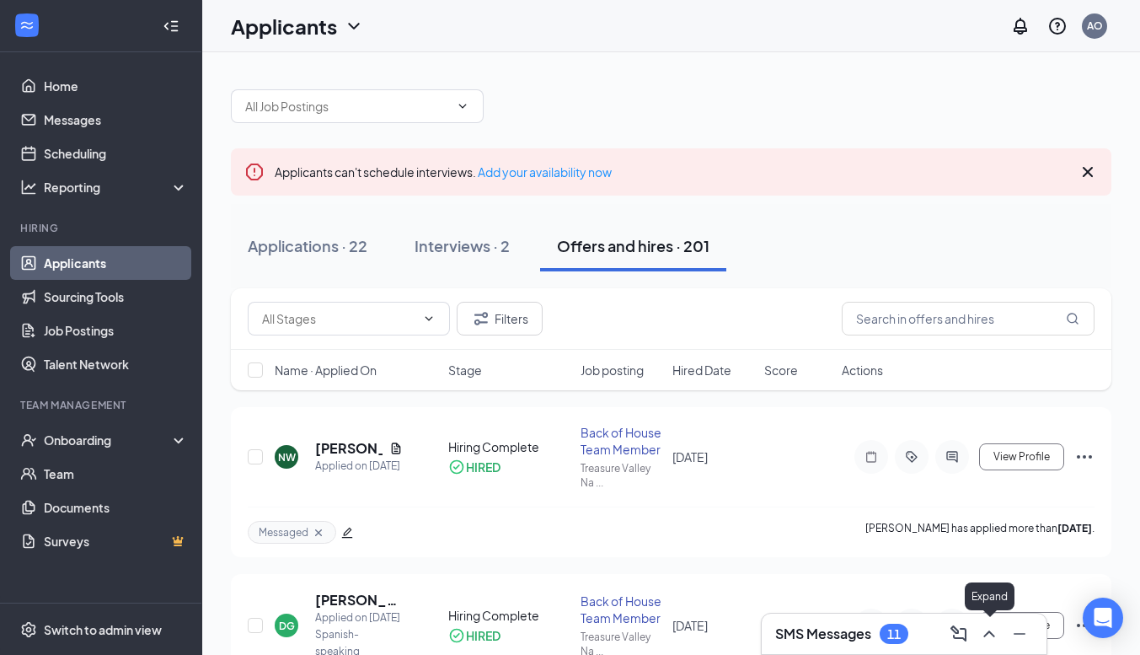
click at [993, 639] on icon "ChevronUp" at bounding box center [989, 634] width 20 height 20
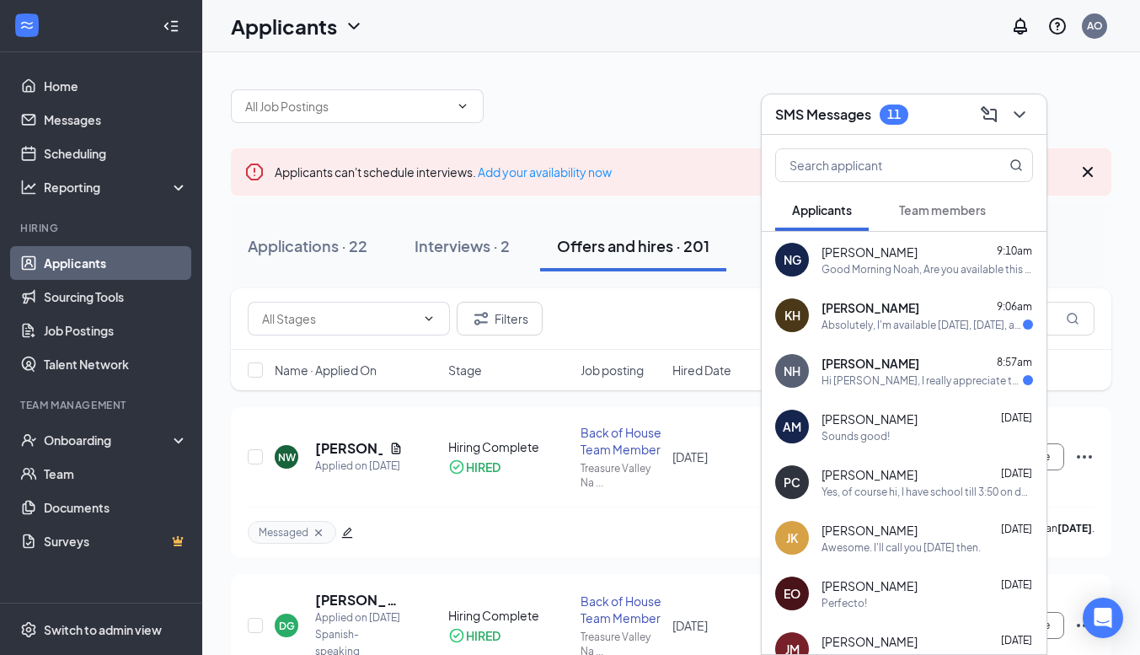
click at [880, 318] on div "Absolutely, I'm available [DATE], [DATE], and [DATE], from 5-10 pm. May I pleas…" at bounding box center [922, 325] width 201 height 14
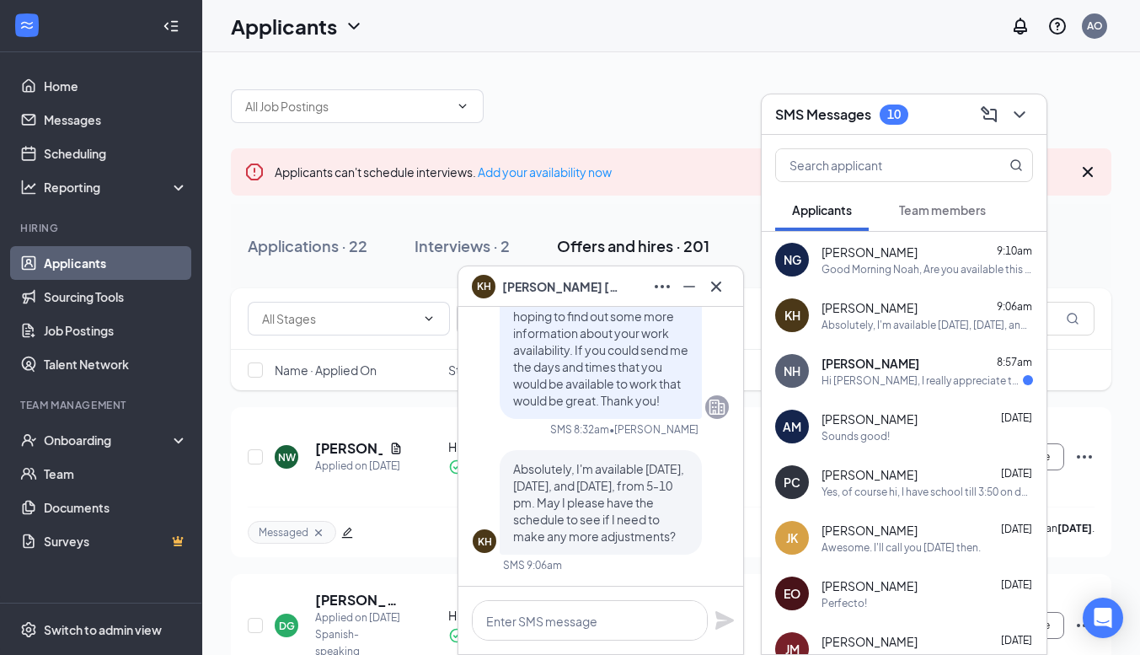
click at [866, 368] on span "[PERSON_NAME]" at bounding box center [871, 363] width 98 height 17
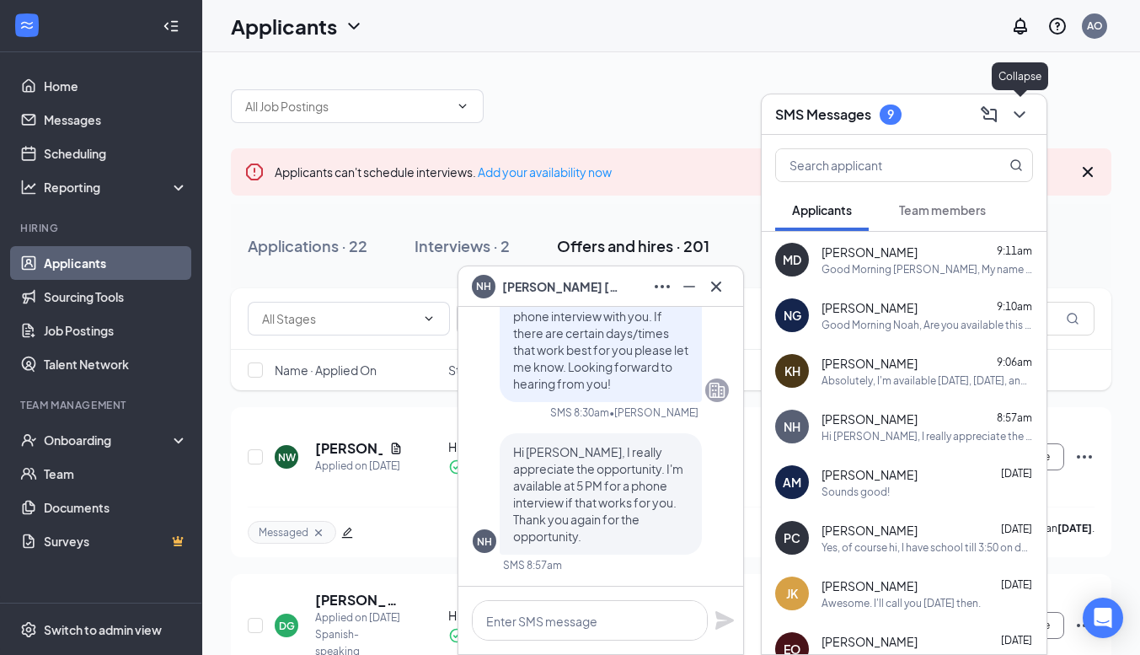
click at [1015, 113] on icon "ChevronDown" at bounding box center [1020, 115] width 20 height 20
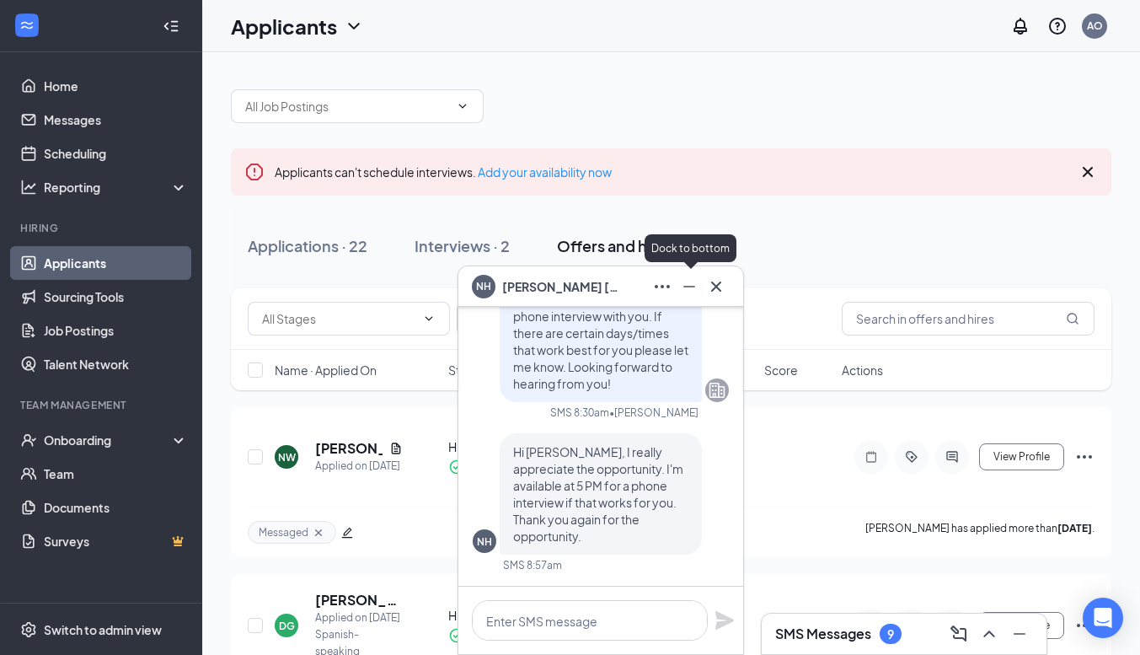
click at [688, 289] on icon "Minimize" at bounding box center [689, 286] width 20 height 20
